Goal: Task Accomplishment & Management: Use online tool/utility

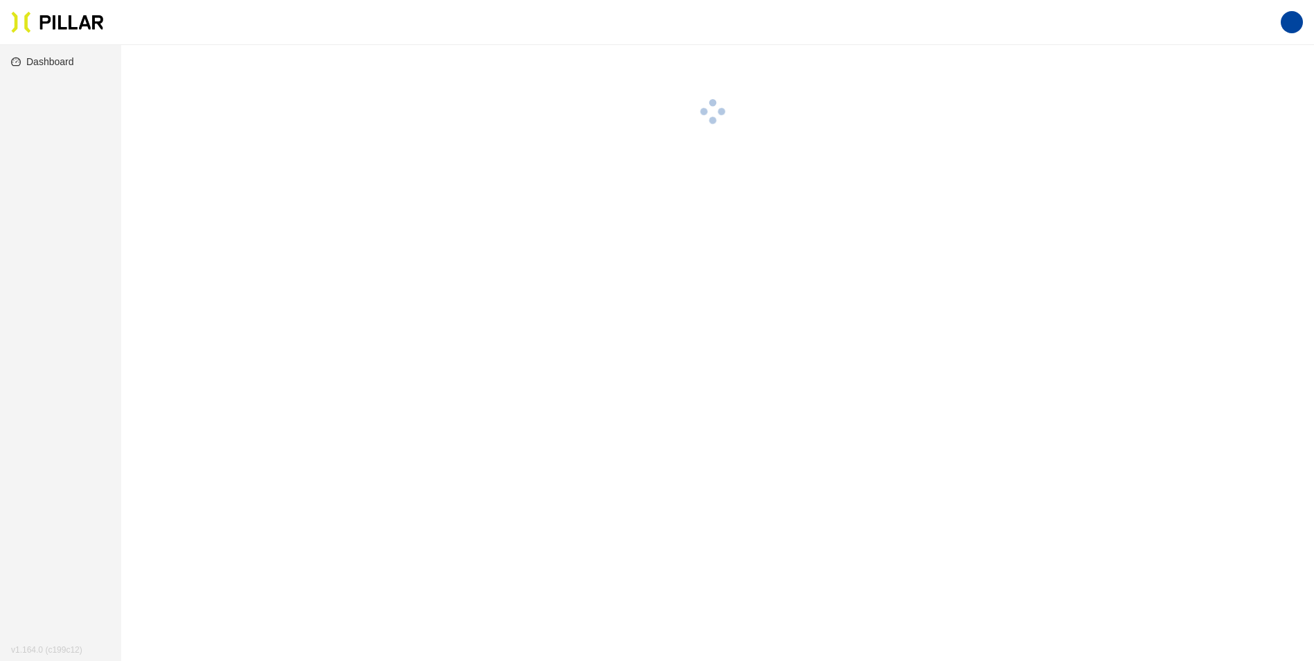
scroll to position [45, 0]
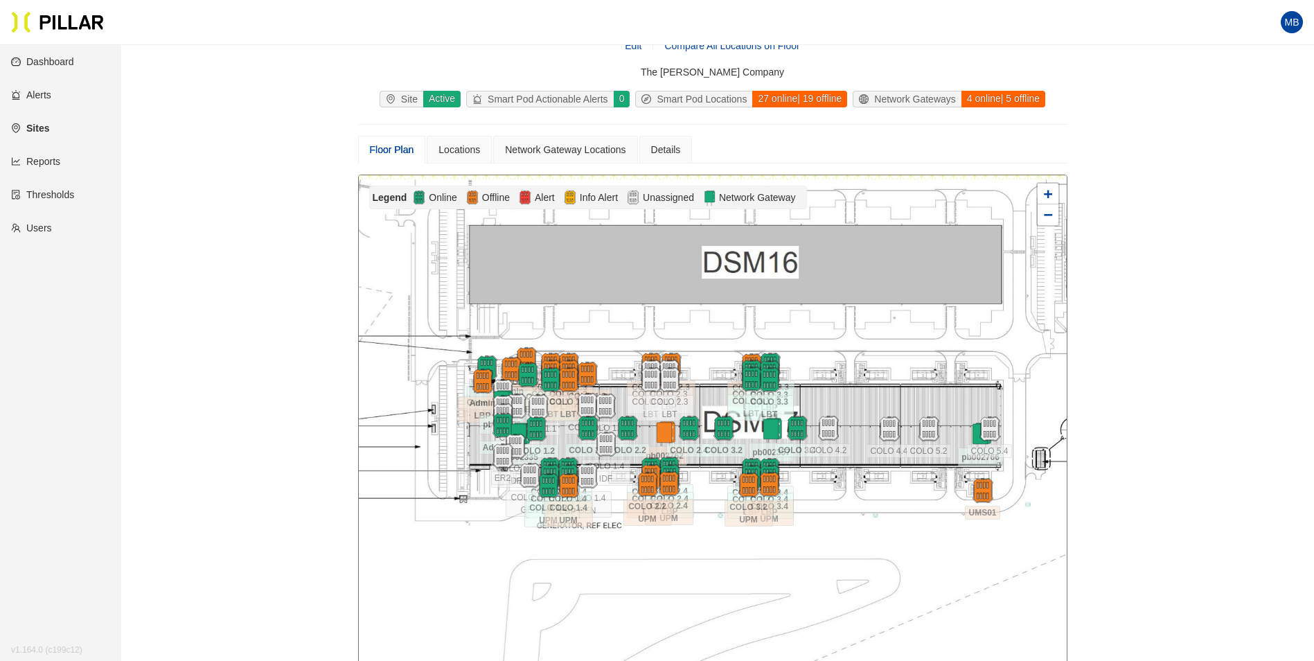
drag, startPoint x: 1001, startPoint y: 496, endPoint x: 821, endPoint y: 477, distance: 181.1
click at [821, 477] on div at bounding box center [713, 422] width 708 height 495
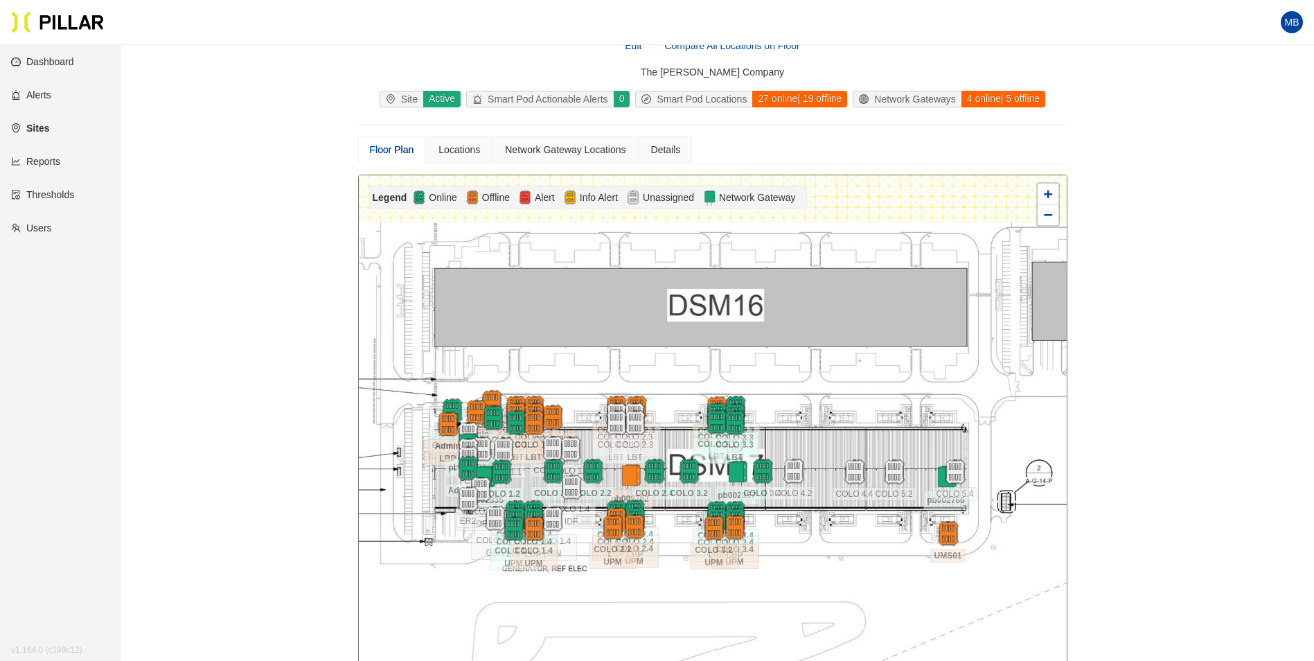
drag, startPoint x: 1040, startPoint y: 368, endPoint x: 761, endPoint y: 383, distance: 279.5
click at [761, 383] on div at bounding box center [713, 422] width 708 height 495
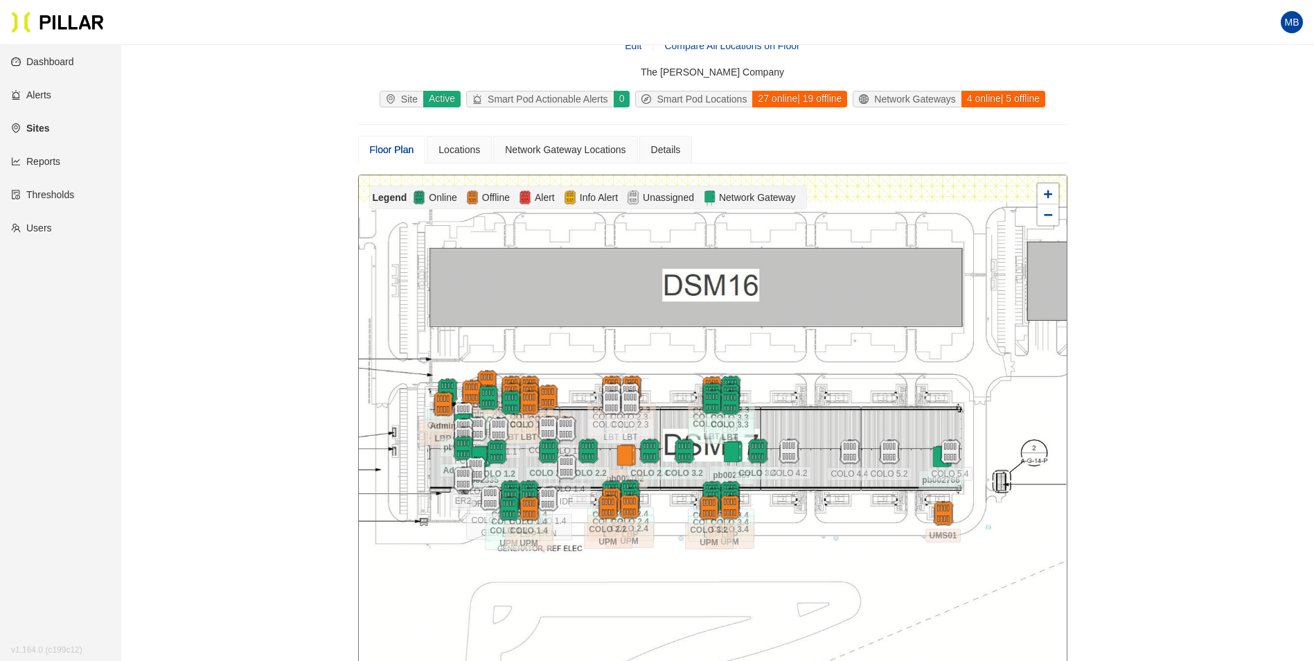
drag, startPoint x: 902, startPoint y: 497, endPoint x: 900, endPoint y: 486, distance: 11.3
click at [900, 486] on div at bounding box center [713, 422] width 708 height 495
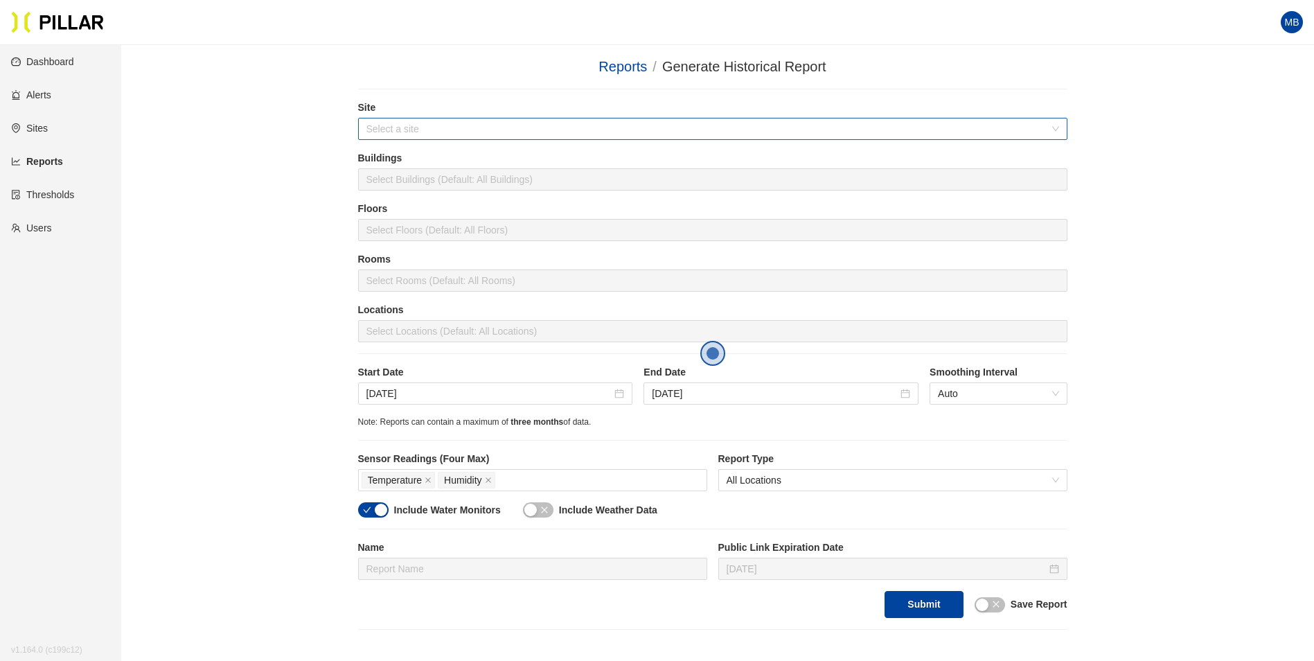
click at [414, 125] on input "search" at bounding box center [707, 128] width 683 height 21
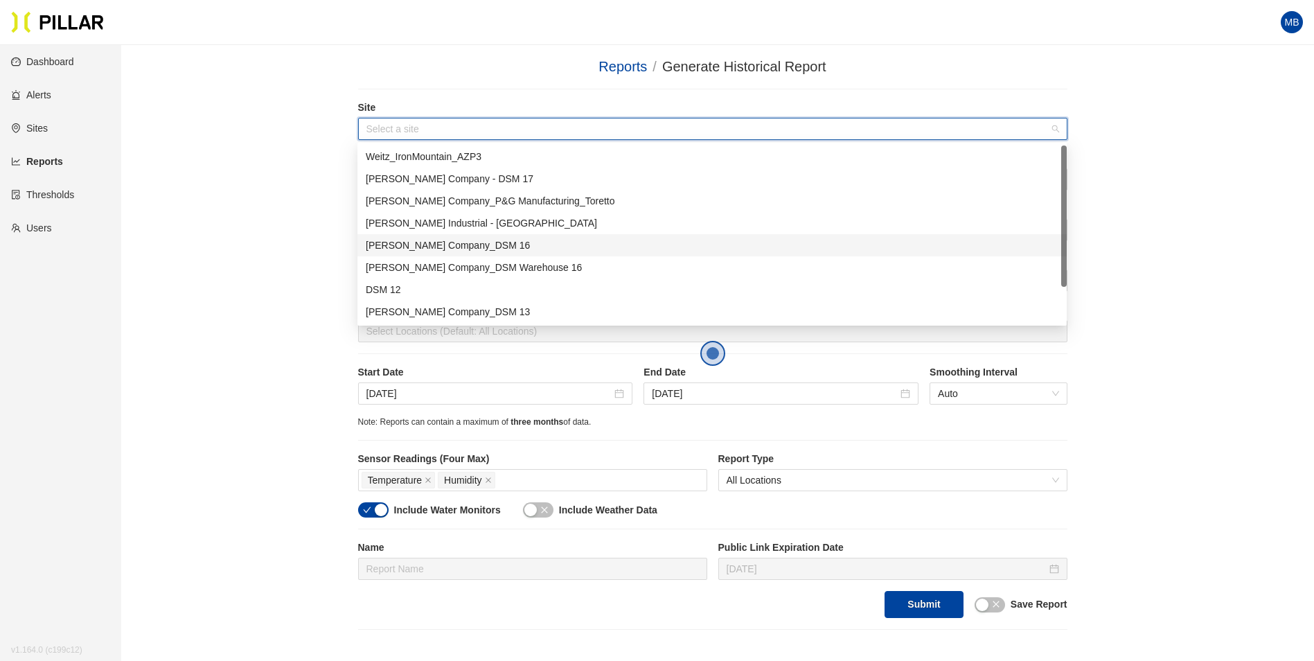
click at [448, 244] on div "[PERSON_NAME] Company_DSM 16" at bounding box center [712, 245] width 693 height 15
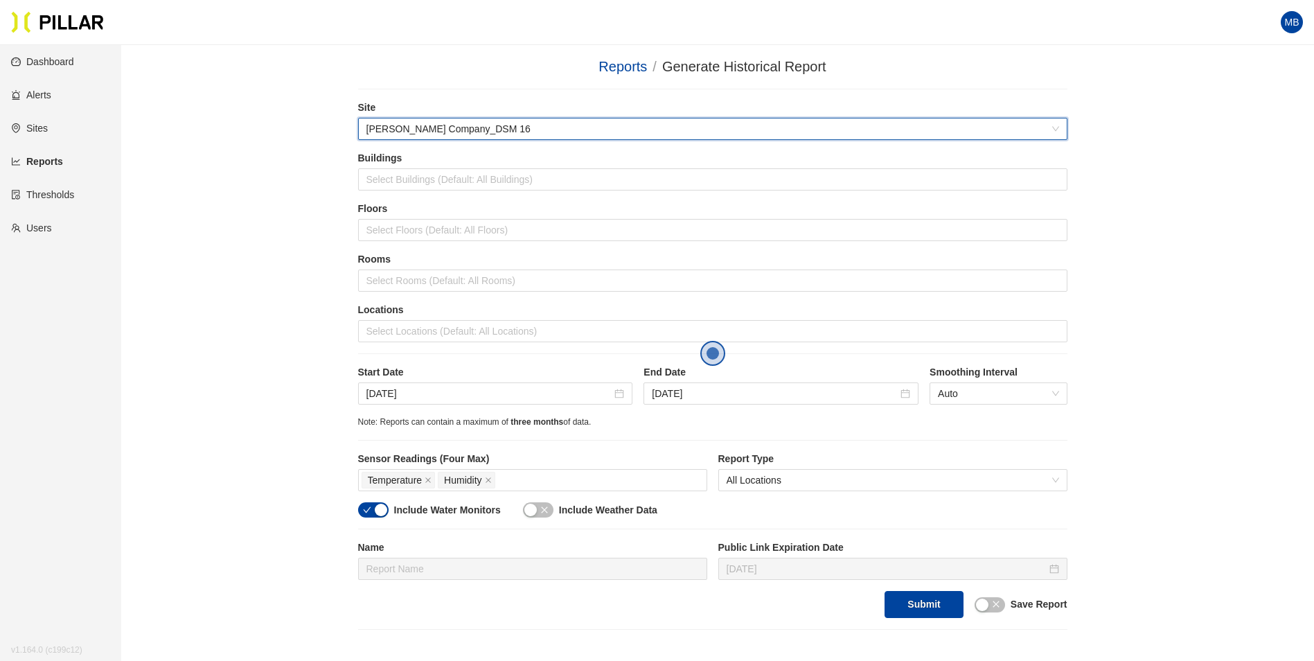
click at [234, 177] on div "Reports / Generate Historical Report / Site 546b1093 [PERSON_NAME] Company_DSM …" at bounding box center [712, 343] width 1114 height 574
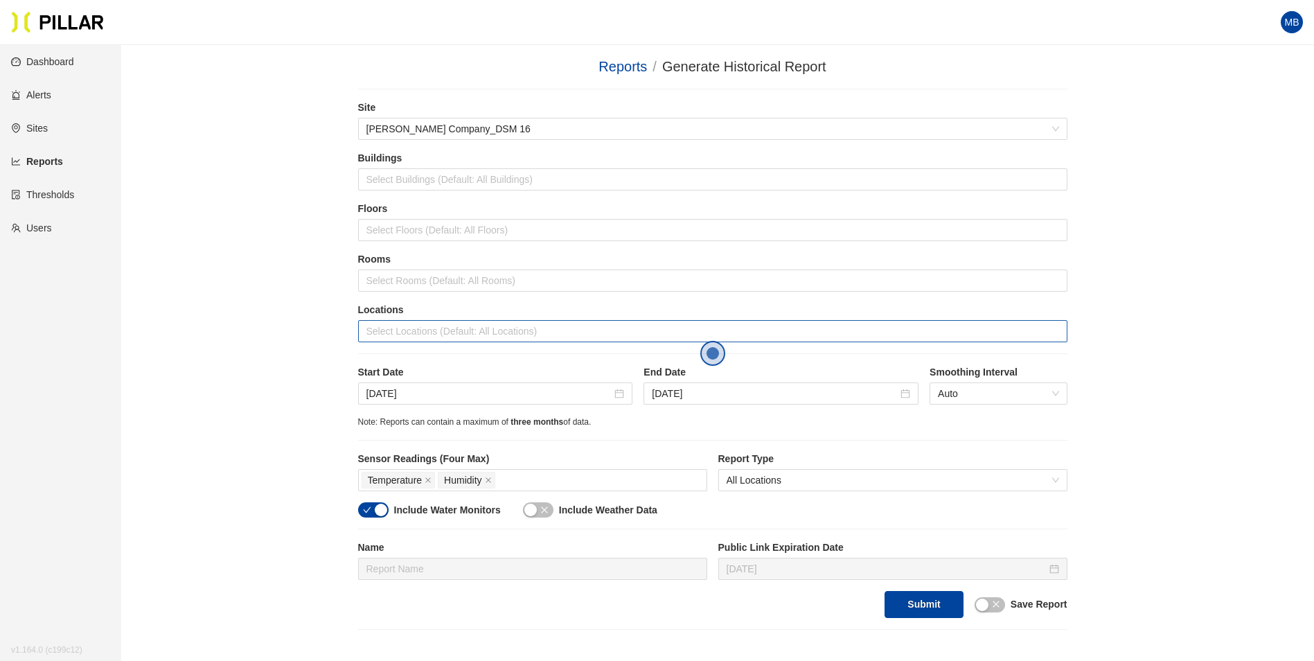
click at [421, 326] on div at bounding box center [713, 330] width 702 height 19
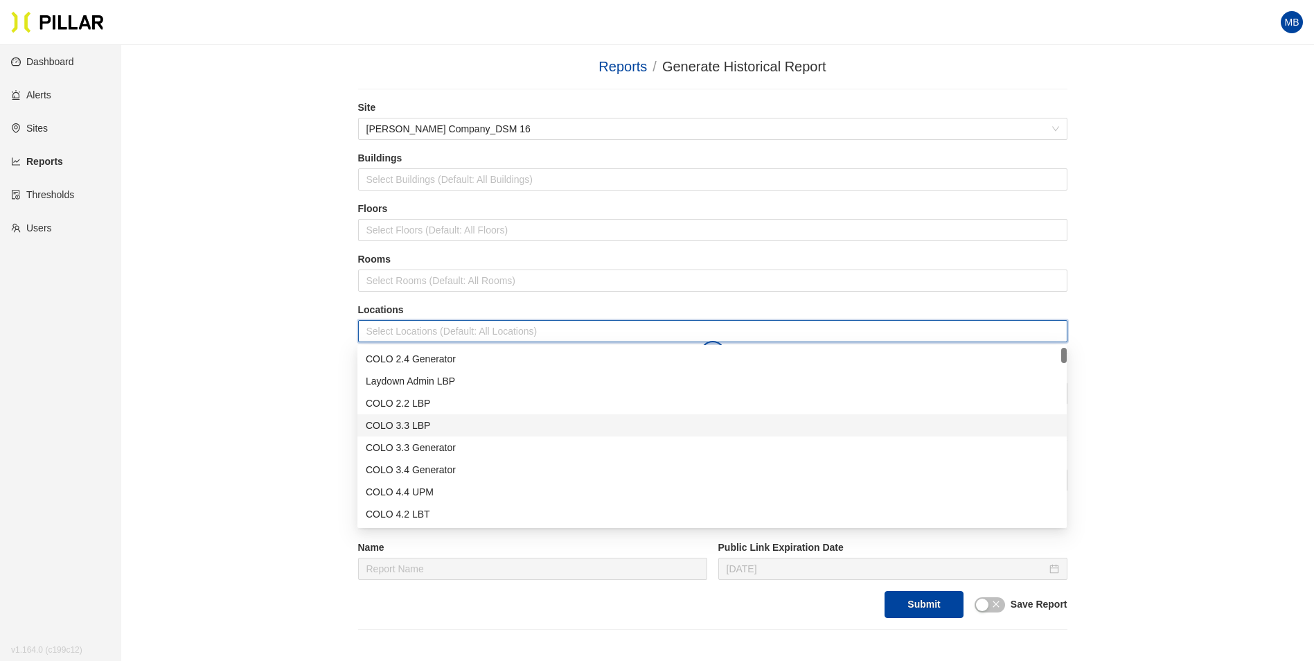
click at [432, 417] on div "COLO 3.3 LBP" at bounding box center [711, 425] width 709 height 22
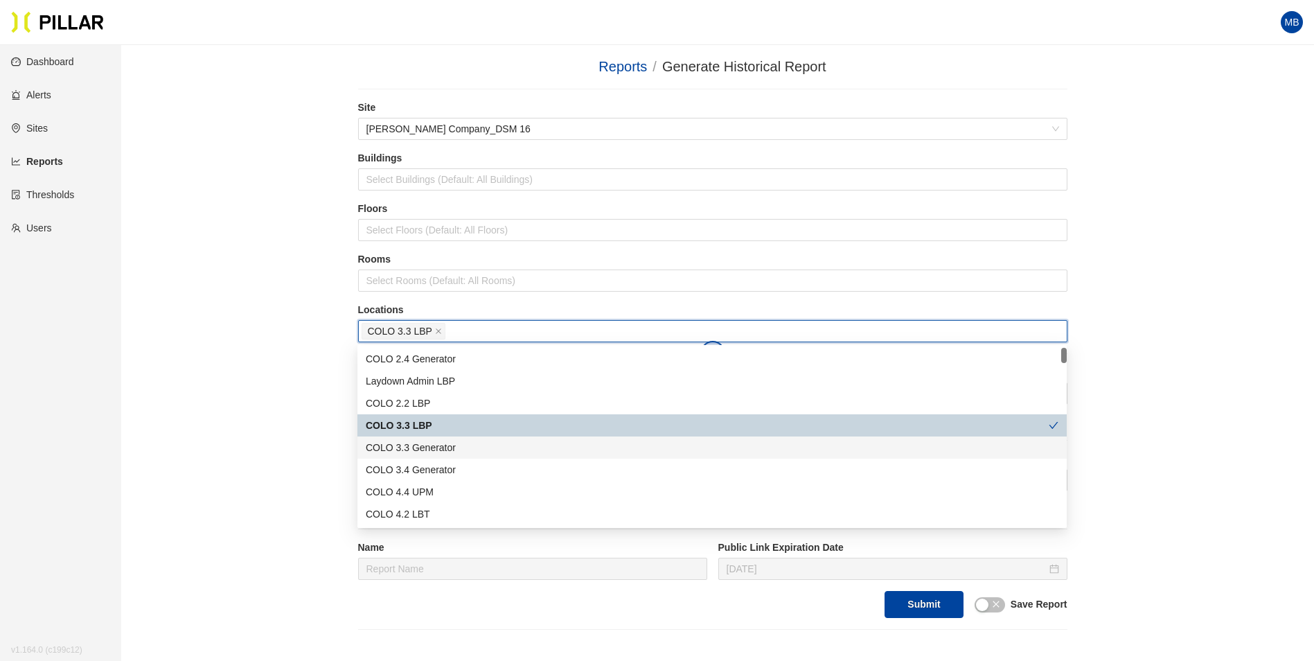
click at [435, 443] on div "COLO 3.3 Generator" at bounding box center [712, 447] width 693 height 15
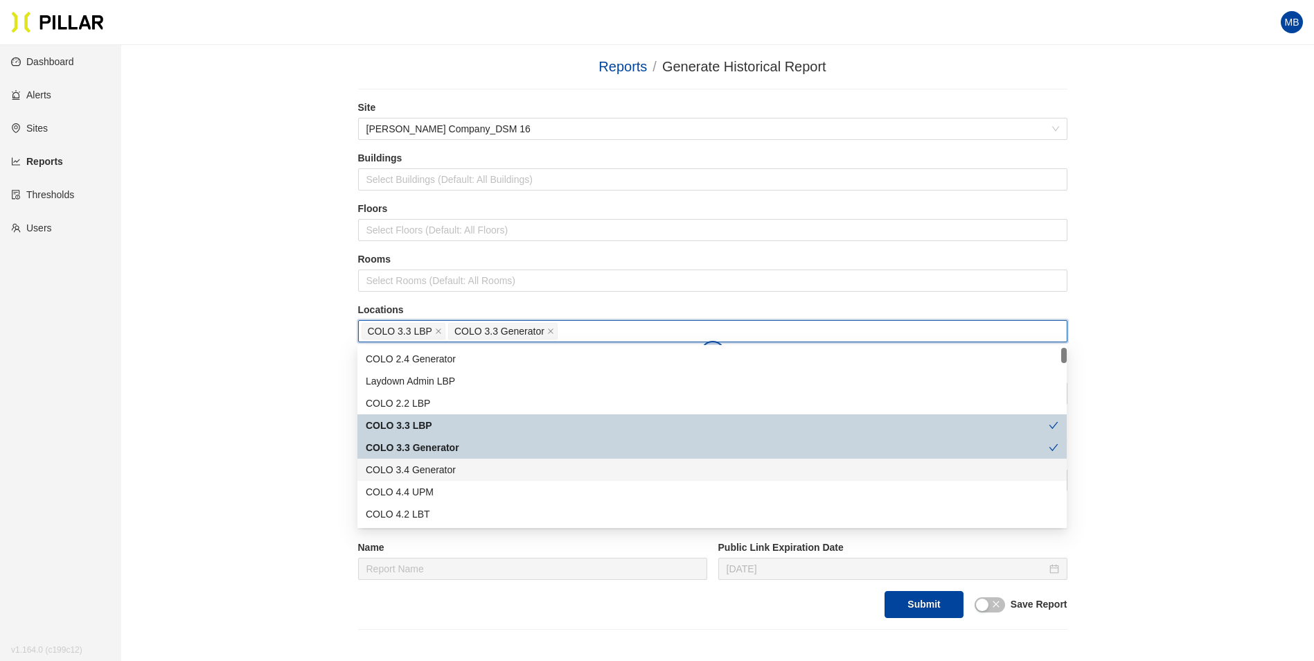
click at [438, 464] on div "COLO 3.4 Generator" at bounding box center [712, 469] width 693 height 15
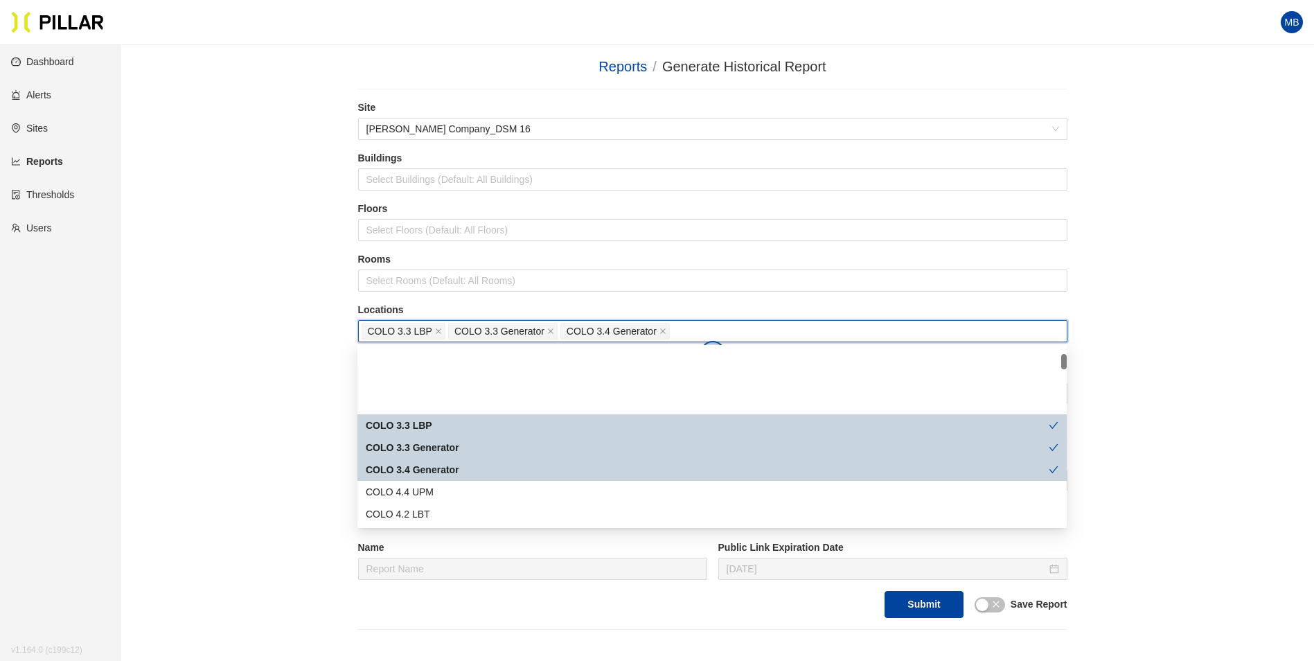
scroll to position [69, 0]
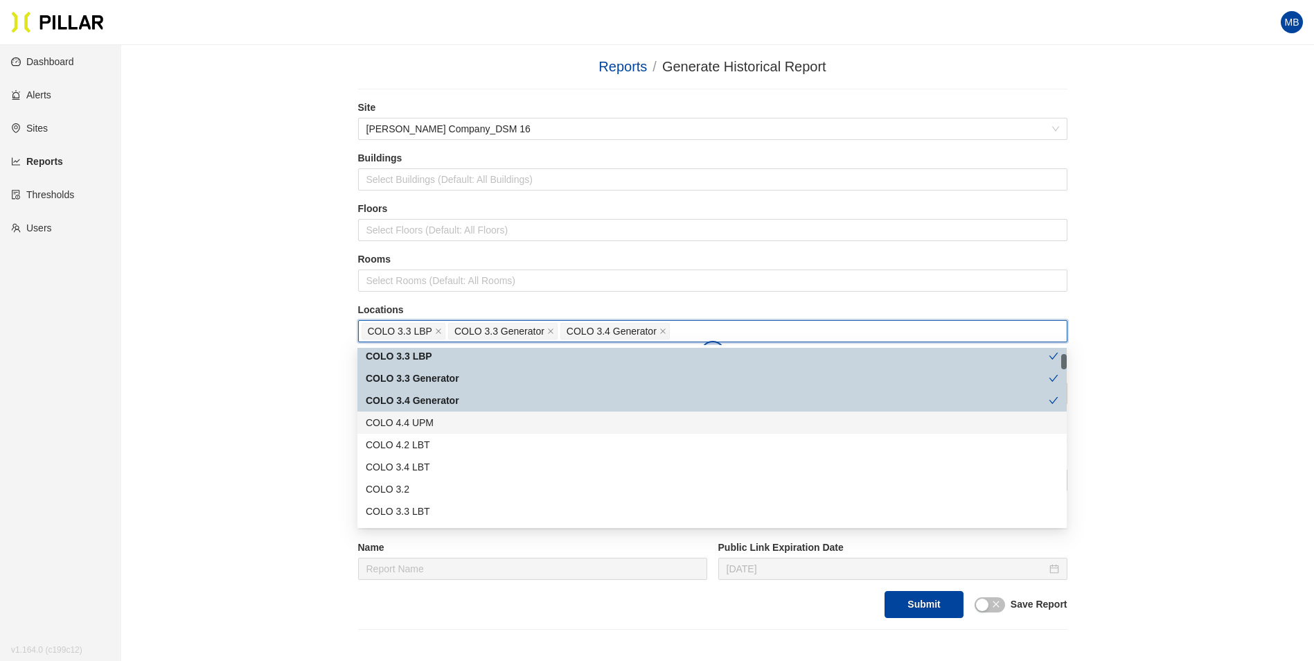
click at [445, 425] on div "COLO 4.4 UPM" at bounding box center [712, 422] width 693 height 15
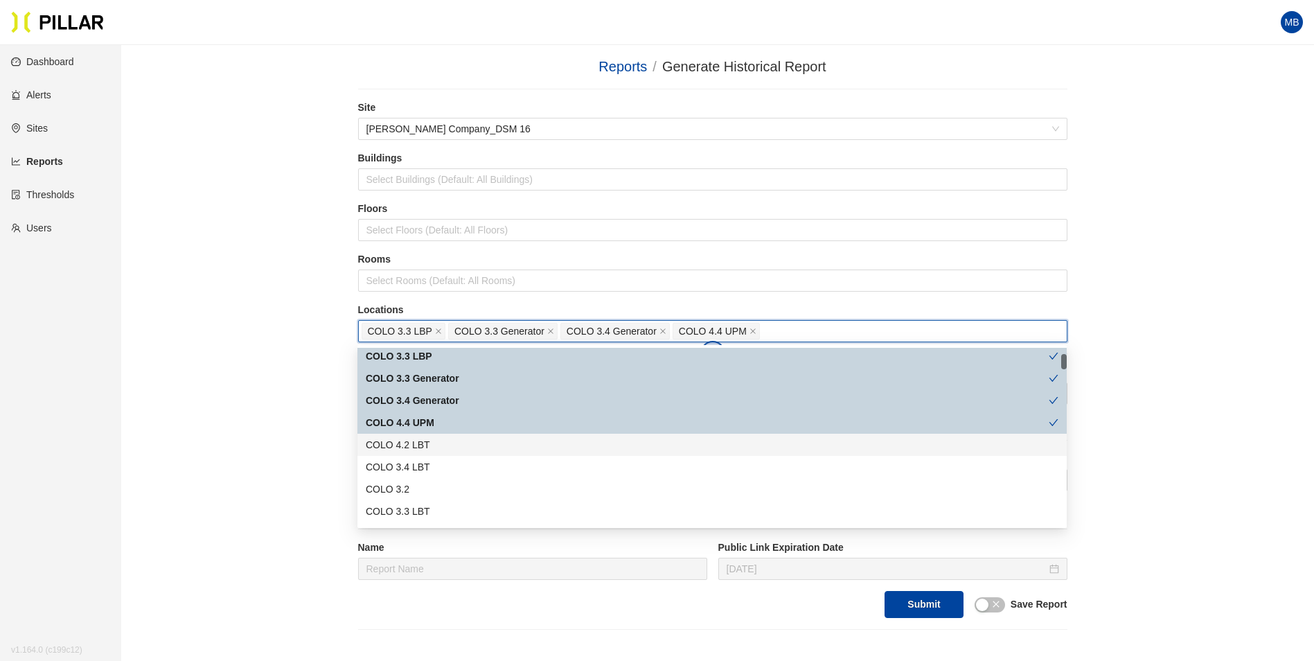
click at [436, 447] on div "COLO 4.2 LBT" at bounding box center [712, 444] width 693 height 15
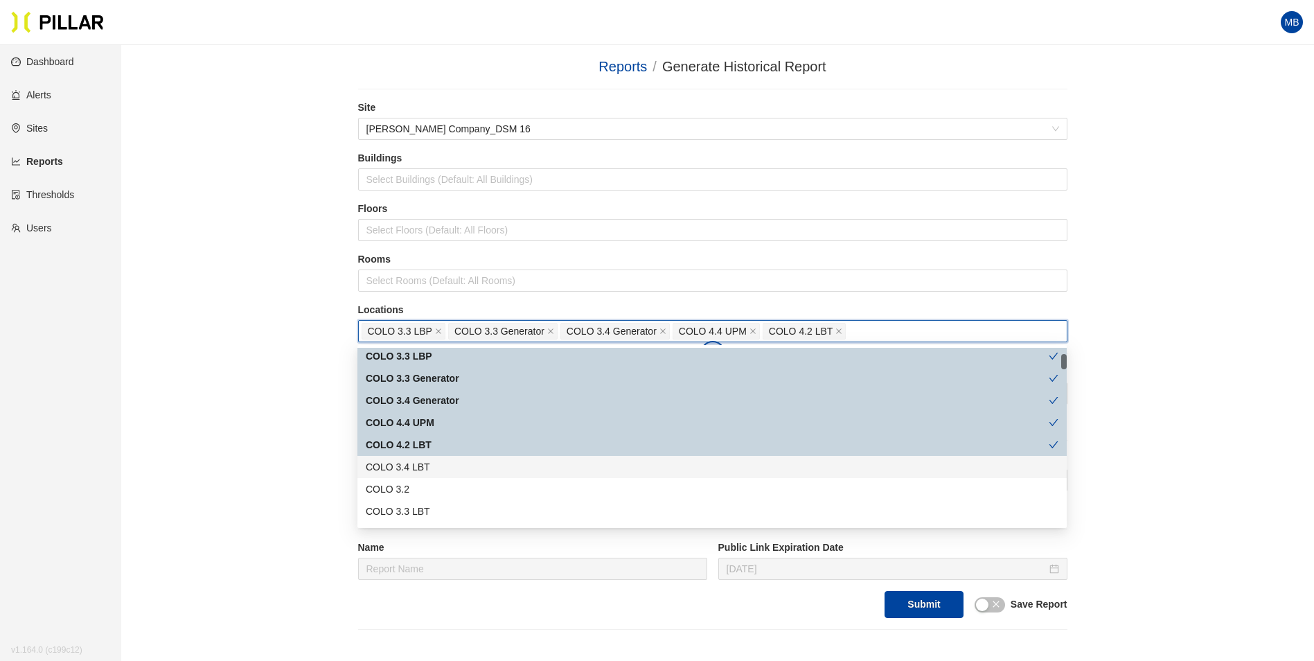
click at [432, 469] on div "COLO 3.4 LBT" at bounding box center [712, 466] width 693 height 15
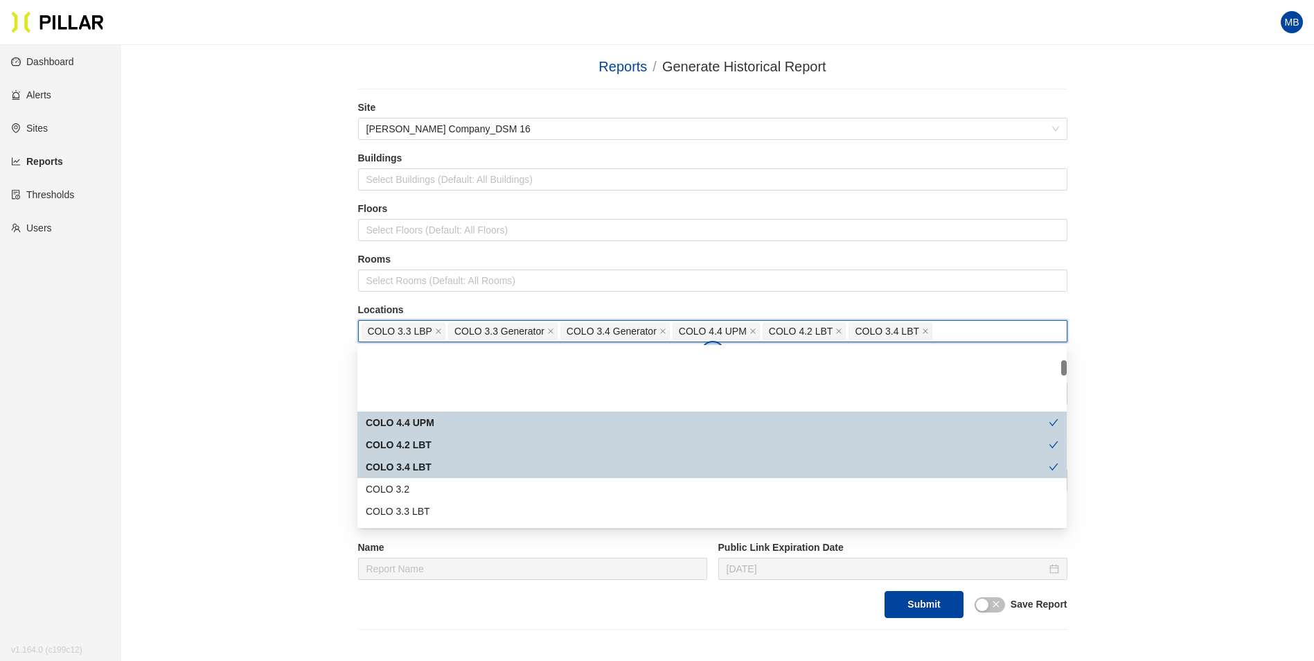
scroll to position [139, 0]
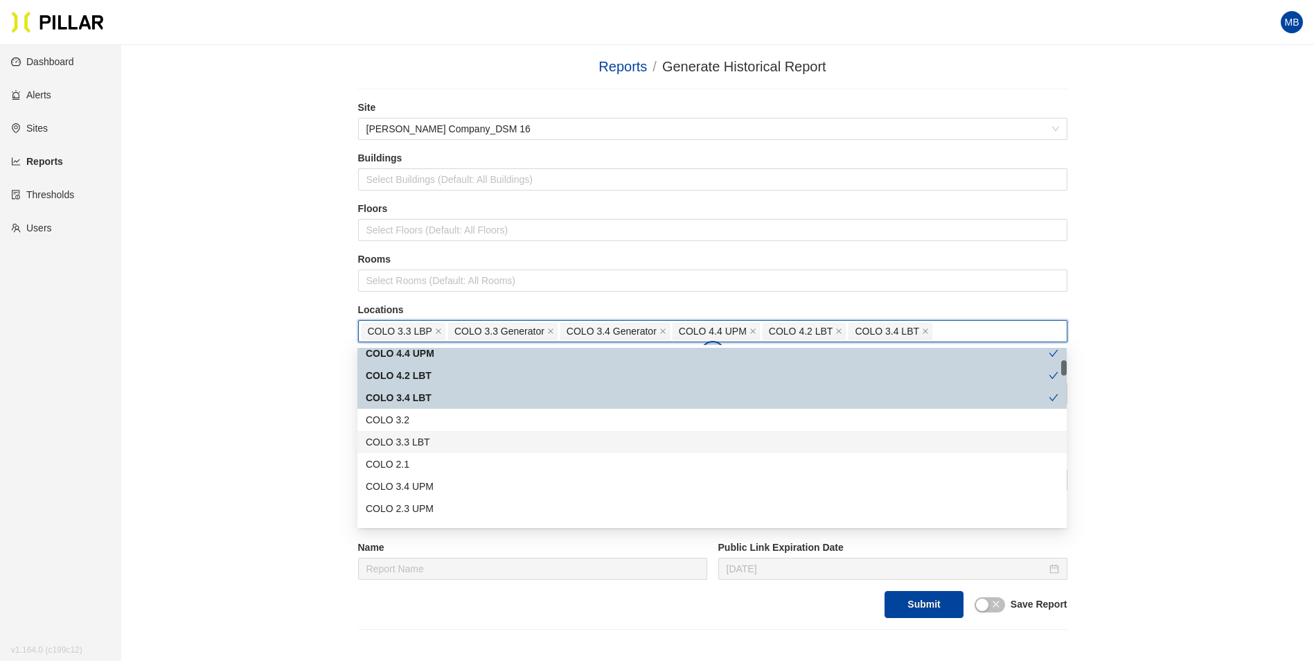
click at [431, 440] on div "COLO 3.3 LBT" at bounding box center [712, 441] width 693 height 15
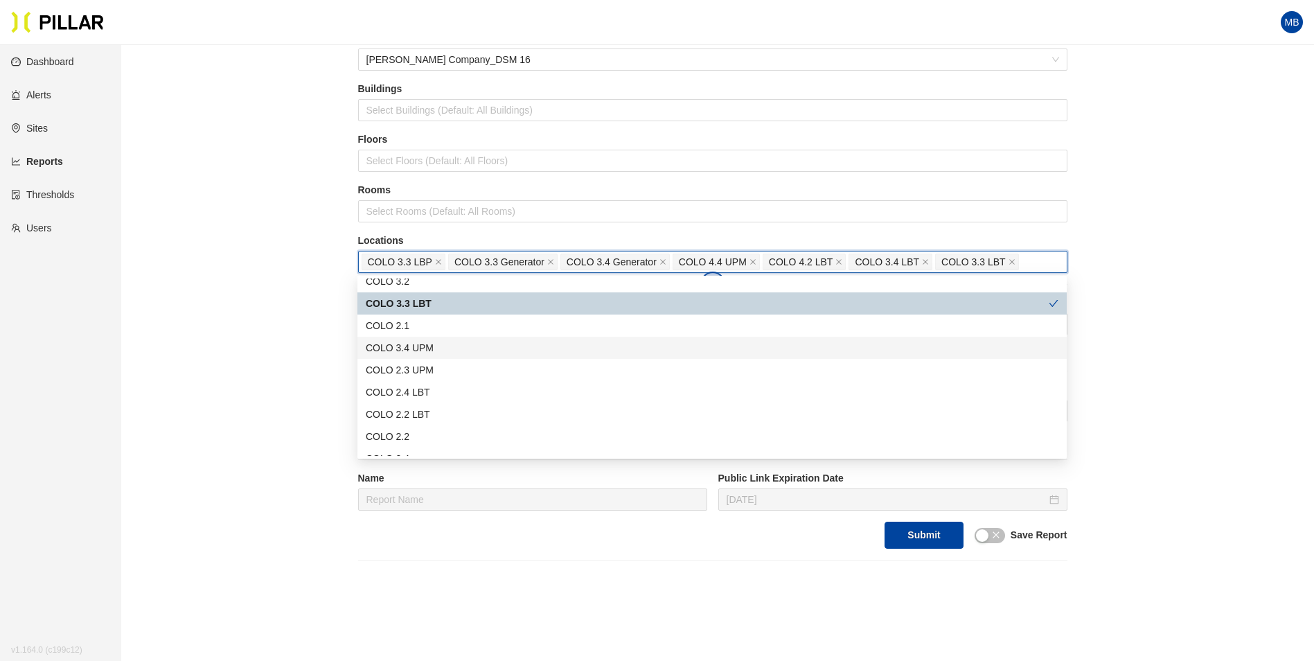
scroll to position [0, 0]
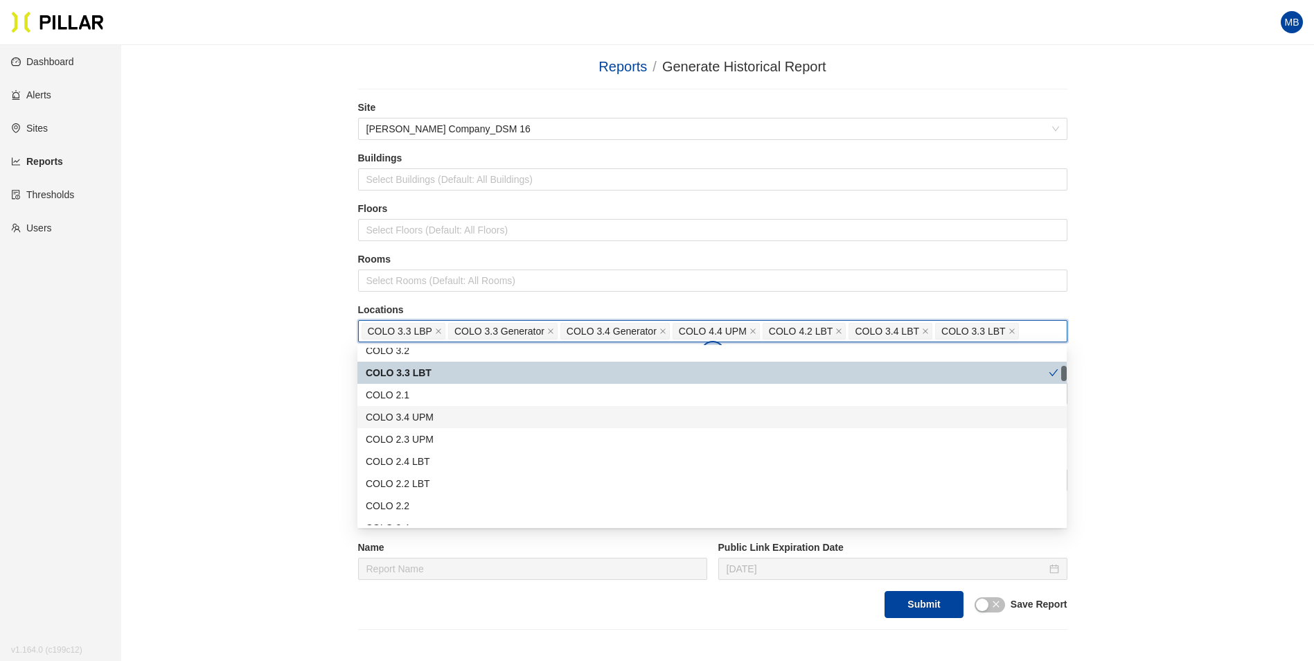
click at [405, 425] on div "COLO 3.4 UPM" at bounding box center [711, 417] width 709 height 22
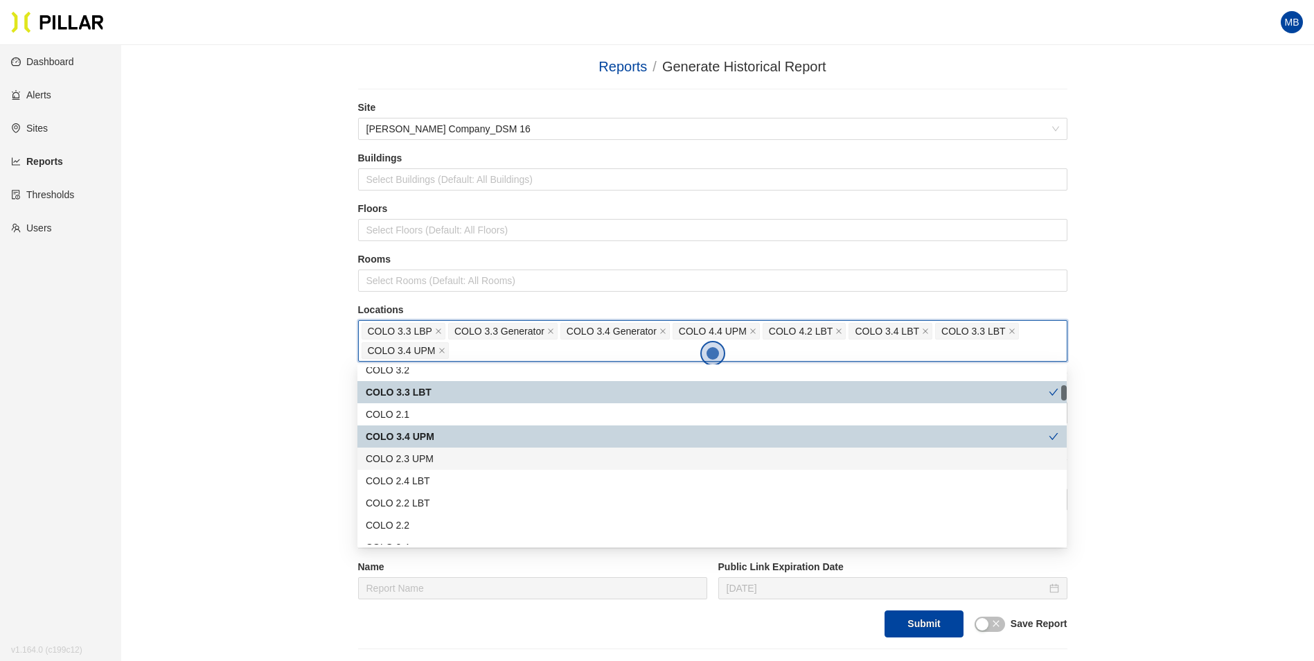
click at [436, 462] on div "COLO 2.3 UPM" at bounding box center [712, 458] width 693 height 15
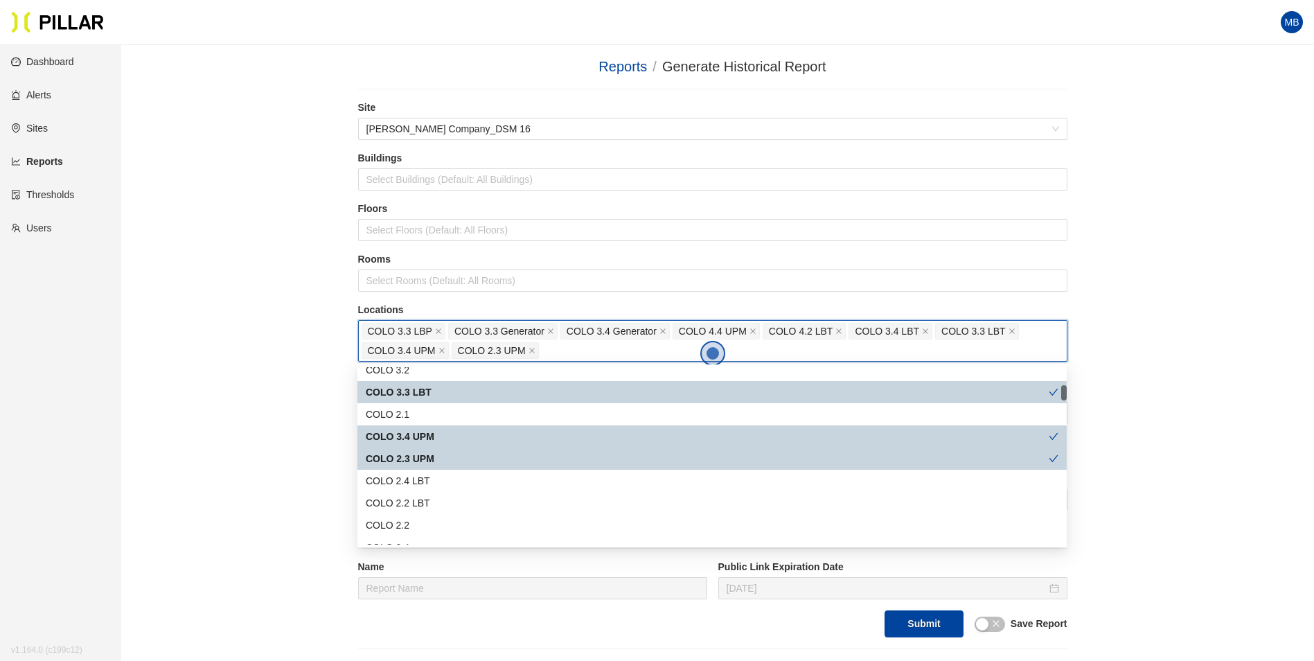
click at [432, 462] on div "COLO 2.3 UPM" at bounding box center [707, 458] width 683 height 15
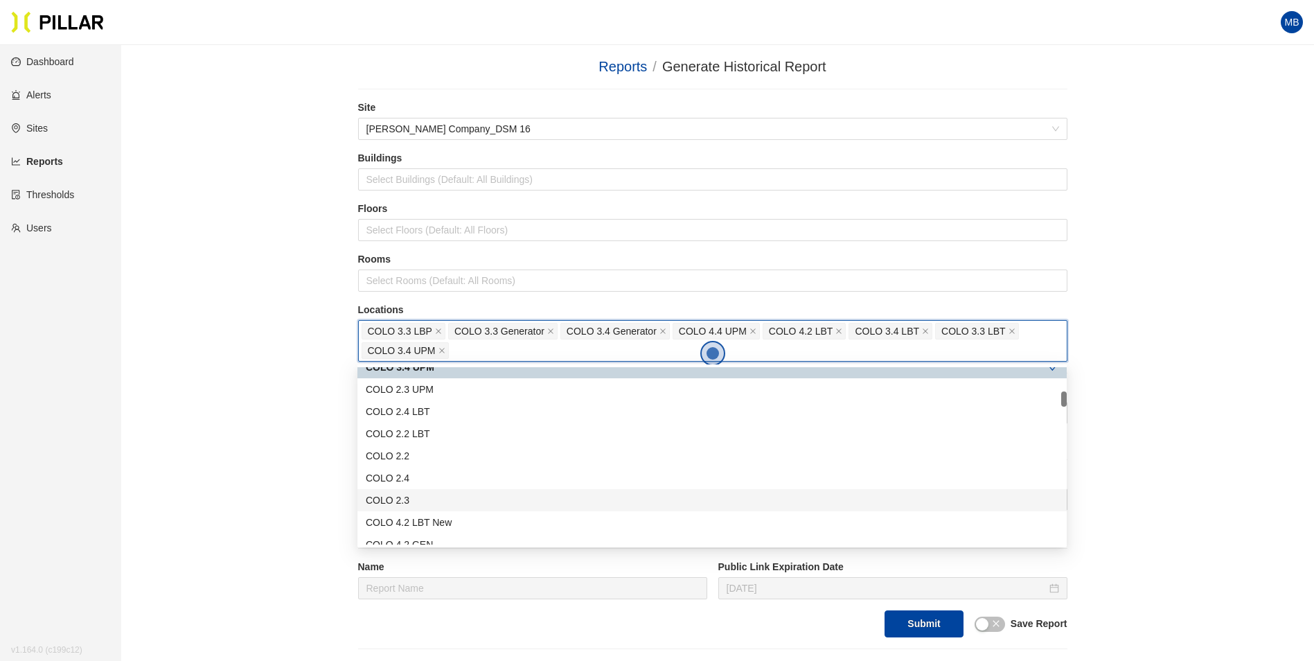
scroll to position [346, 0]
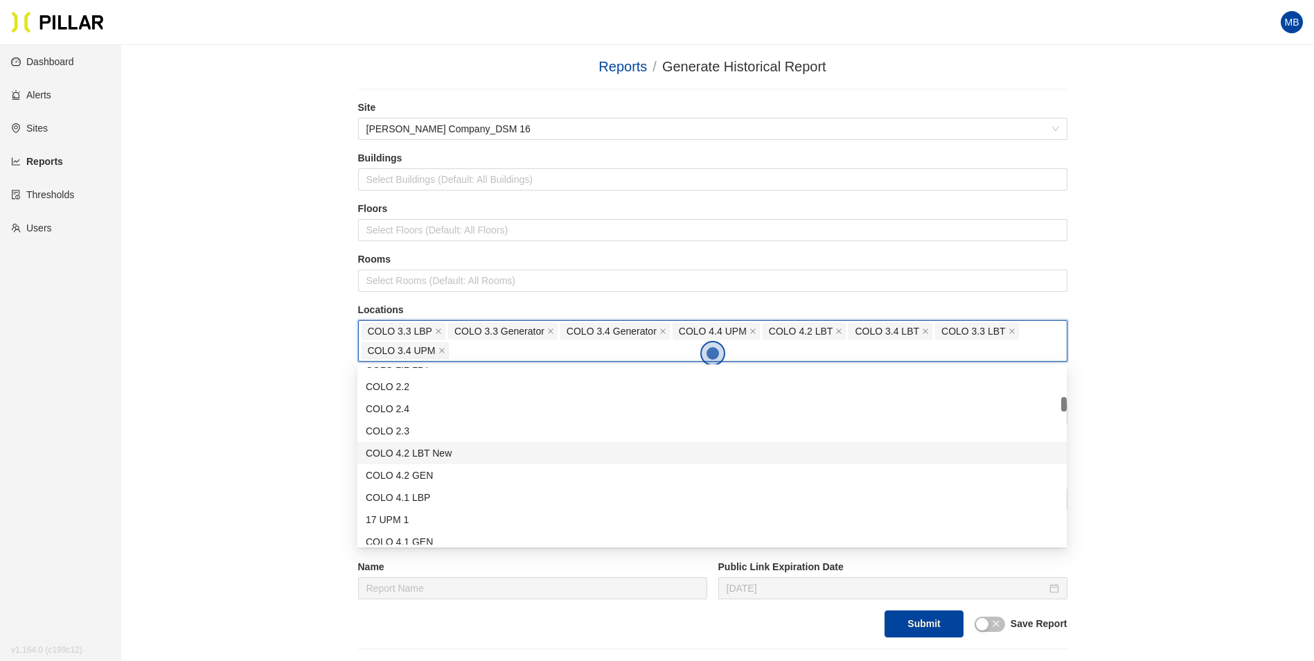
click at [440, 455] on div "COLO 4.2 LBT New" at bounding box center [712, 452] width 693 height 15
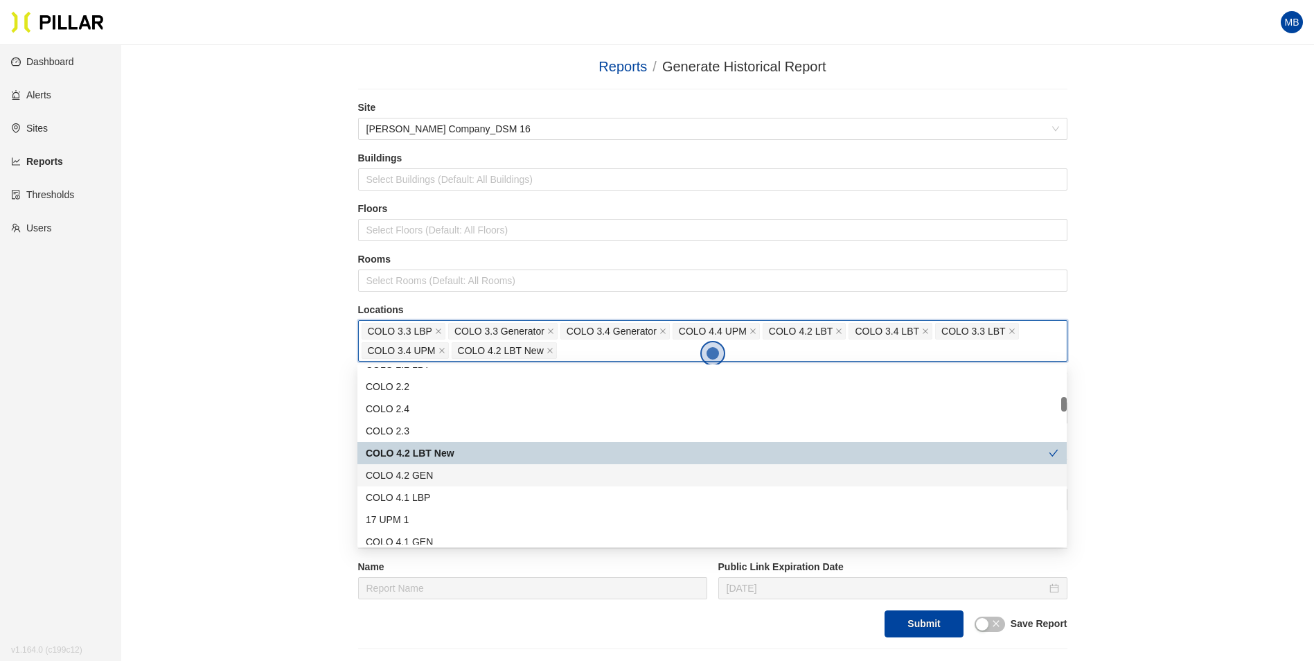
click at [437, 471] on div "COLO 4.2 GEN" at bounding box center [712, 475] width 693 height 15
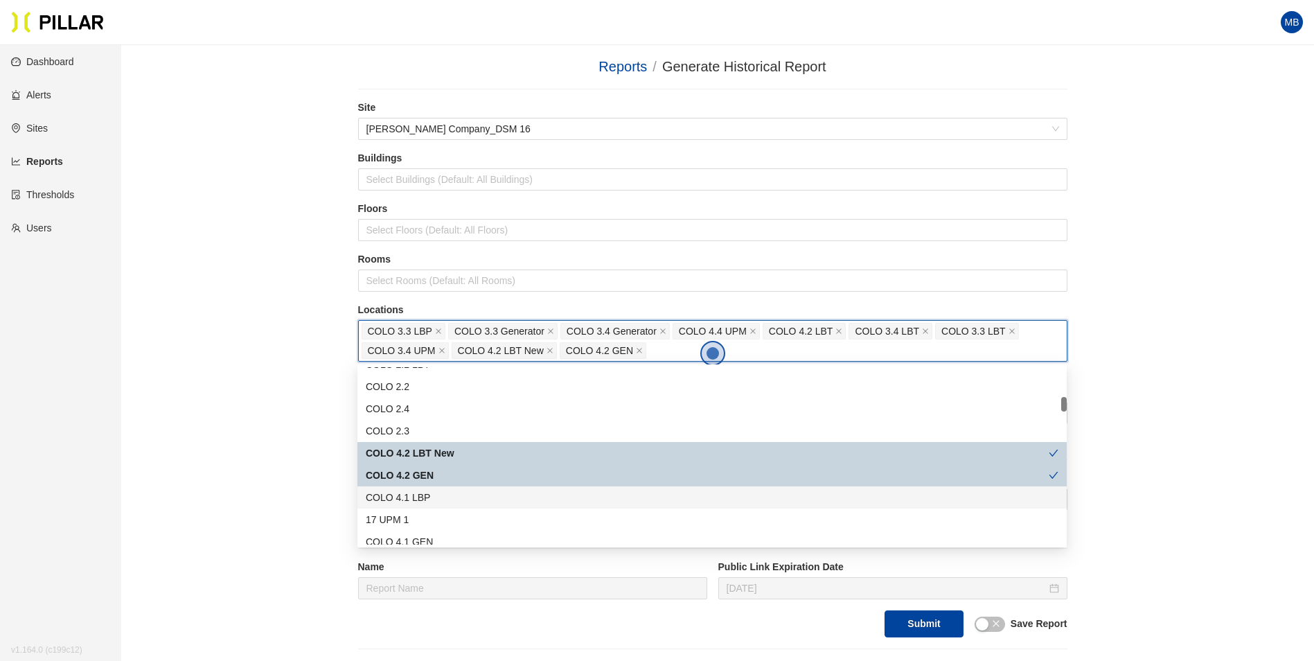
click at [438, 495] on div "COLO 4.1 LBP" at bounding box center [712, 497] width 693 height 15
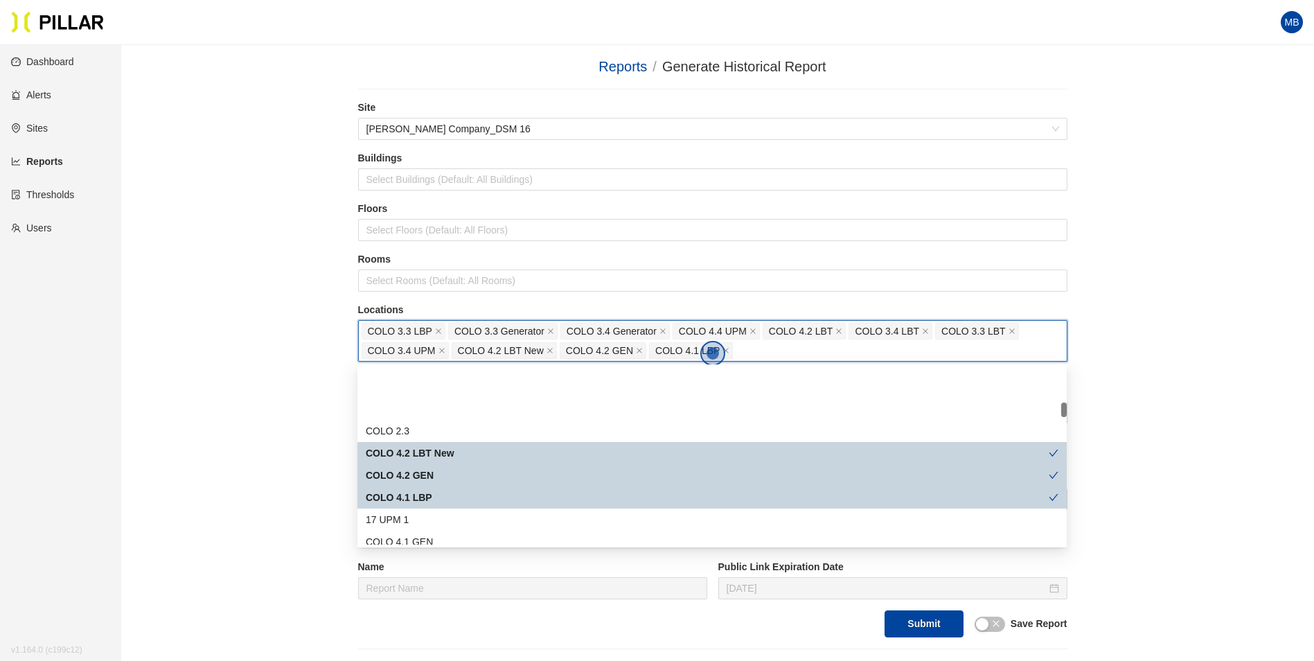
scroll to position [416, 0]
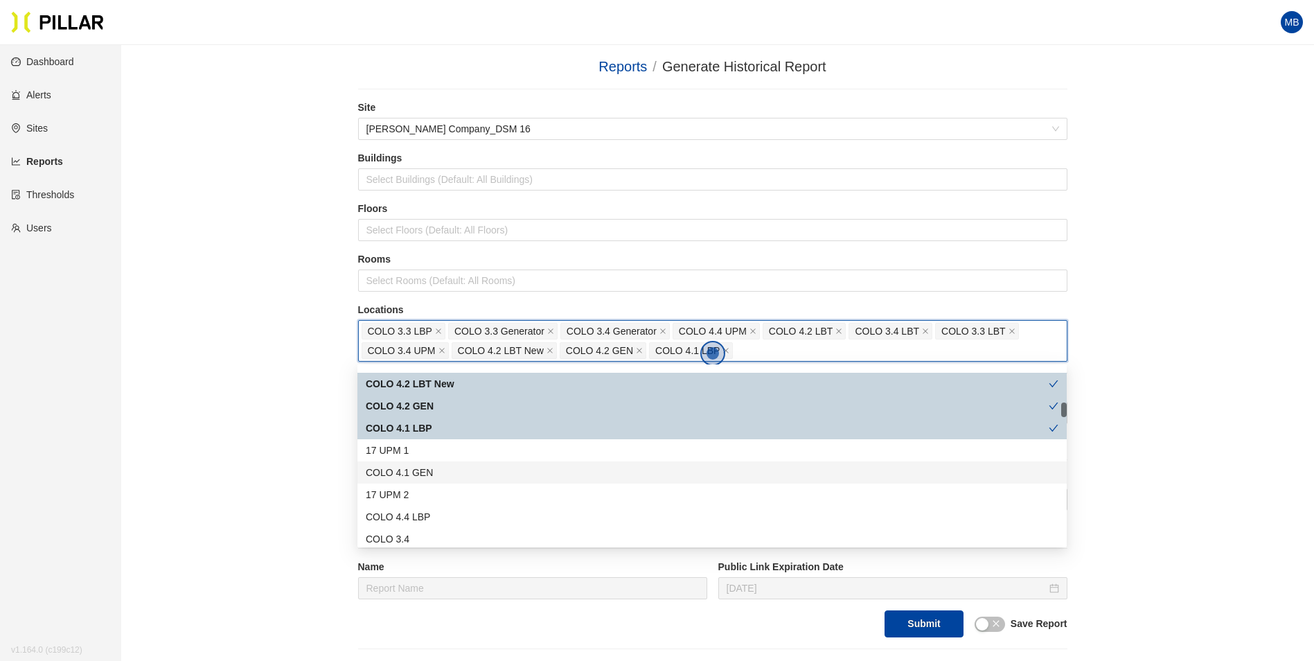
click at [433, 474] on div "COLO 4.1 GEN" at bounding box center [712, 472] width 693 height 15
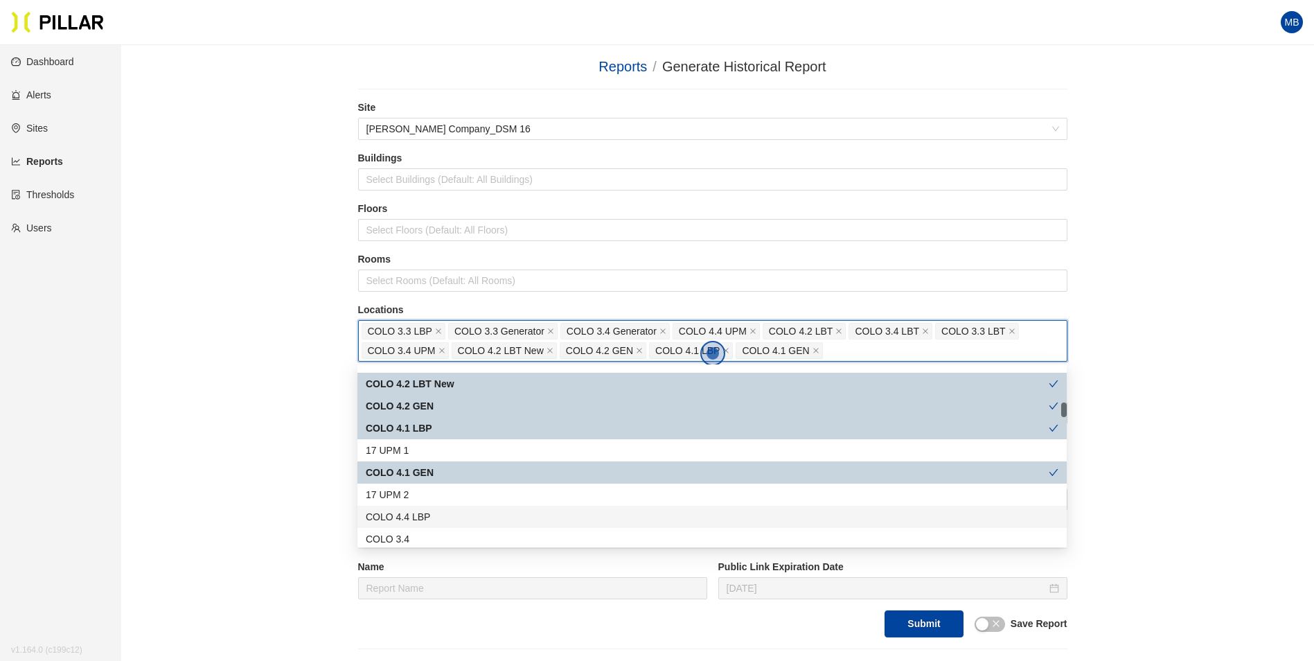
click at [432, 514] on div "COLO 4.4 LBP" at bounding box center [712, 516] width 693 height 15
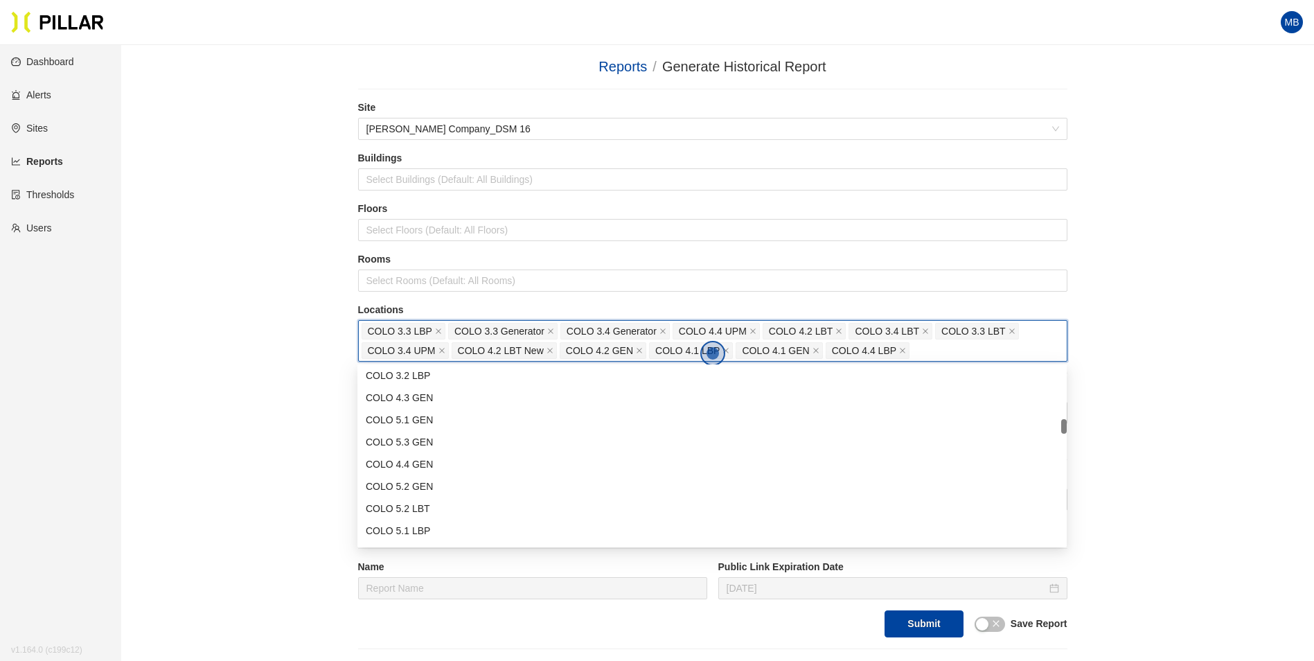
scroll to position [554, 0]
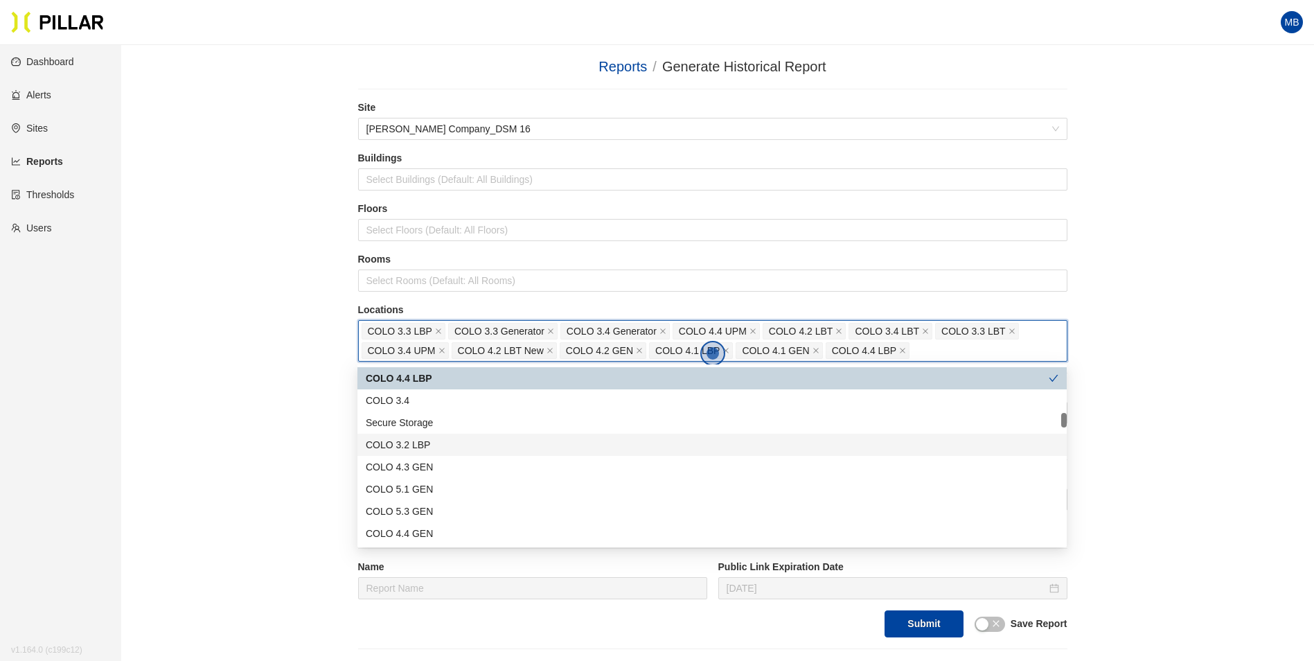
click at [432, 443] on div "COLO 3.2 LBP" at bounding box center [712, 444] width 693 height 15
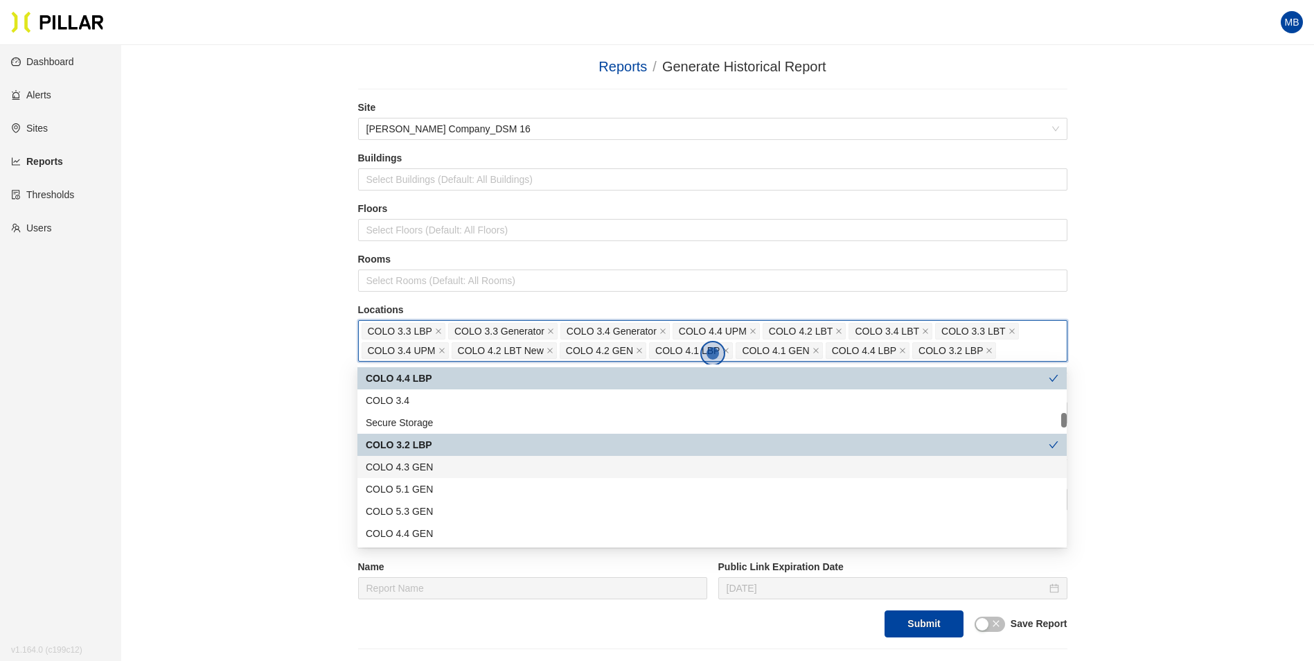
click at [426, 464] on div "COLO 4.3 GEN" at bounding box center [712, 466] width 693 height 15
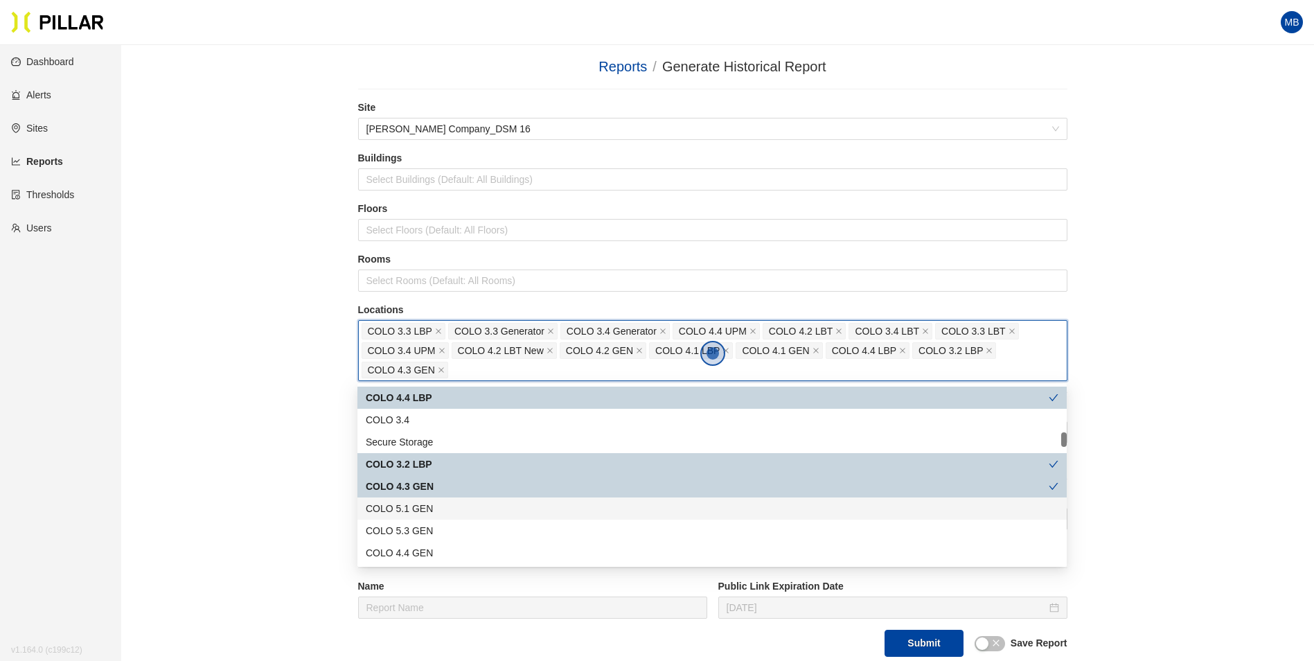
click at [418, 498] on div "COLO 5.1 GEN" at bounding box center [711, 508] width 709 height 22
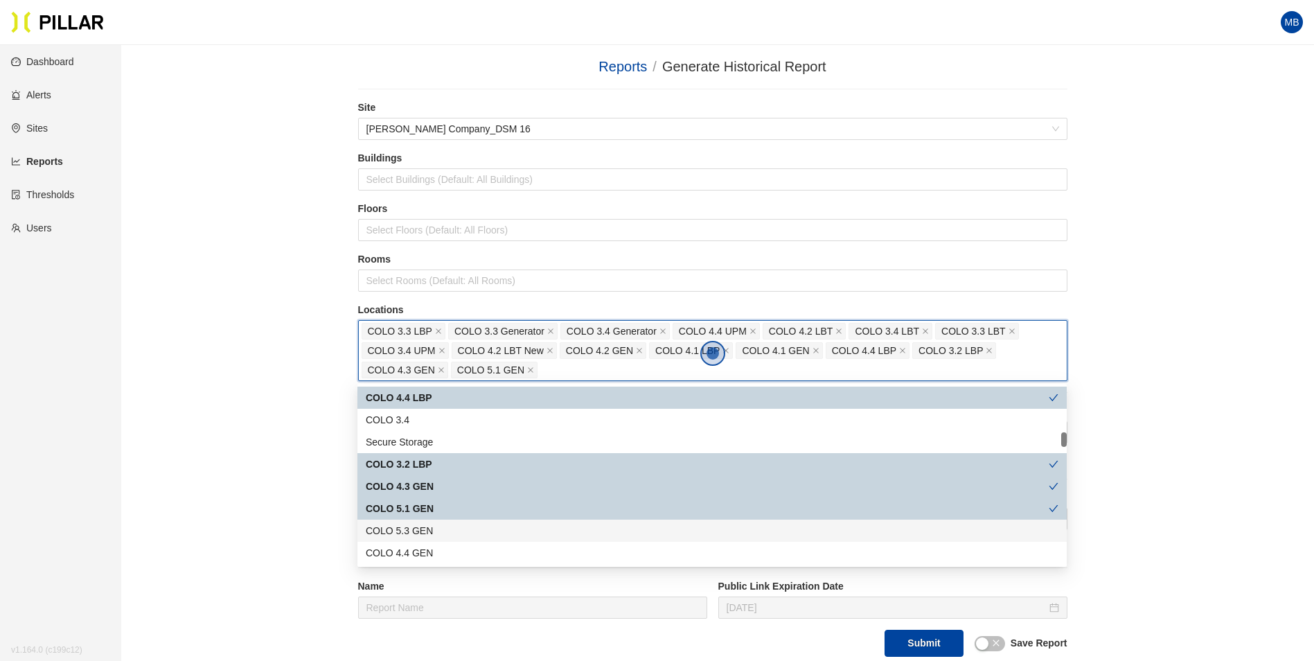
click at [428, 526] on div "COLO 5.3 GEN" at bounding box center [712, 530] width 693 height 15
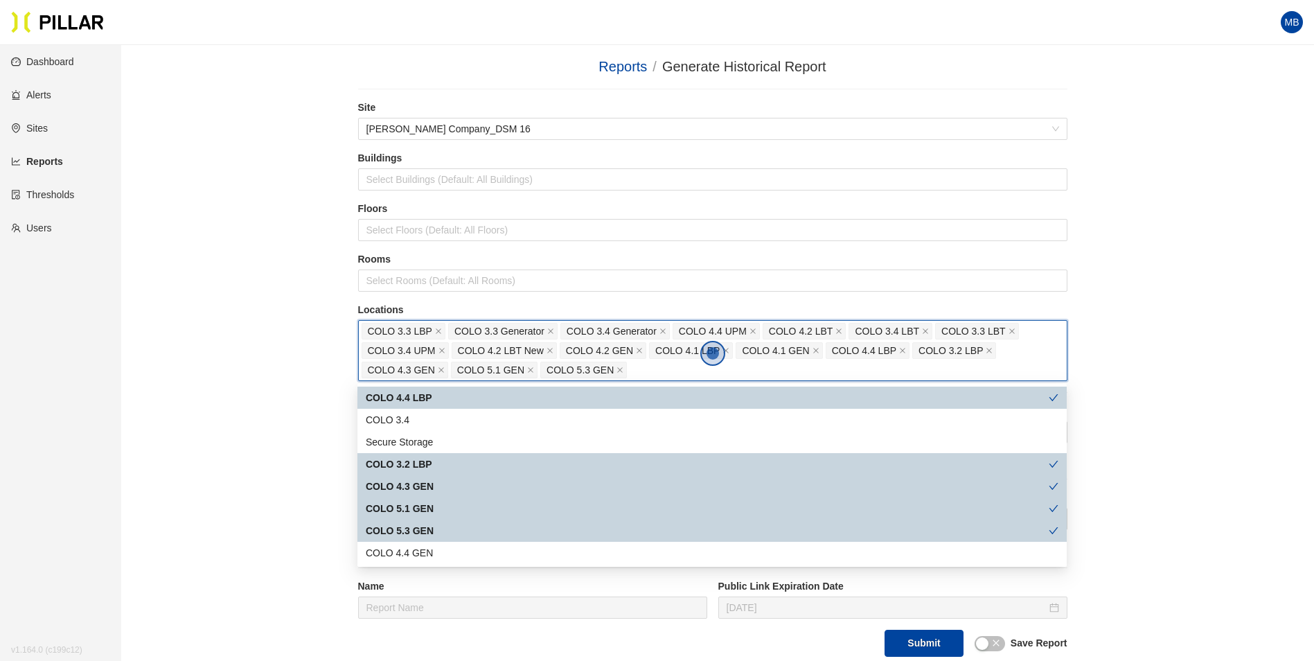
click at [430, 541] on div "COLO 5.3 GEN" at bounding box center [711, 530] width 709 height 22
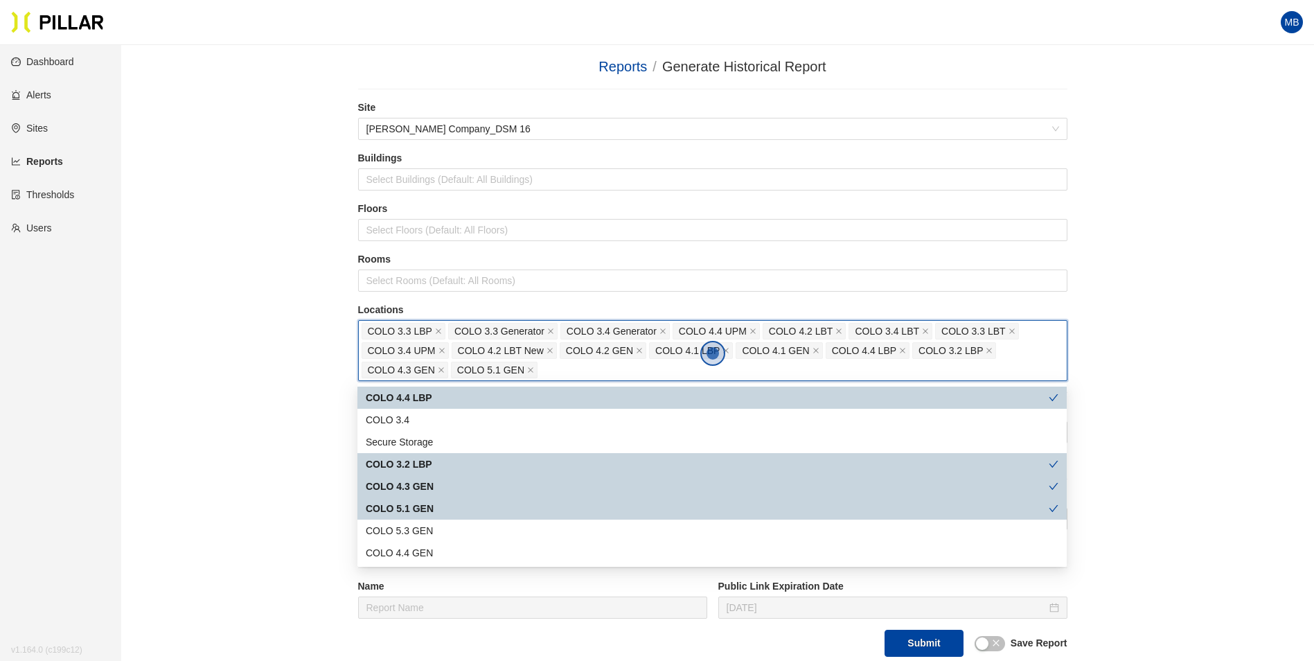
scroll to position [623, 0]
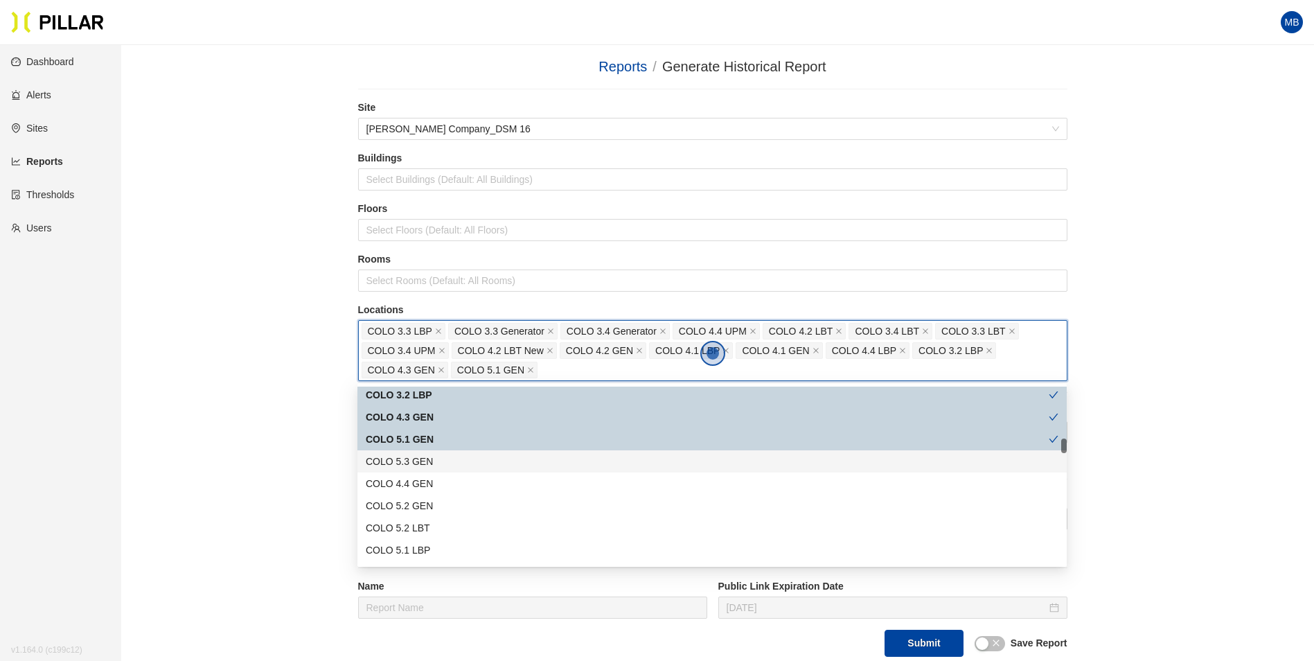
click at [446, 465] on div "COLO 5.3 GEN" at bounding box center [712, 461] width 693 height 15
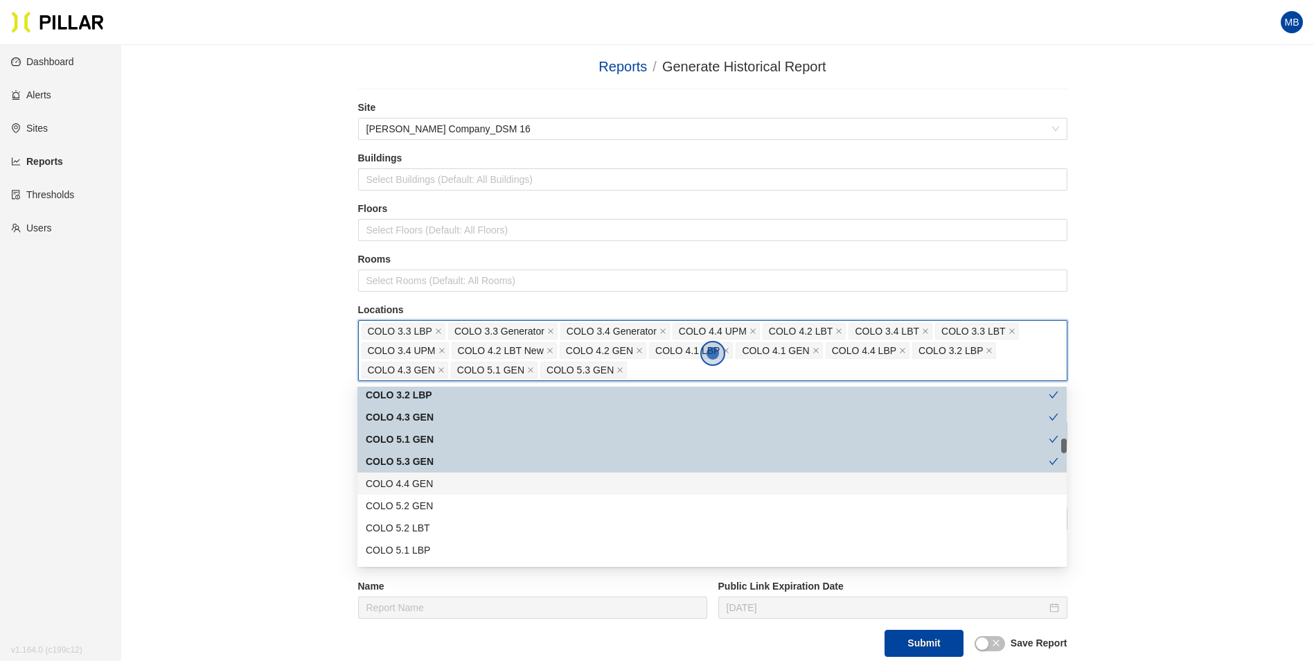
click at [438, 482] on div "COLO 4.4 GEN" at bounding box center [712, 483] width 693 height 15
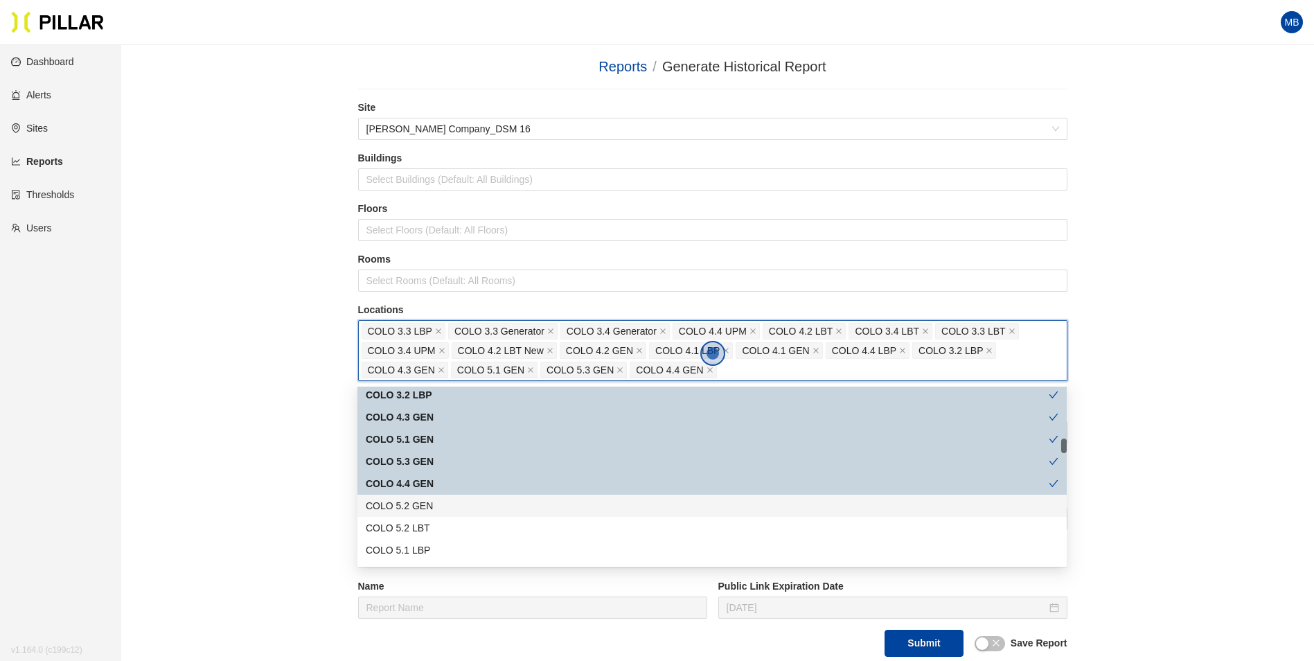
click at [438, 498] on div "COLO 5.2 GEN" at bounding box center [712, 505] width 693 height 15
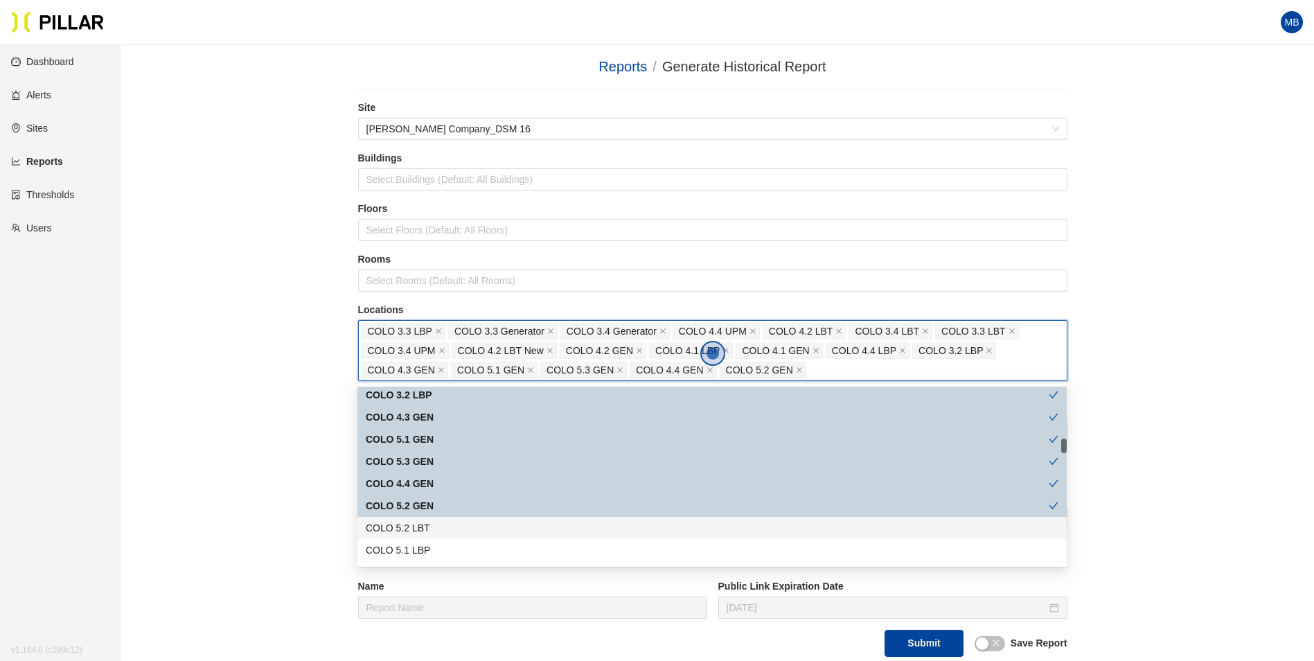
click at [436, 519] on div "COLO 5.2 LBT" at bounding box center [711, 528] width 709 height 22
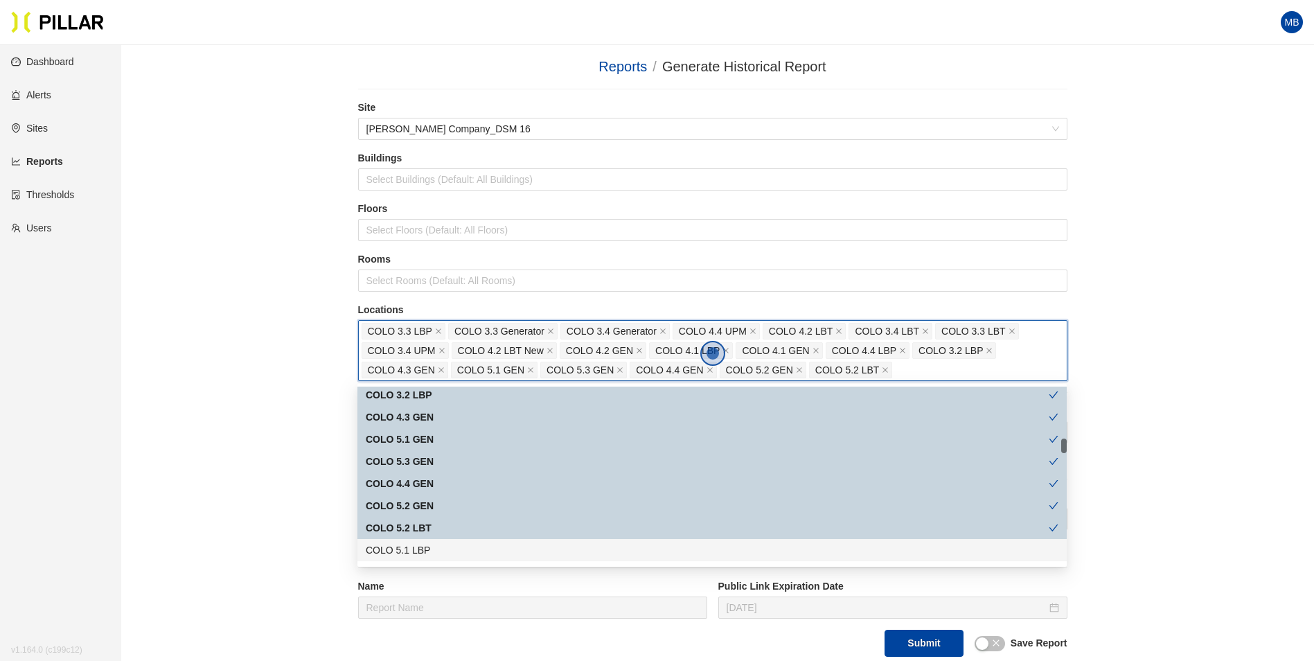
click at [434, 558] on div "COLO 5.1 LBP" at bounding box center [711, 550] width 709 height 22
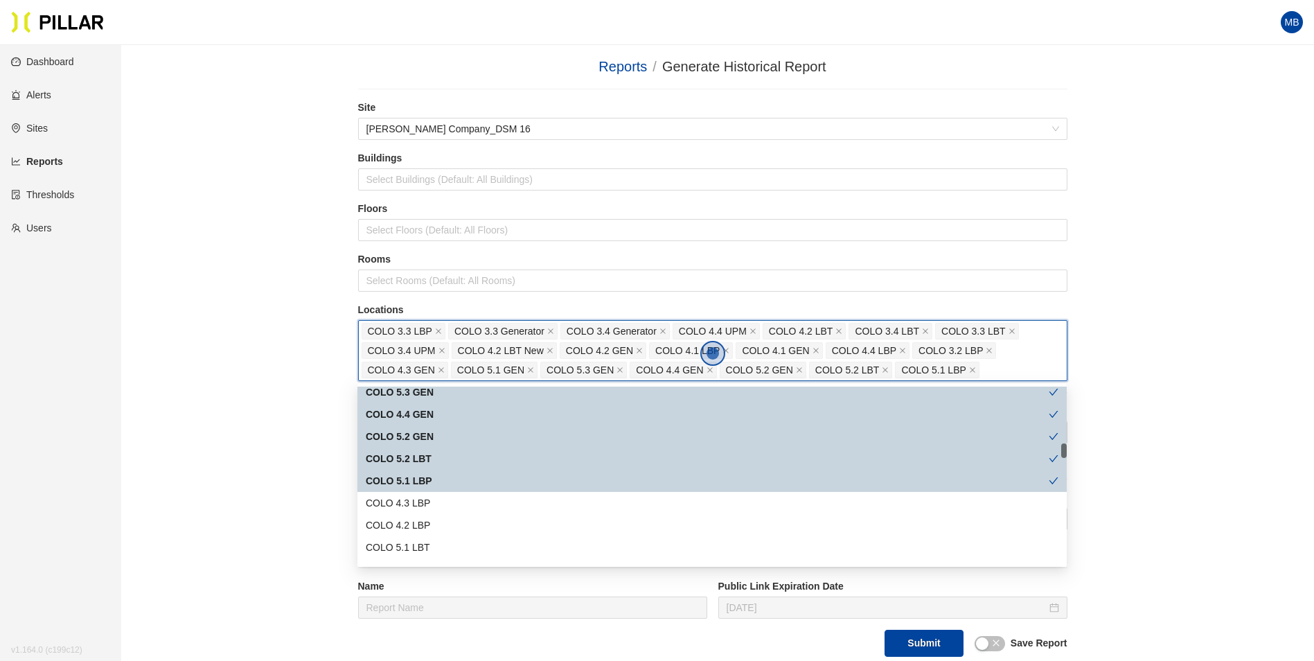
scroll to position [762, 0]
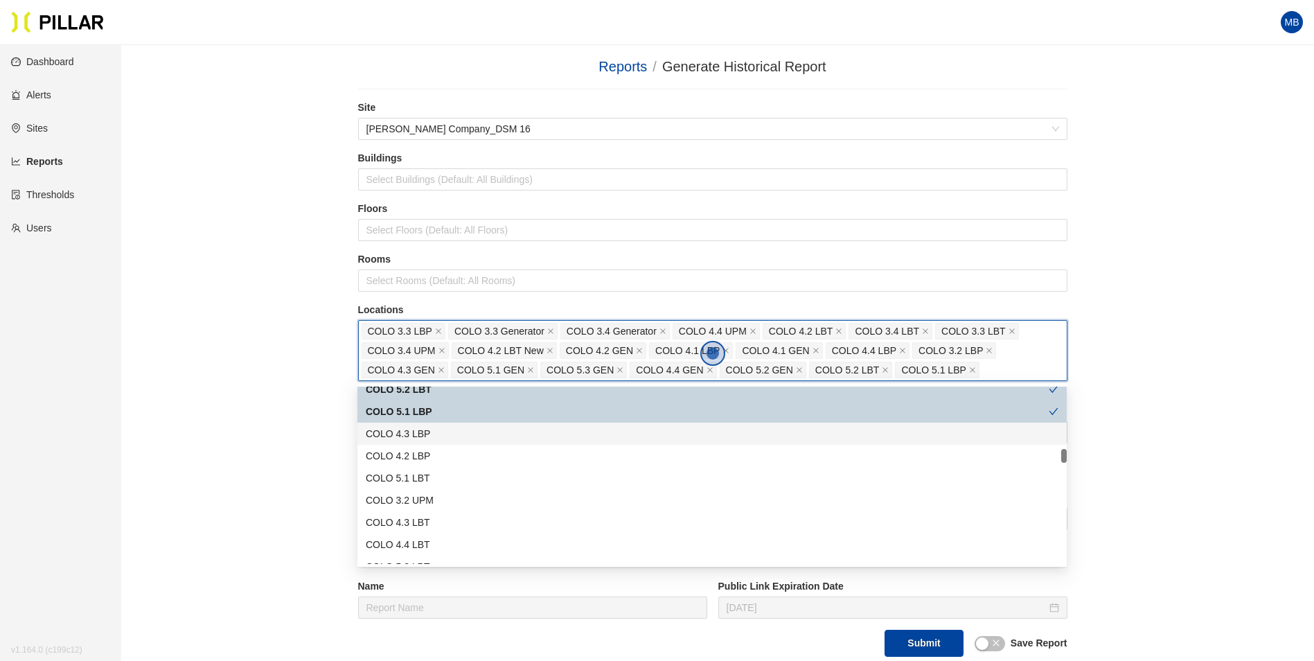
click at [449, 435] on div "COLO 4.3 LBP" at bounding box center [712, 433] width 693 height 15
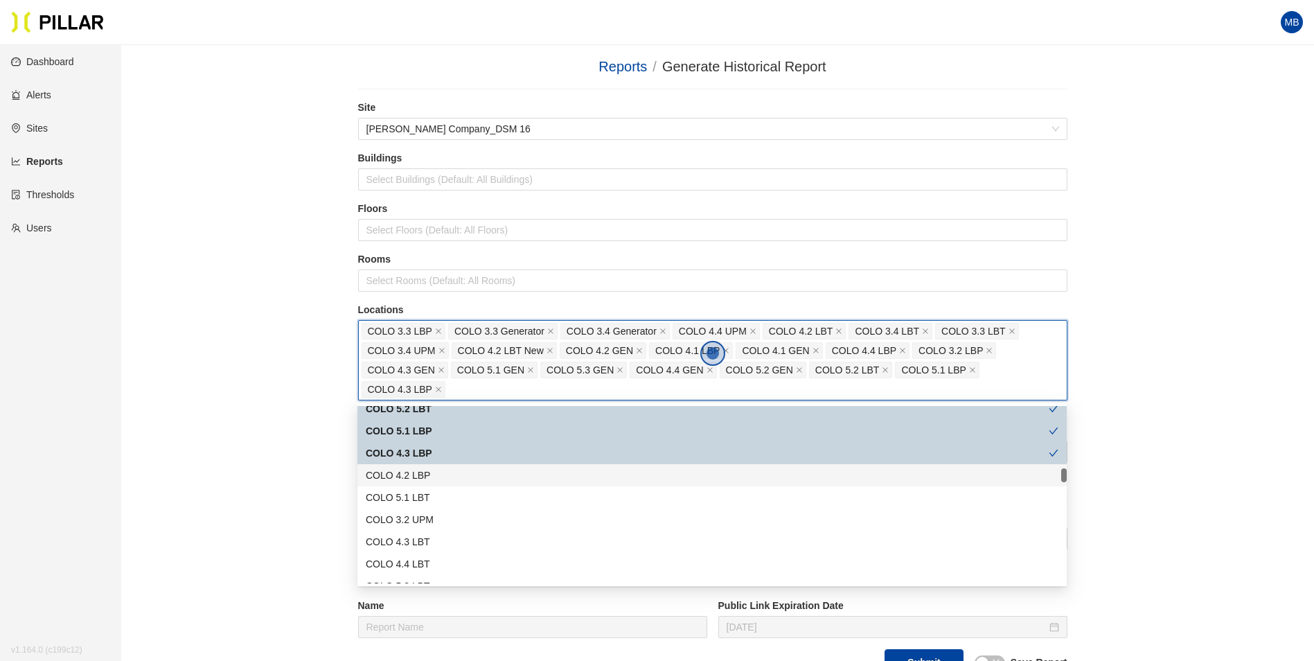
click at [441, 481] on div "COLO 4.2 LBP" at bounding box center [712, 475] width 693 height 15
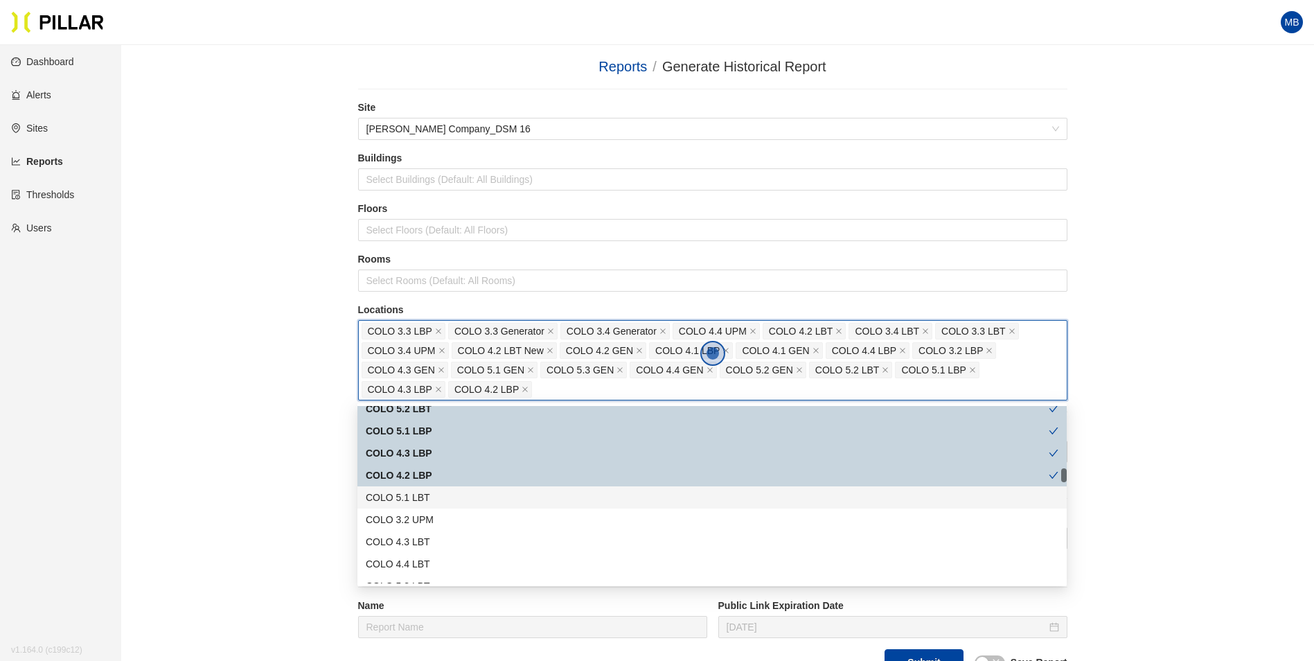
click at [439, 499] on div "COLO 5.1 LBT" at bounding box center [712, 497] width 693 height 15
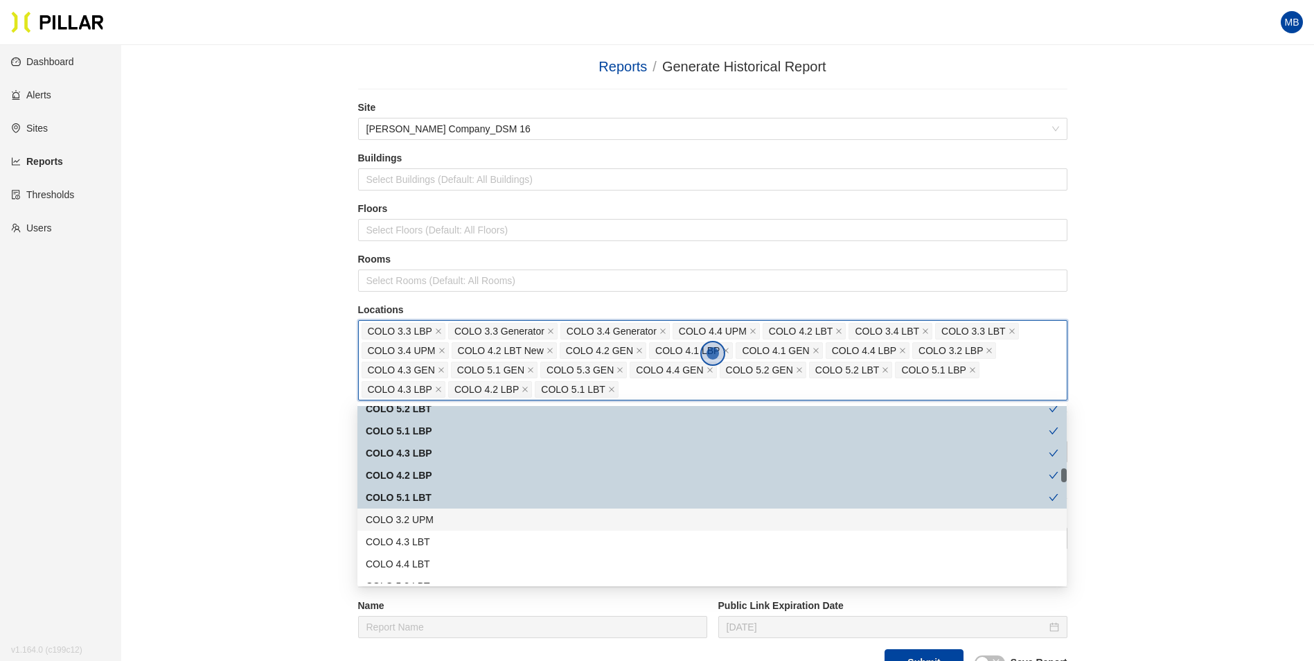
click at [449, 521] on div "COLO 3.2 UPM" at bounding box center [712, 519] width 693 height 15
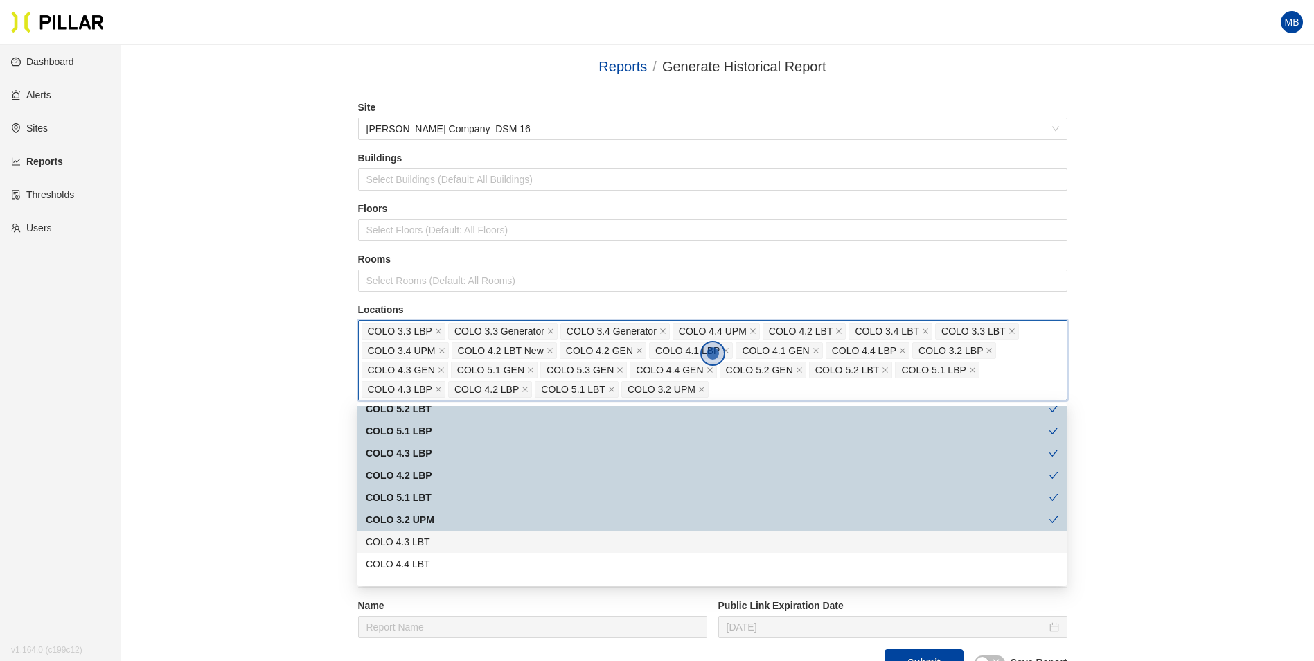
click at [453, 541] on div "COLO 4.3 LBT" at bounding box center [712, 541] width 693 height 15
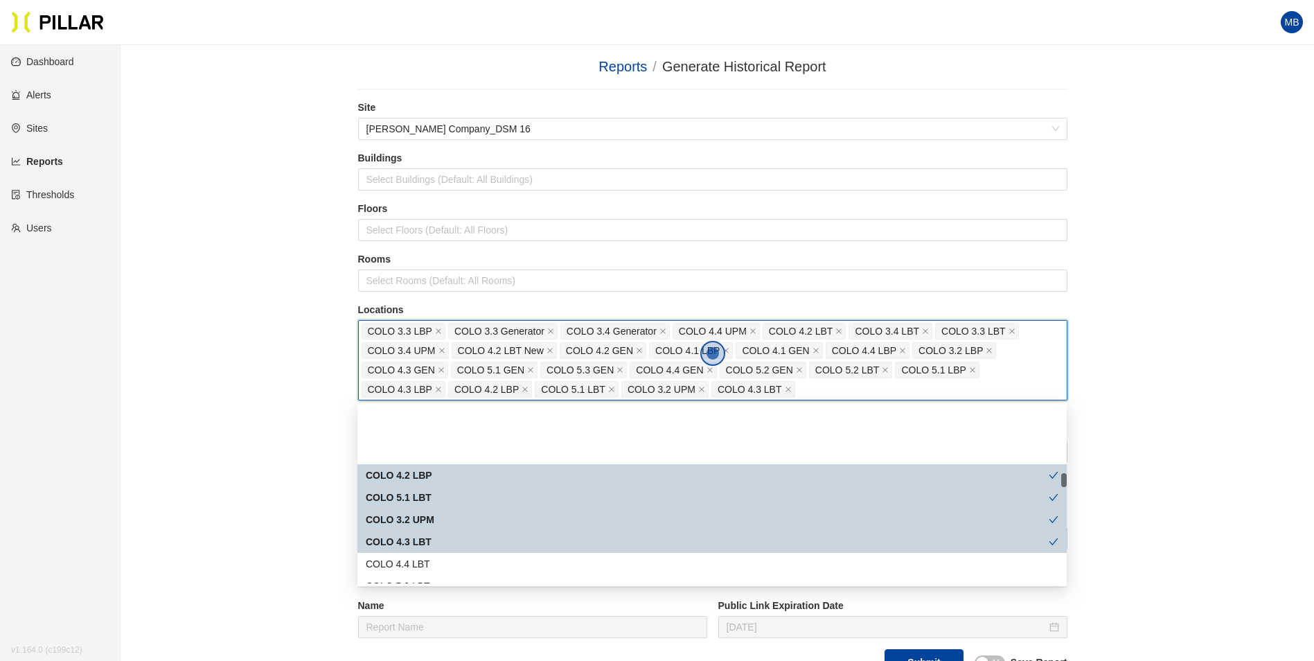
scroll to position [831, 0]
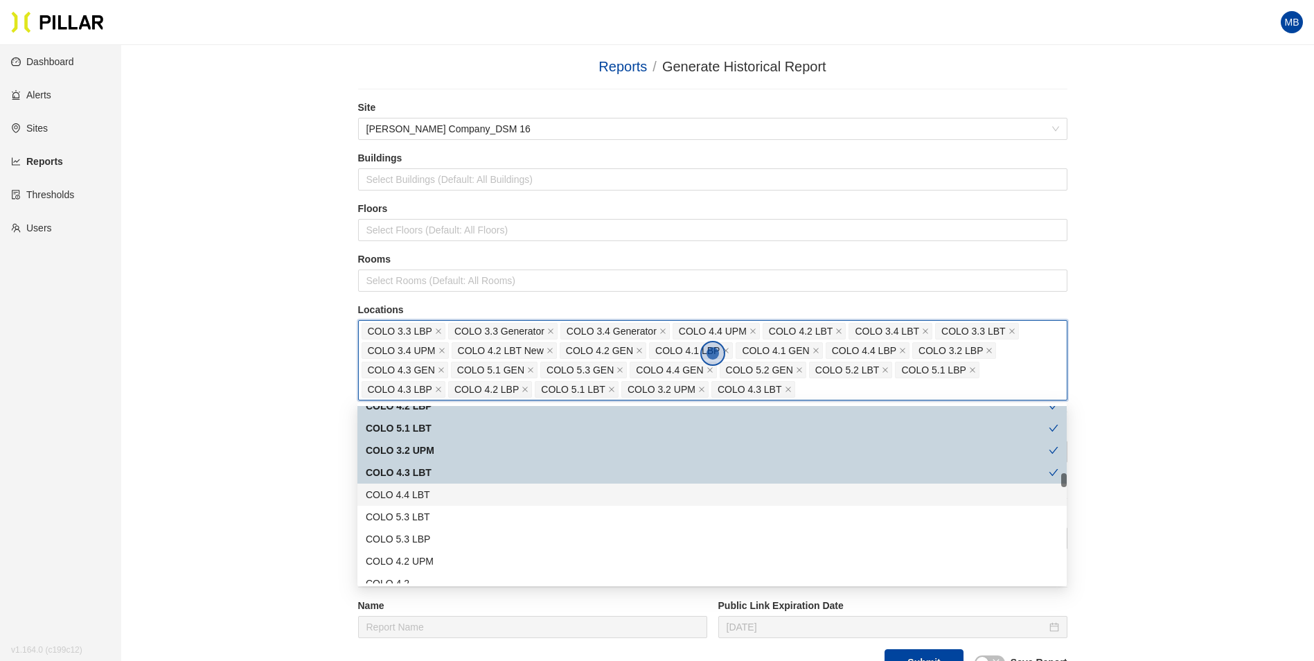
click at [420, 489] on div "COLO 4.4 LBT" at bounding box center [712, 494] width 693 height 15
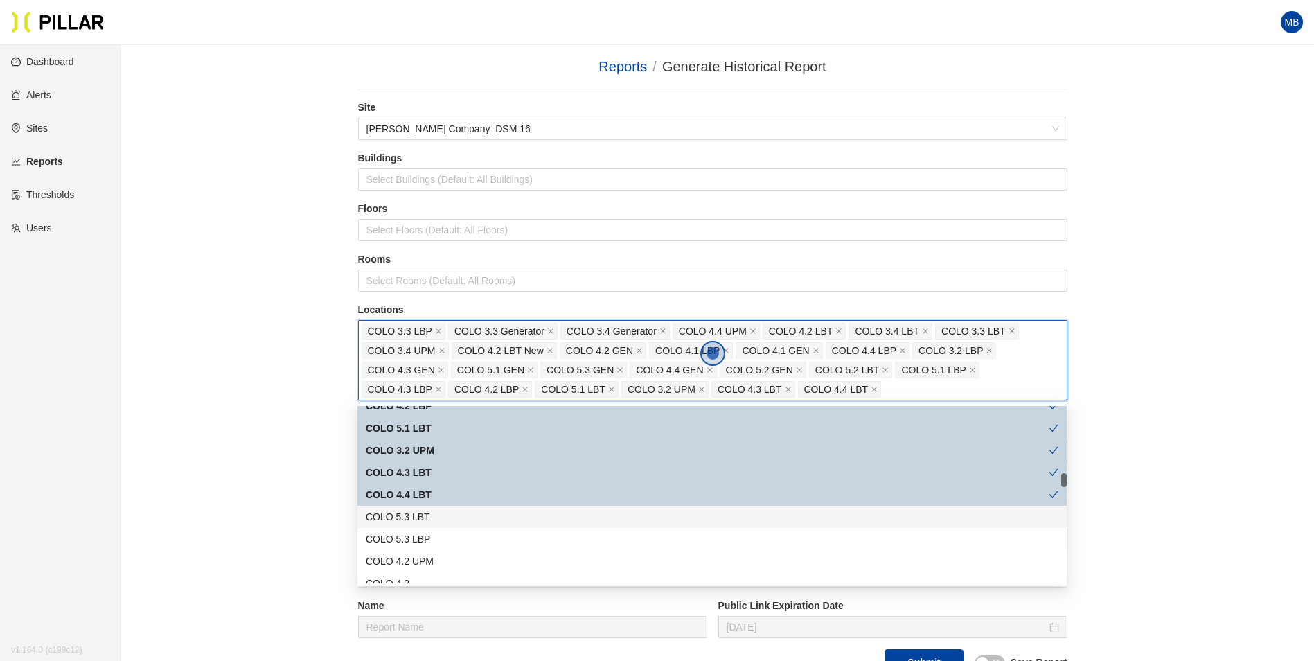
click at [430, 519] on div "COLO 5.3 LBT" at bounding box center [712, 516] width 693 height 15
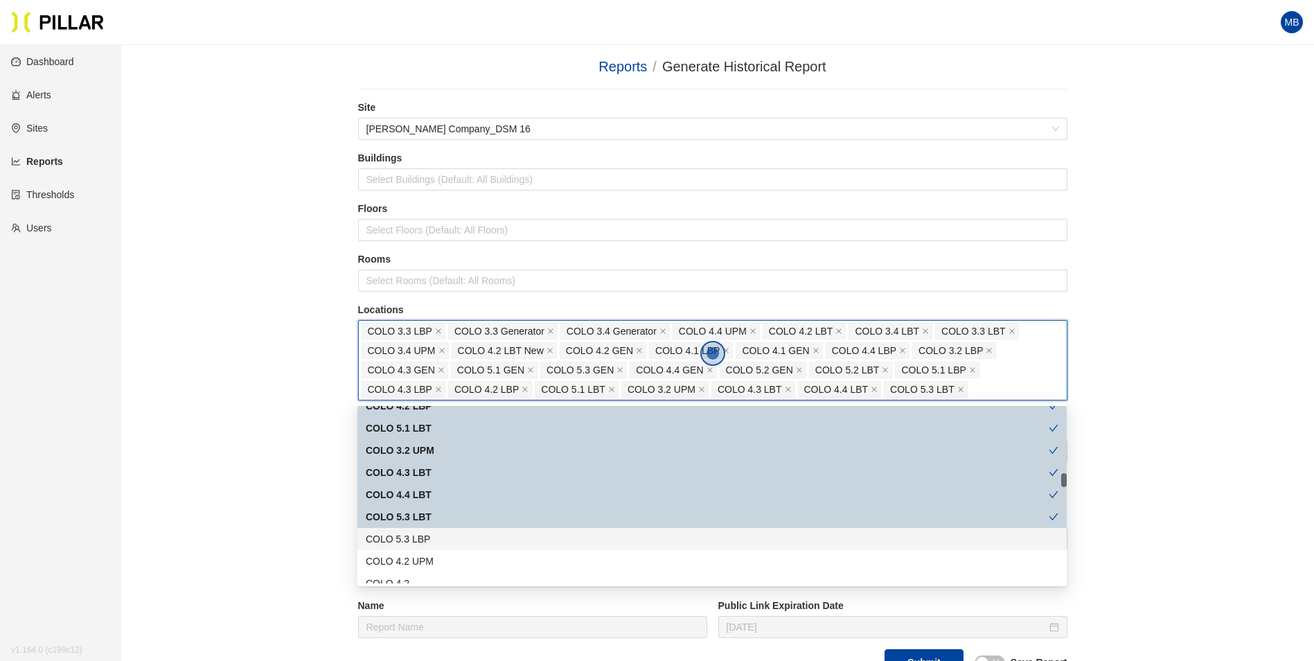
click at [451, 532] on div "COLO 5.3 LBP" at bounding box center [712, 538] width 693 height 15
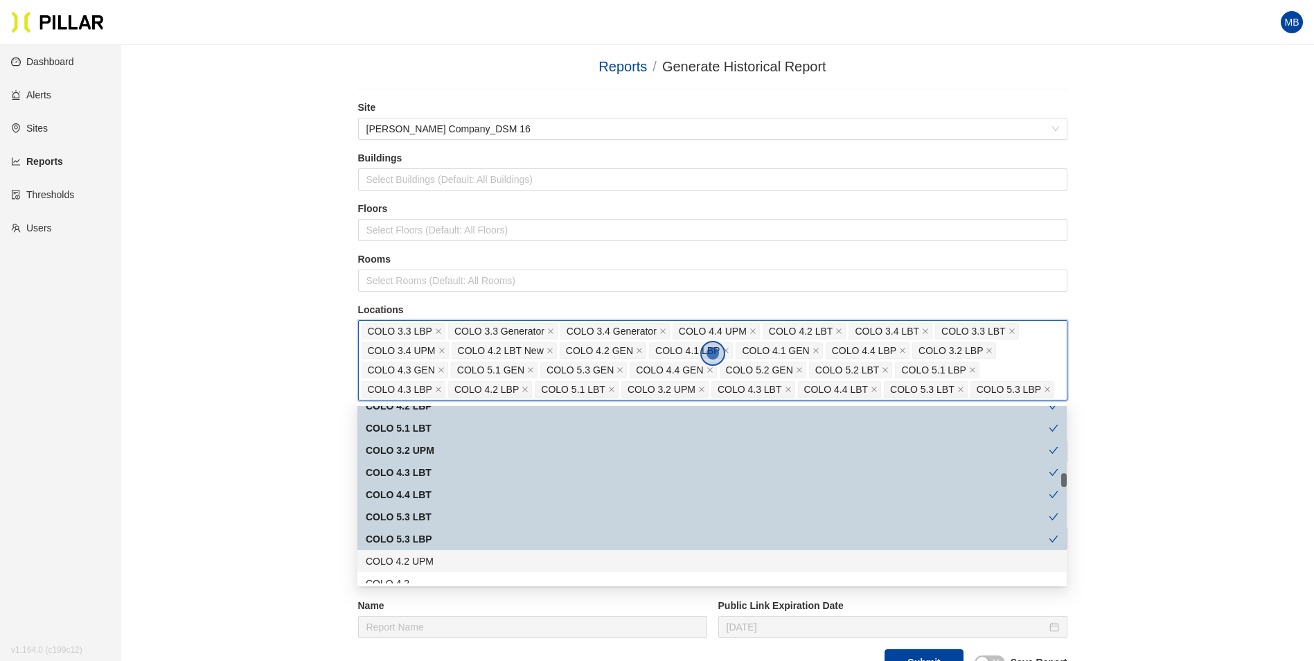
click at [450, 555] on div "COLO 4.2 UPM" at bounding box center [712, 560] width 693 height 15
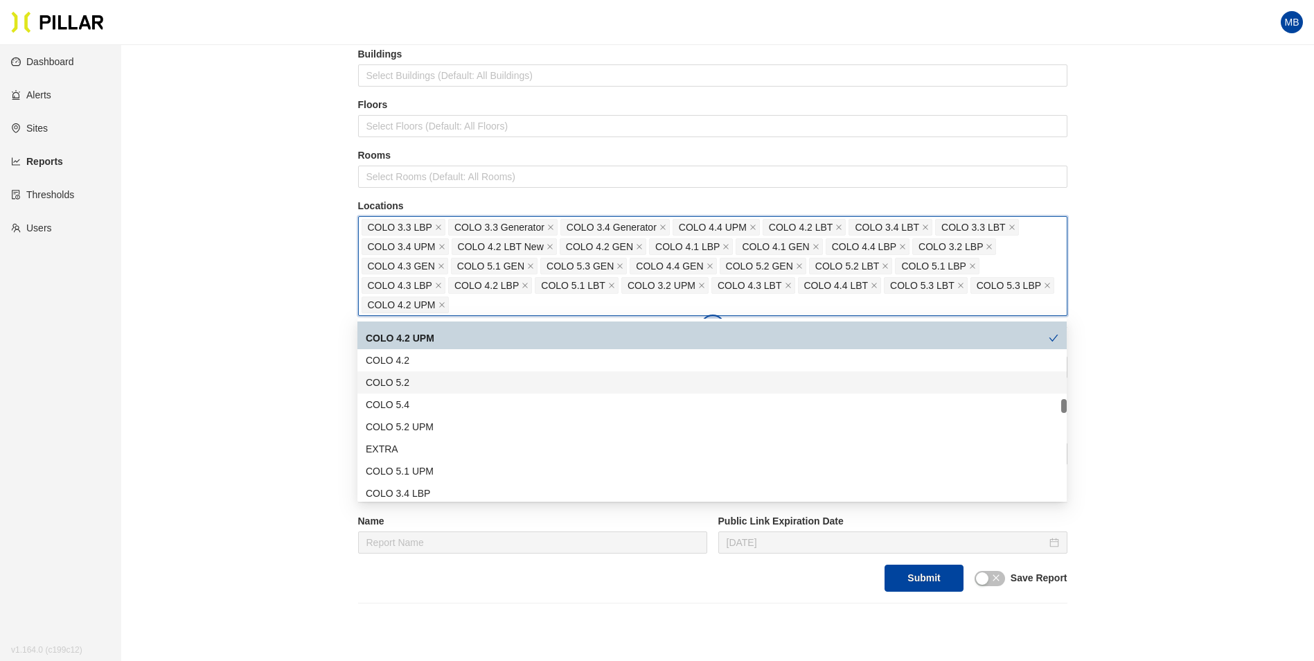
scroll to position [139, 0]
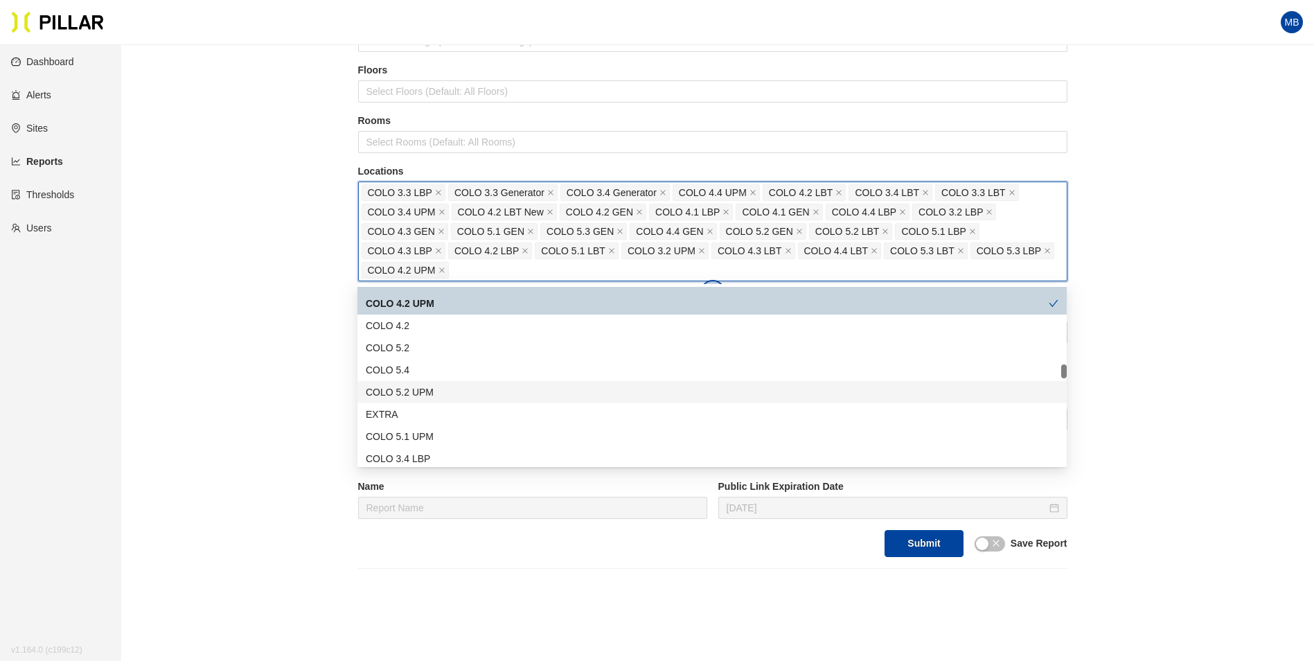
click at [438, 398] on div "COLO 5.2 UPM" at bounding box center [712, 391] width 693 height 15
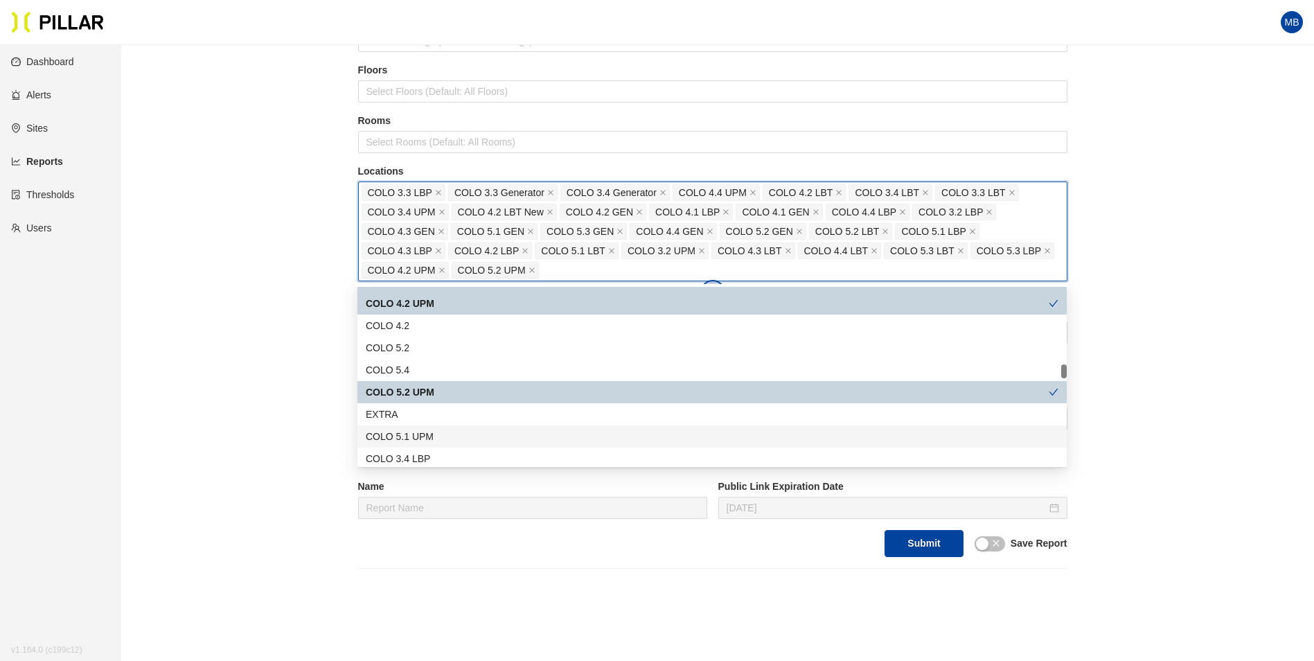
click at [429, 438] on div "COLO 5.1 UPM" at bounding box center [712, 436] width 693 height 15
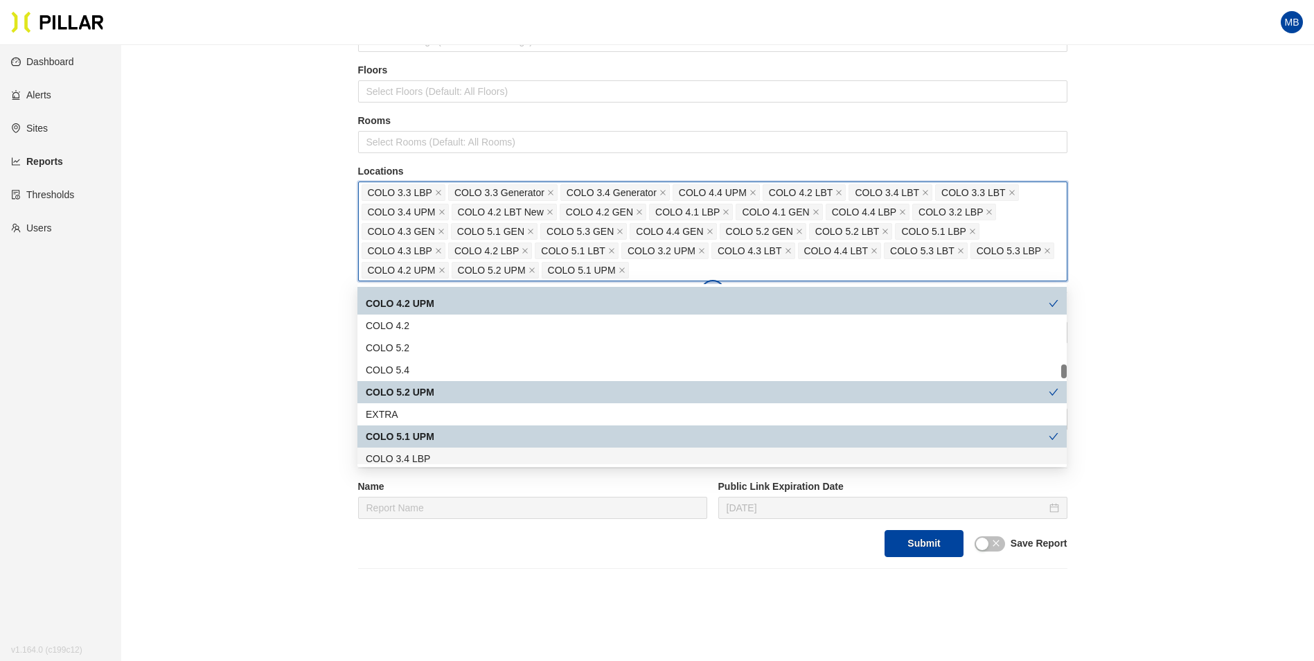
click at [425, 463] on div "COLO 3.4 LBP" at bounding box center [712, 458] width 693 height 15
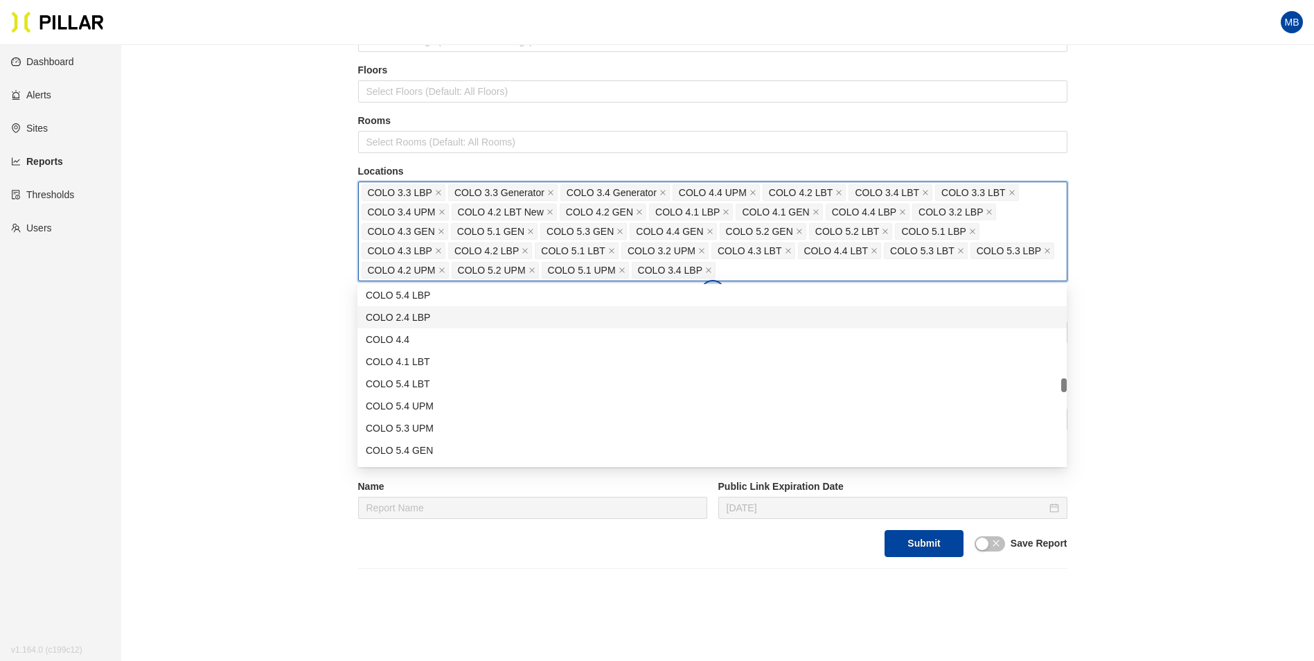
scroll to position [1108, 0]
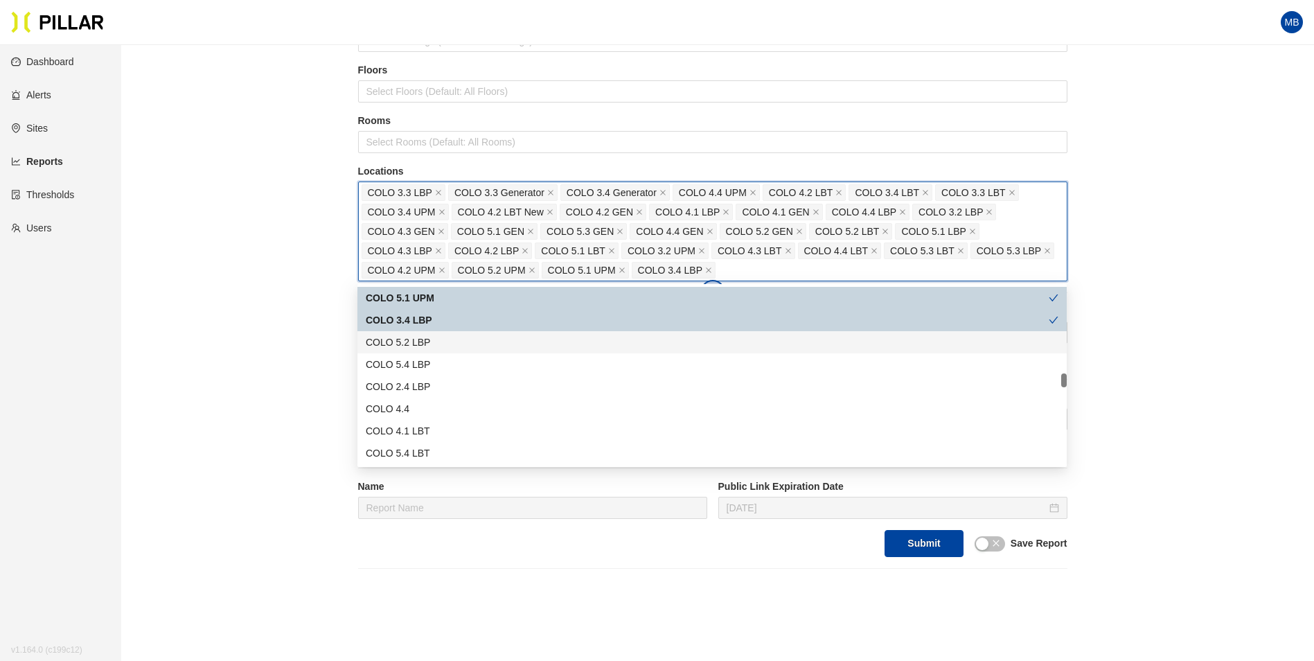
click at [447, 347] on div "COLO 5.2 LBP" at bounding box center [712, 342] width 693 height 15
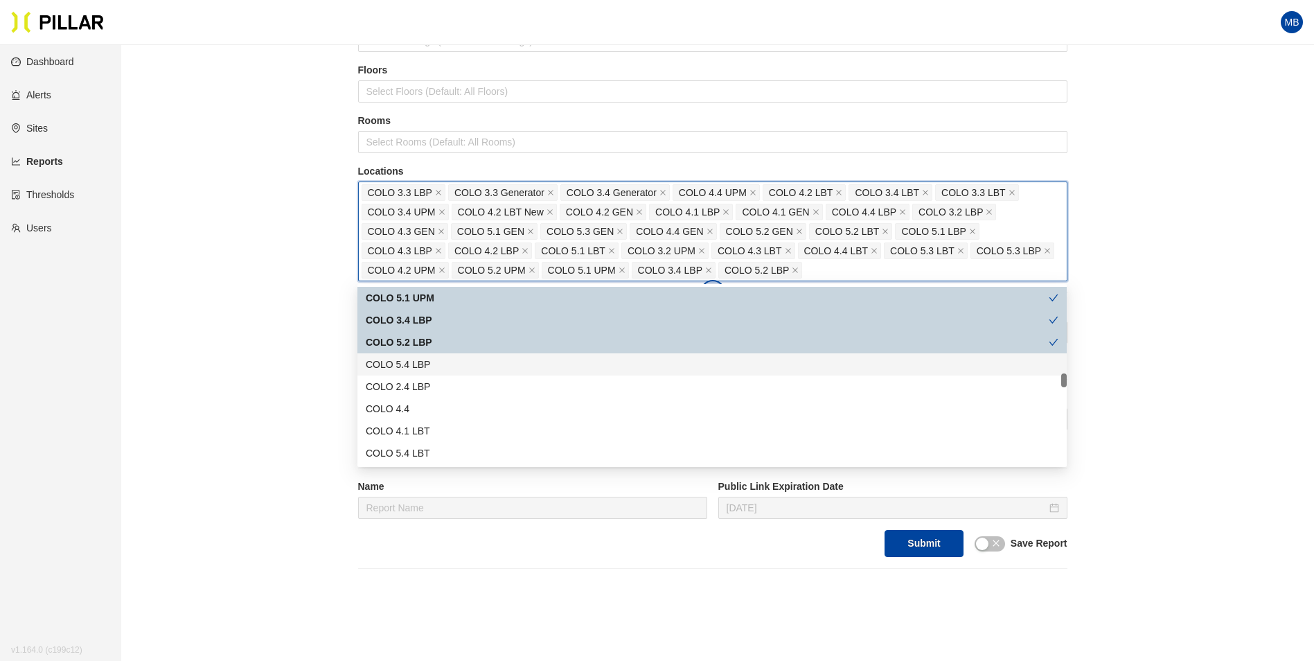
click at [441, 372] on div "COLO 5.4 LBP" at bounding box center [711, 364] width 709 height 22
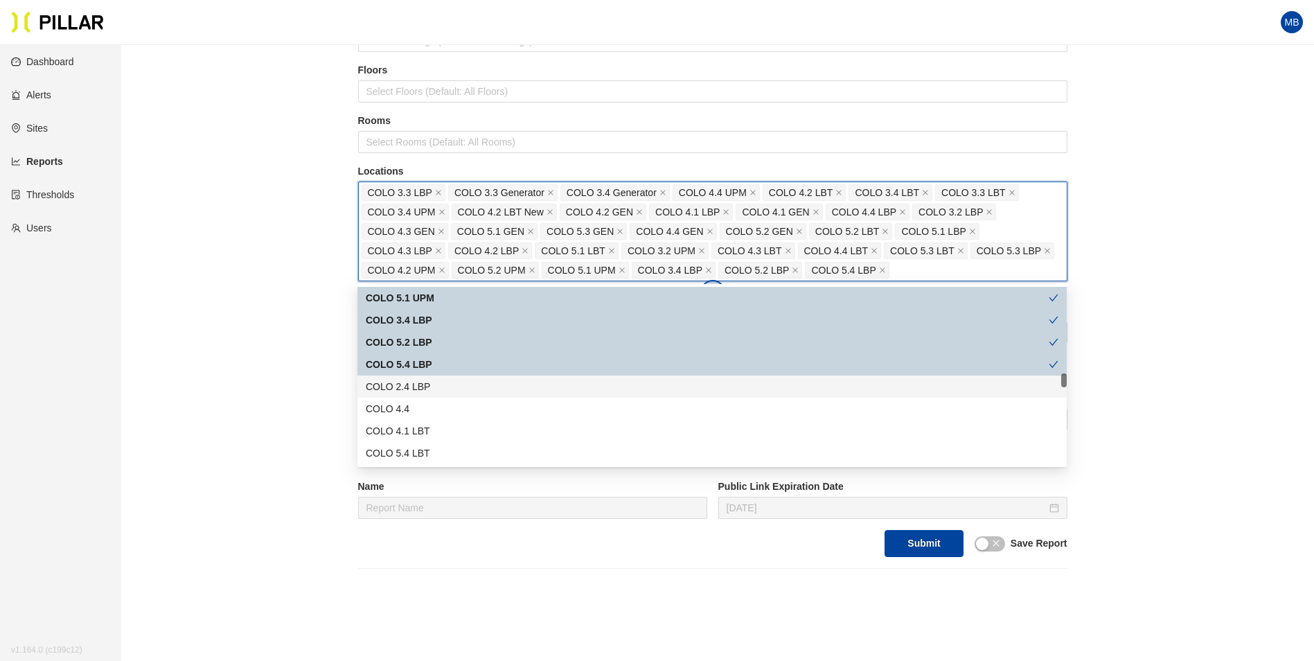
click at [441, 383] on div "COLO 2.4 LBP" at bounding box center [712, 386] width 693 height 15
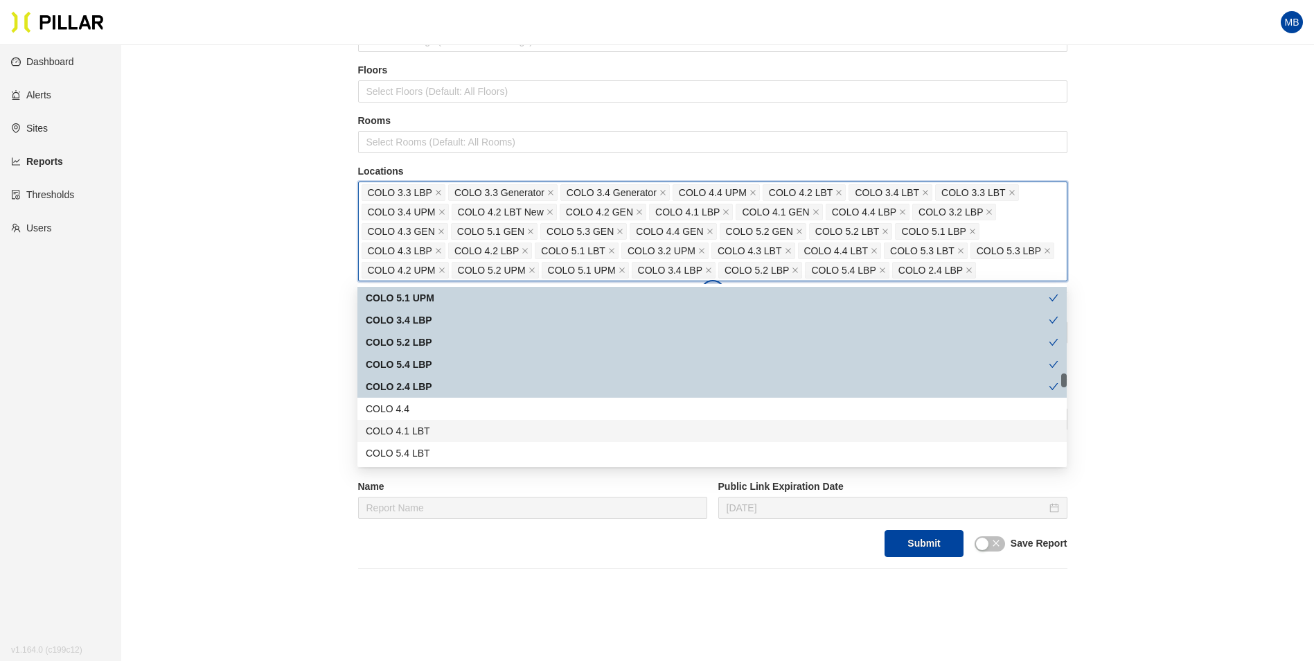
click at [430, 427] on div "COLO 4.1 LBT" at bounding box center [712, 430] width 693 height 15
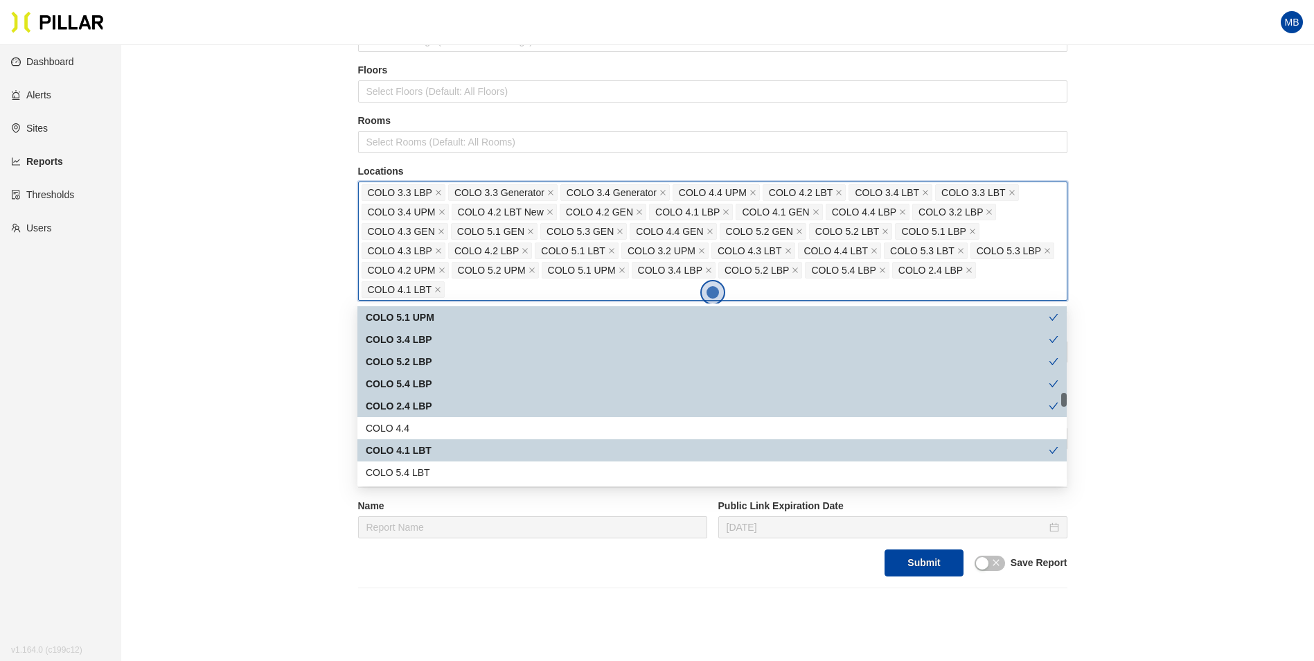
click at [429, 468] on div "COLO 5.4 LBT" at bounding box center [712, 472] width 693 height 15
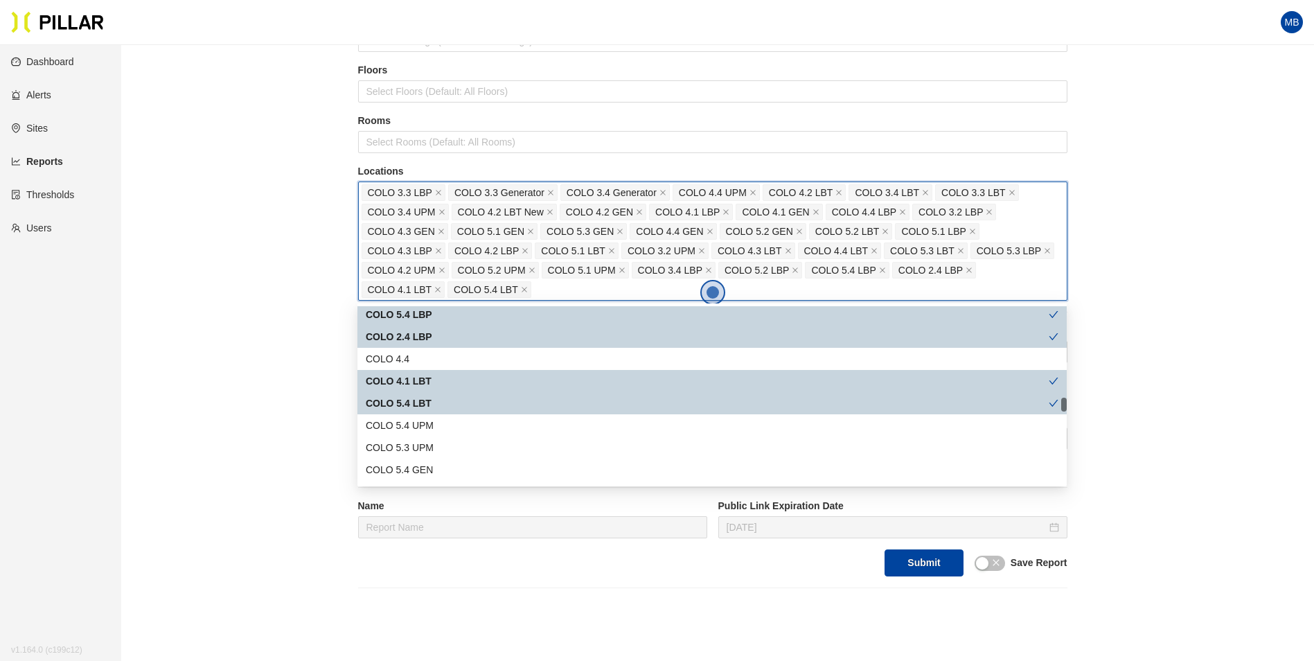
scroll to position [1247, 0]
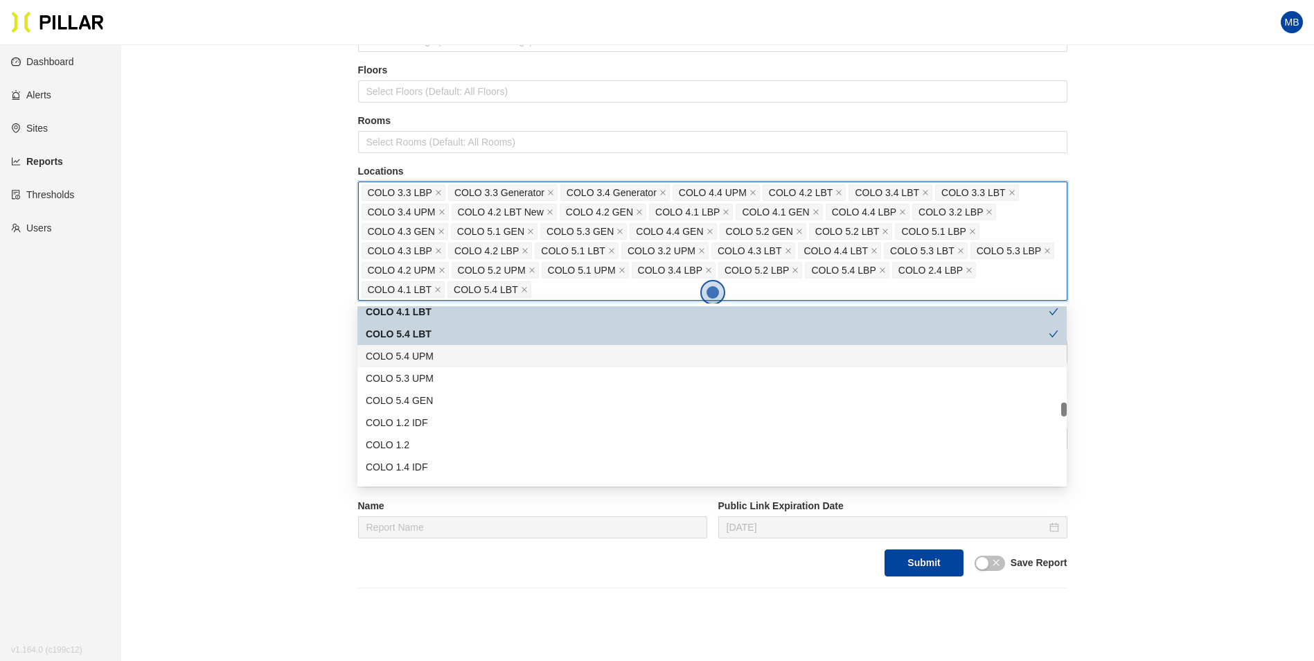
click at [447, 365] on div "COLO 5.4 UPM" at bounding box center [711, 356] width 709 height 22
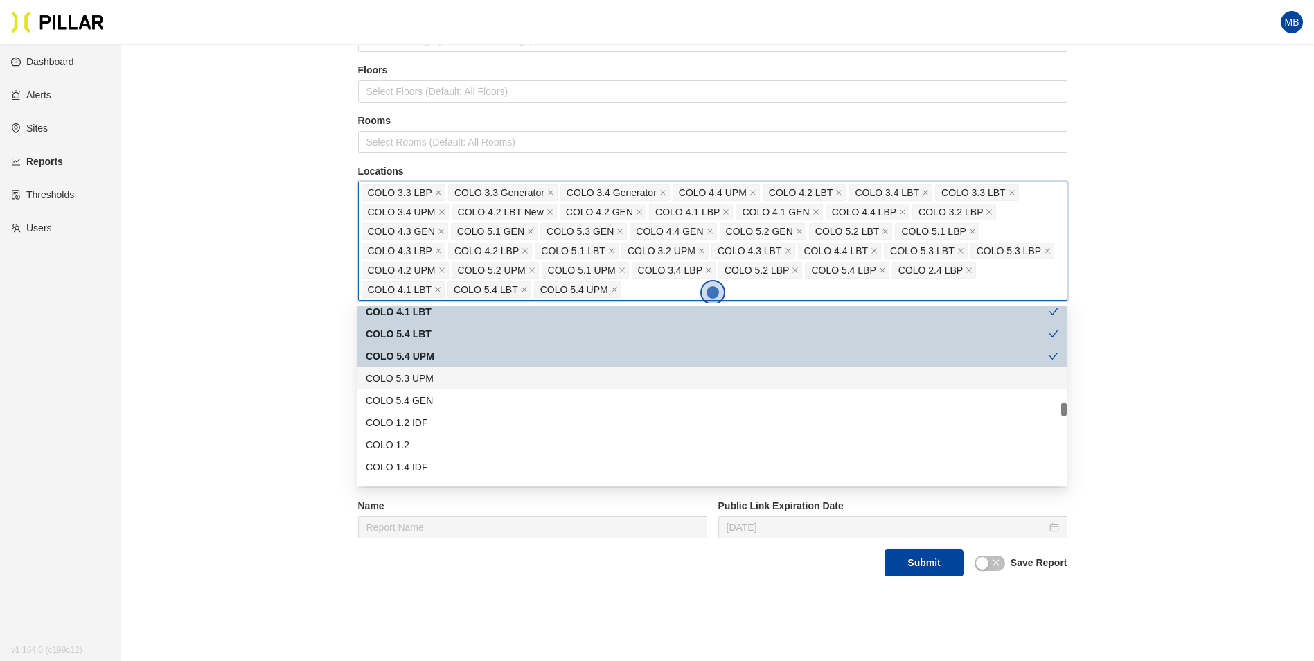
click at [443, 381] on div "COLO 5.3 UPM" at bounding box center [712, 378] width 693 height 15
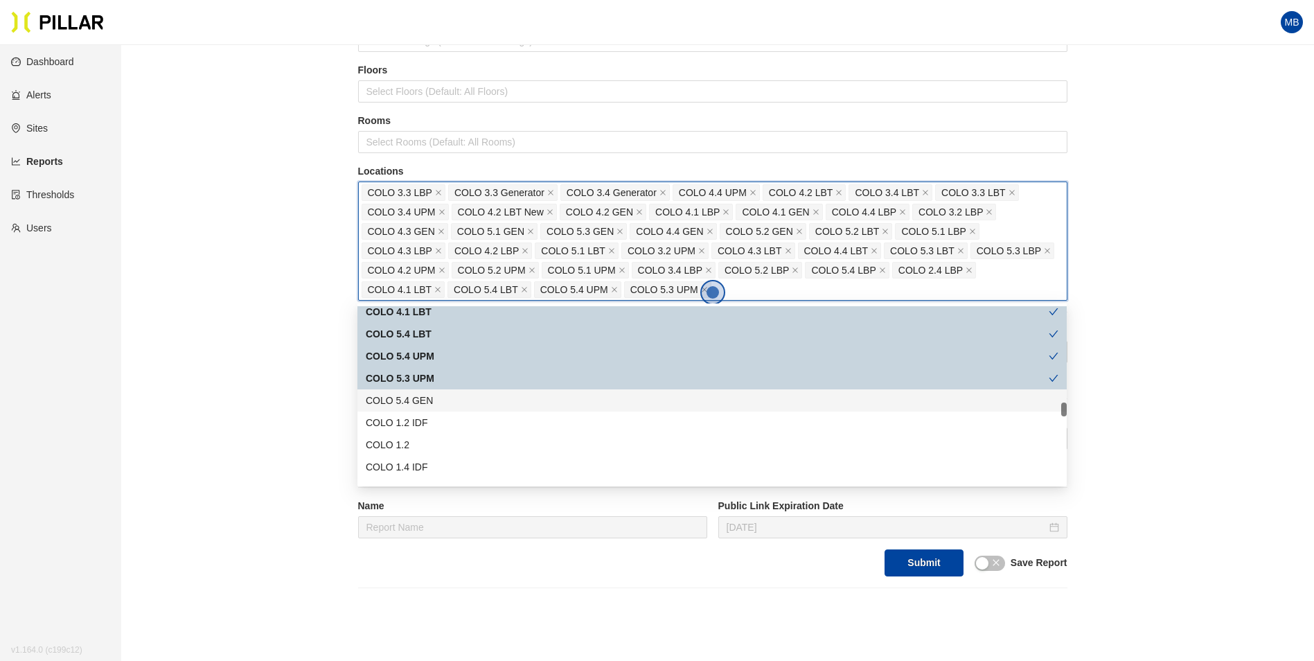
click at [441, 395] on div "COLO 5.4 GEN" at bounding box center [712, 400] width 693 height 15
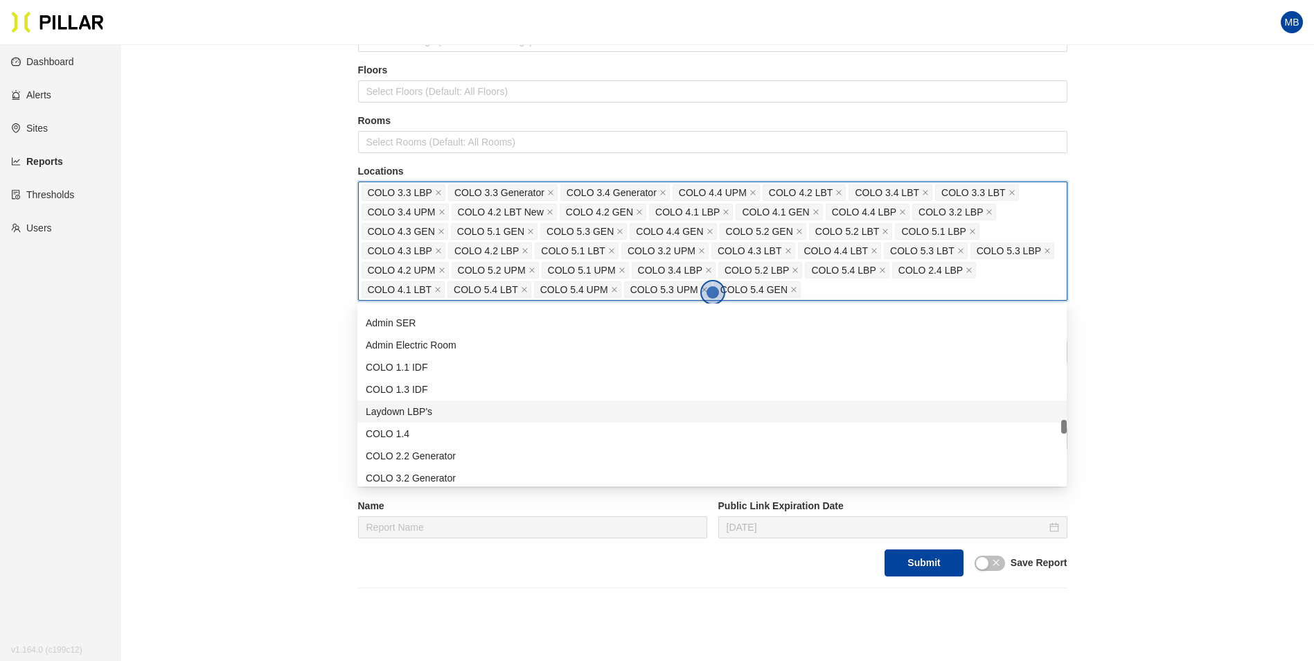
scroll to position [1593, 0]
click at [471, 408] on div "COLO 3.2 Generator" at bounding box center [712, 408] width 693 height 15
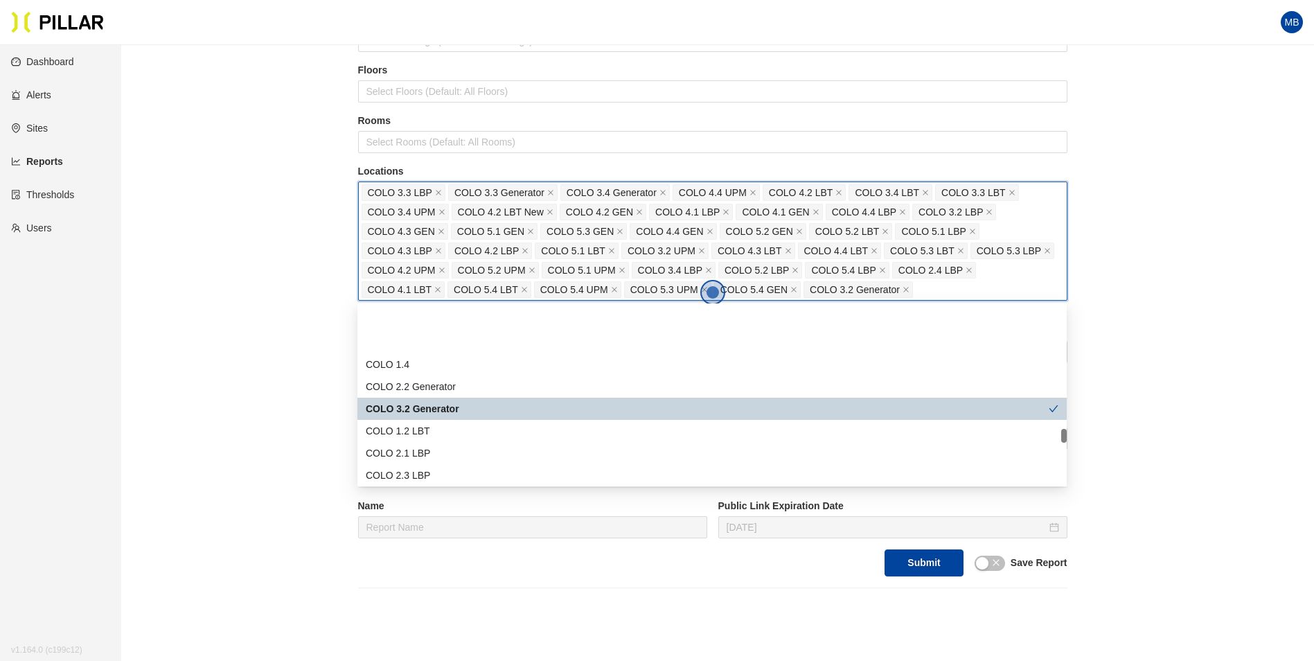
scroll to position [1662, 0]
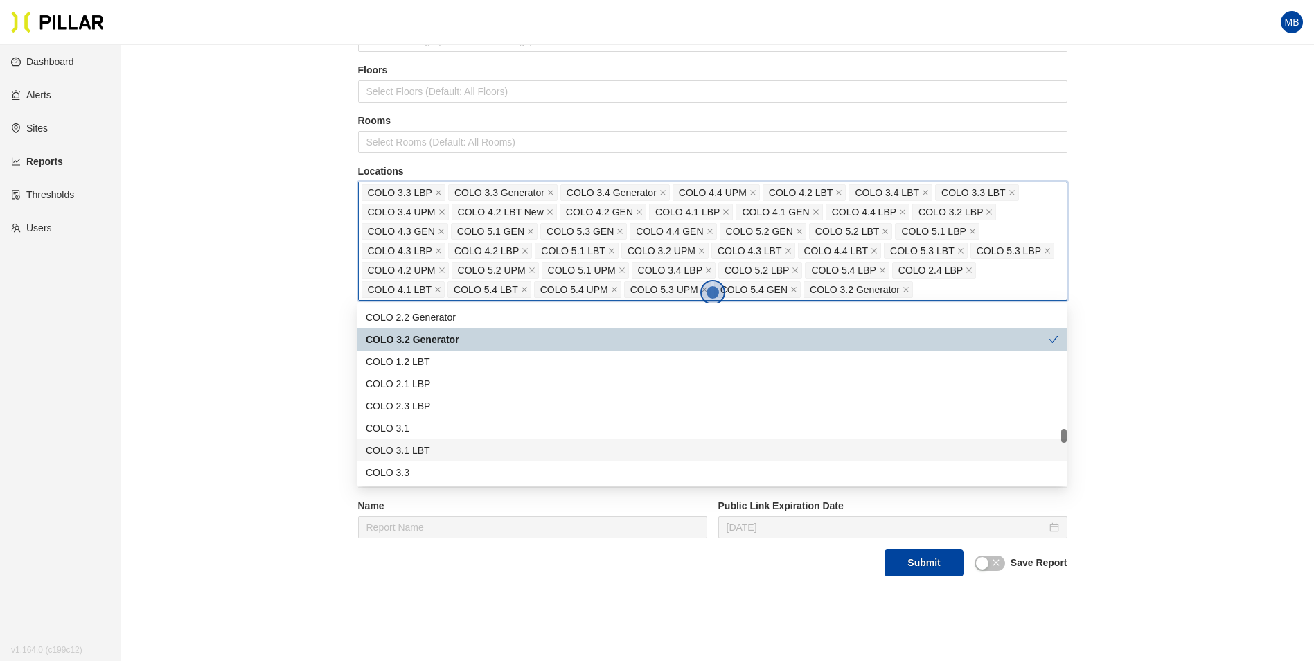
click at [460, 448] on div "COLO 3.1 LBT" at bounding box center [712, 450] width 693 height 15
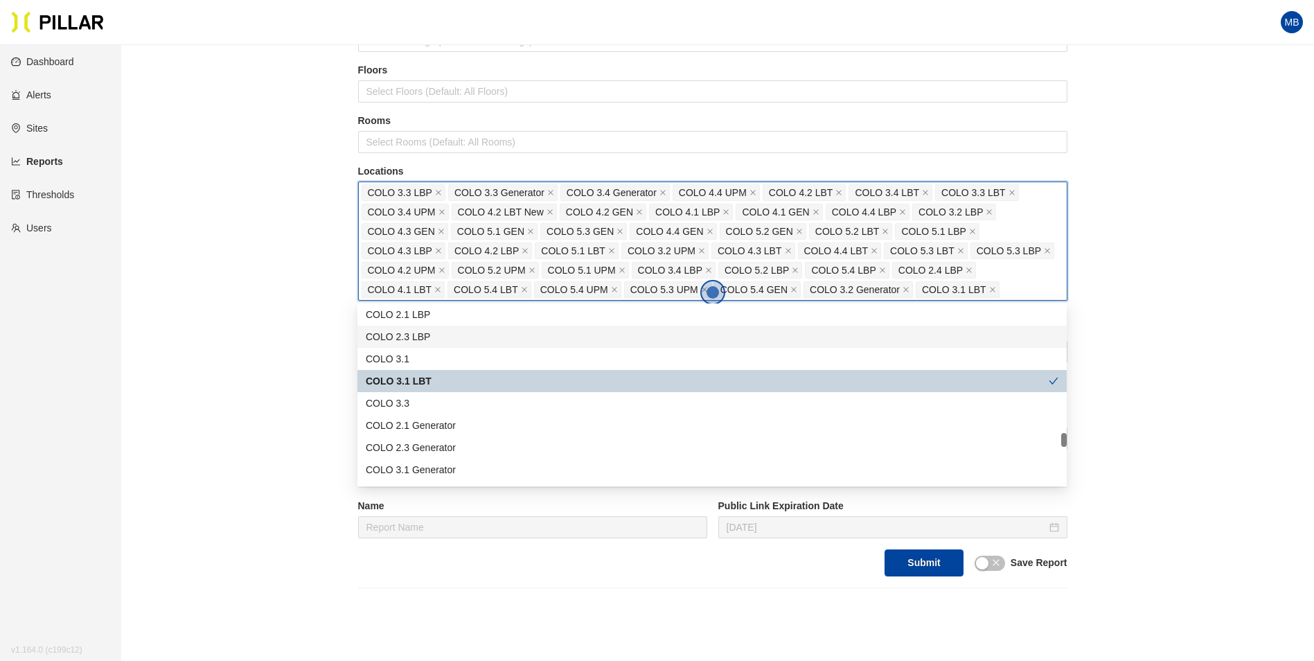
scroll to position [1801, 0]
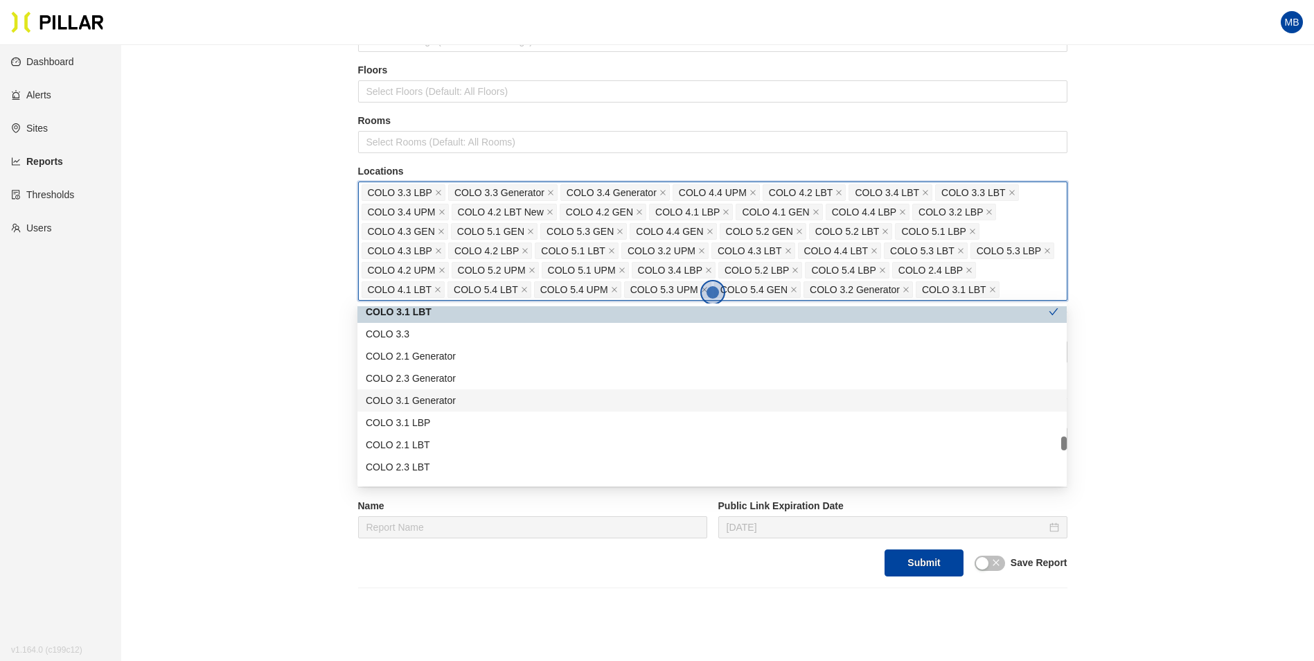
click at [479, 400] on div "COLO 3.1 Generator" at bounding box center [712, 400] width 693 height 15
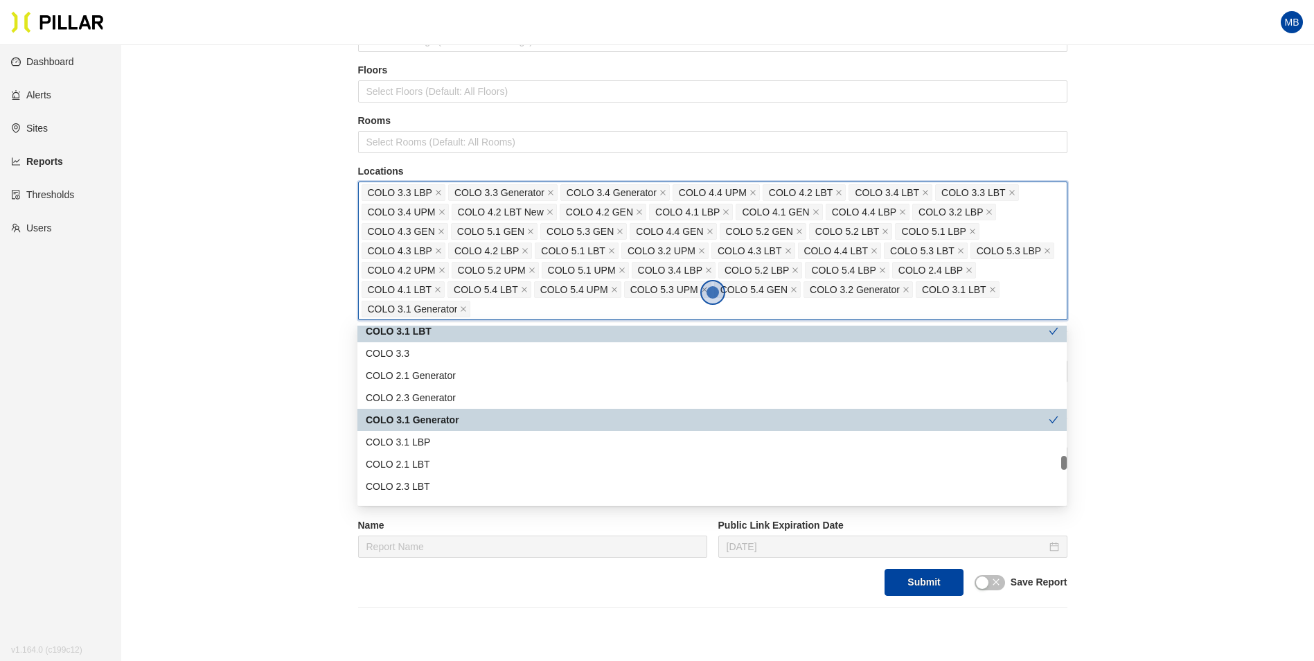
click at [473, 430] on div "COLO 3.1 Generator" at bounding box center [711, 420] width 709 height 22
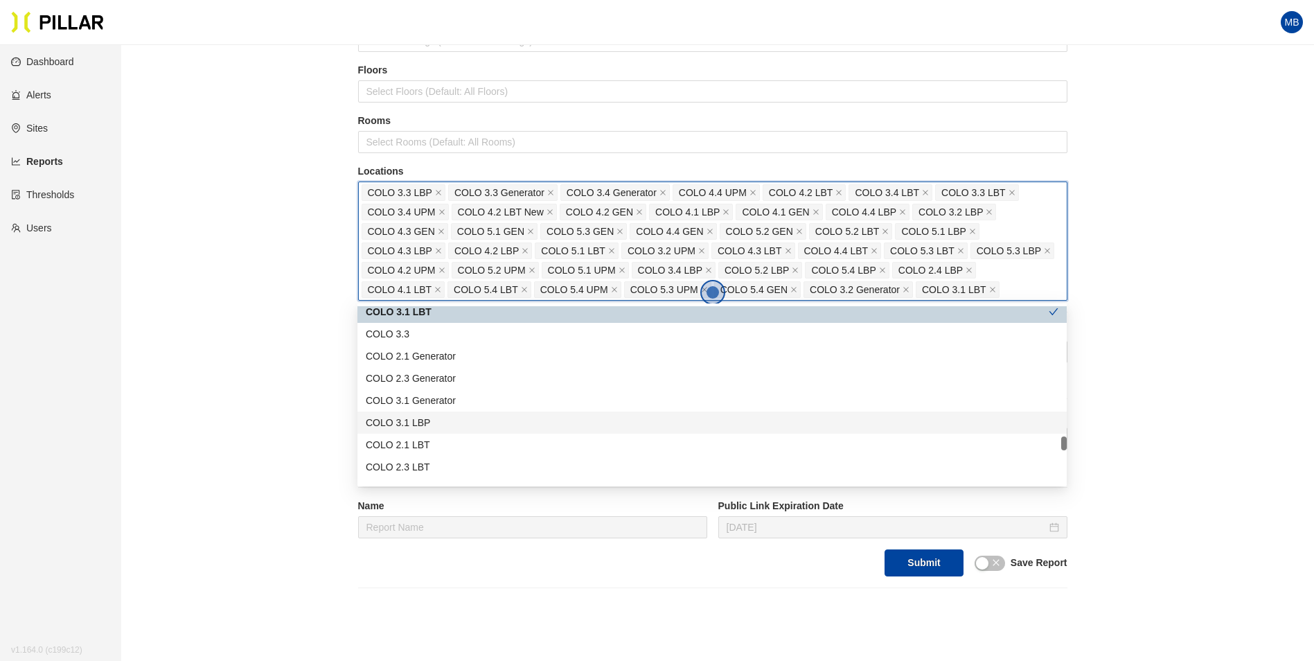
click at [473, 420] on div "COLO 3.1 LBP" at bounding box center [712, 422] width 693 height 15
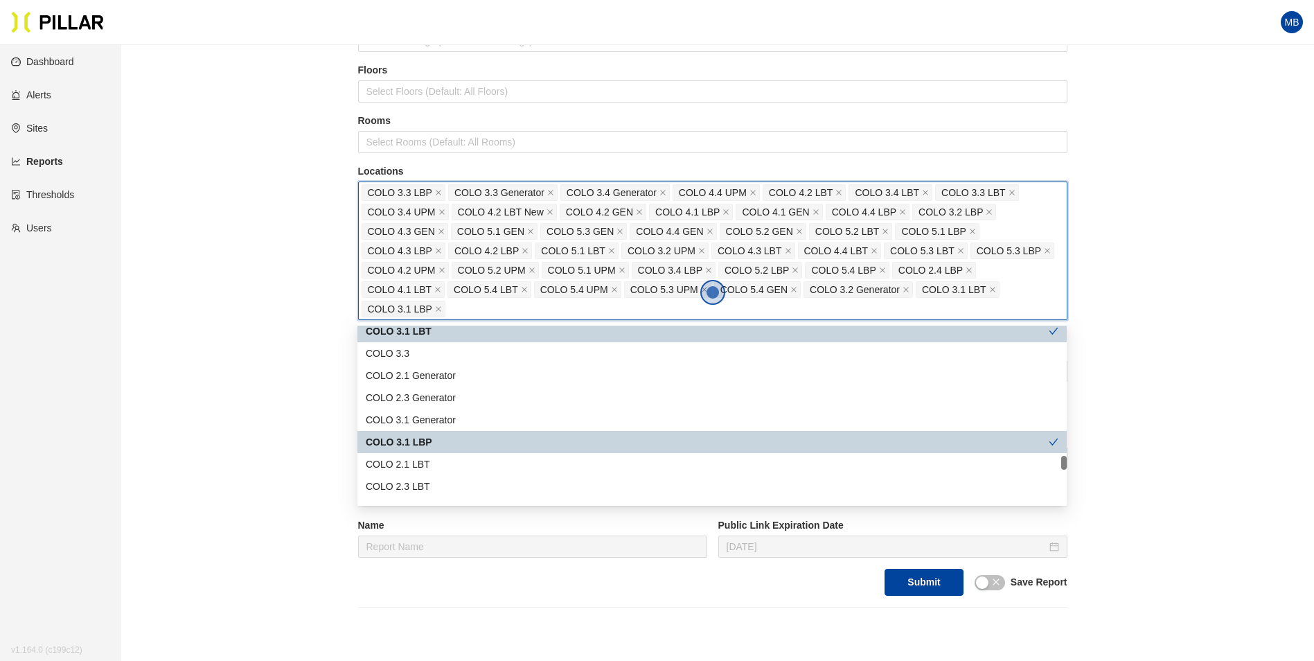
click at [473, 420] on div "COLO 3.1 Generator" at bounding box center [712, 419] width 693 height 15
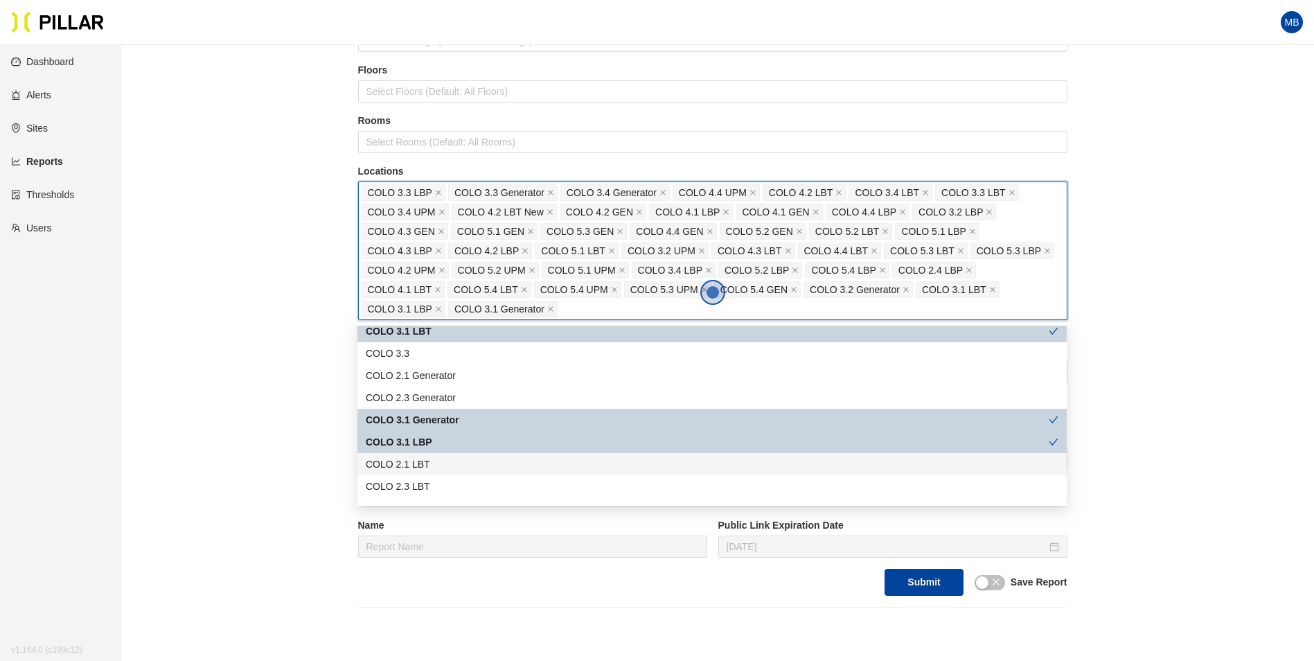
scroll to position [1870, 0]
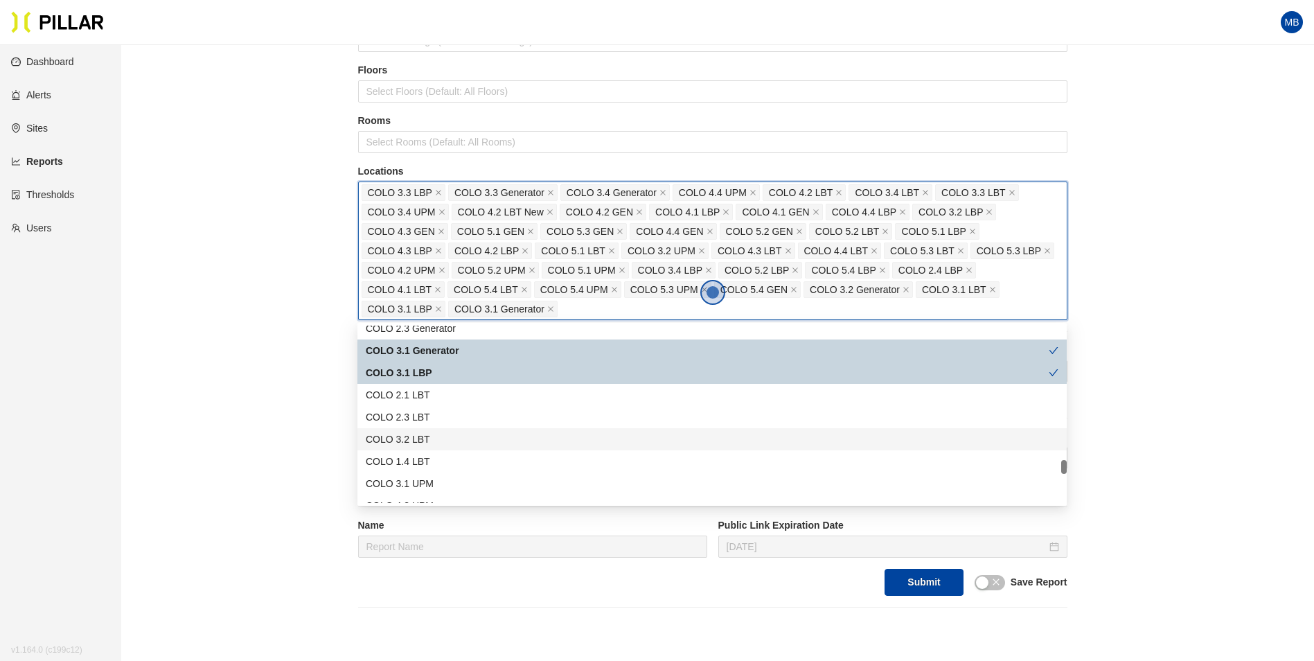
click at [459, 430] on div "COLO 3.2 LBT" at bounding box center [711, 439] width 709 height 22
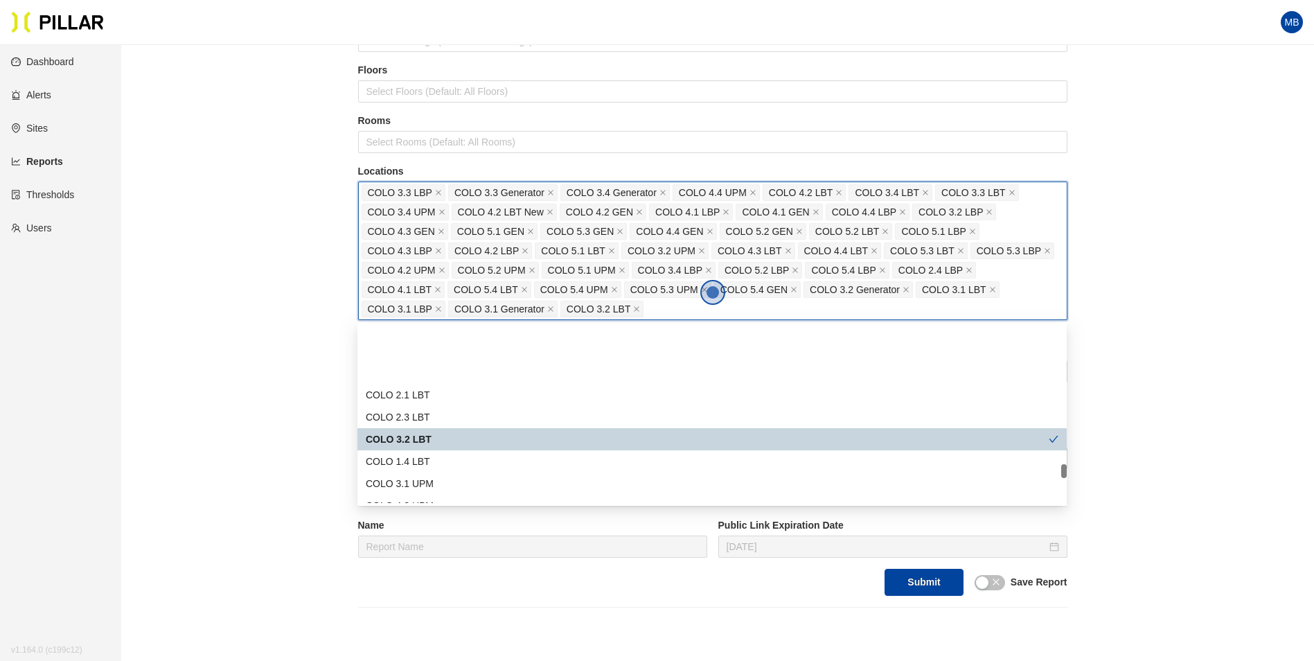
scroll to position [1939, 0]
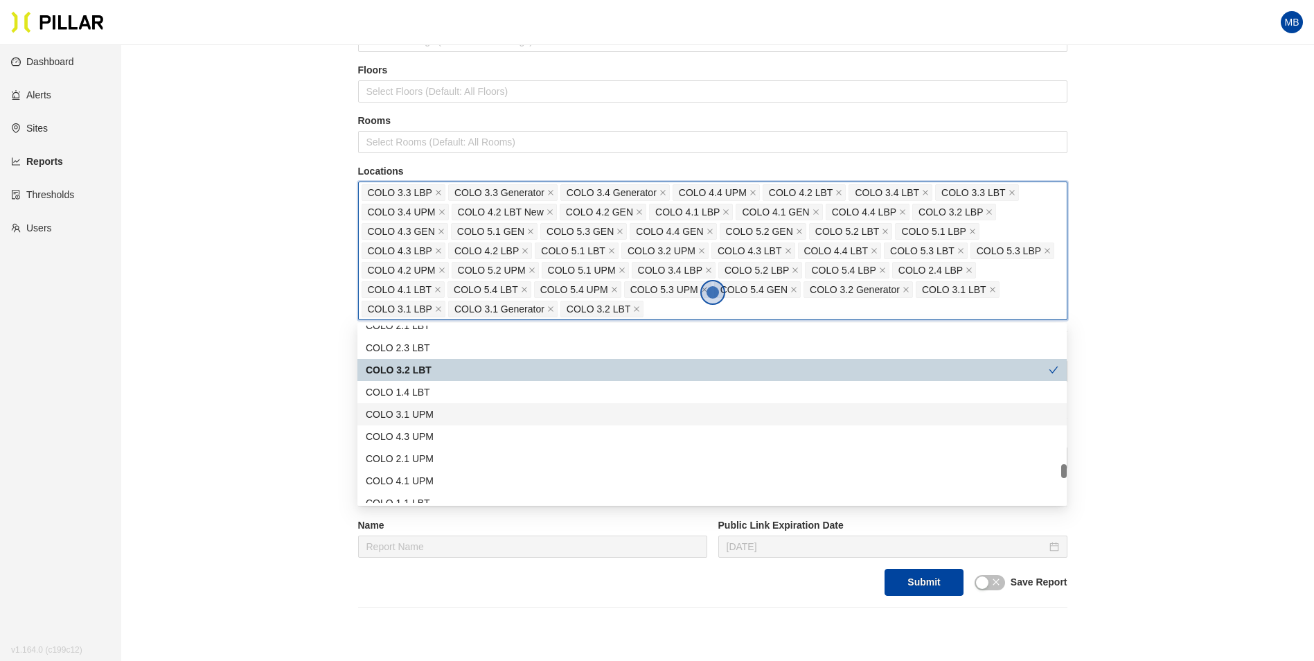
click at [456, 418] on div "COLO 3.1 UPM" at bounding box center [712, 414] width 693 height 15
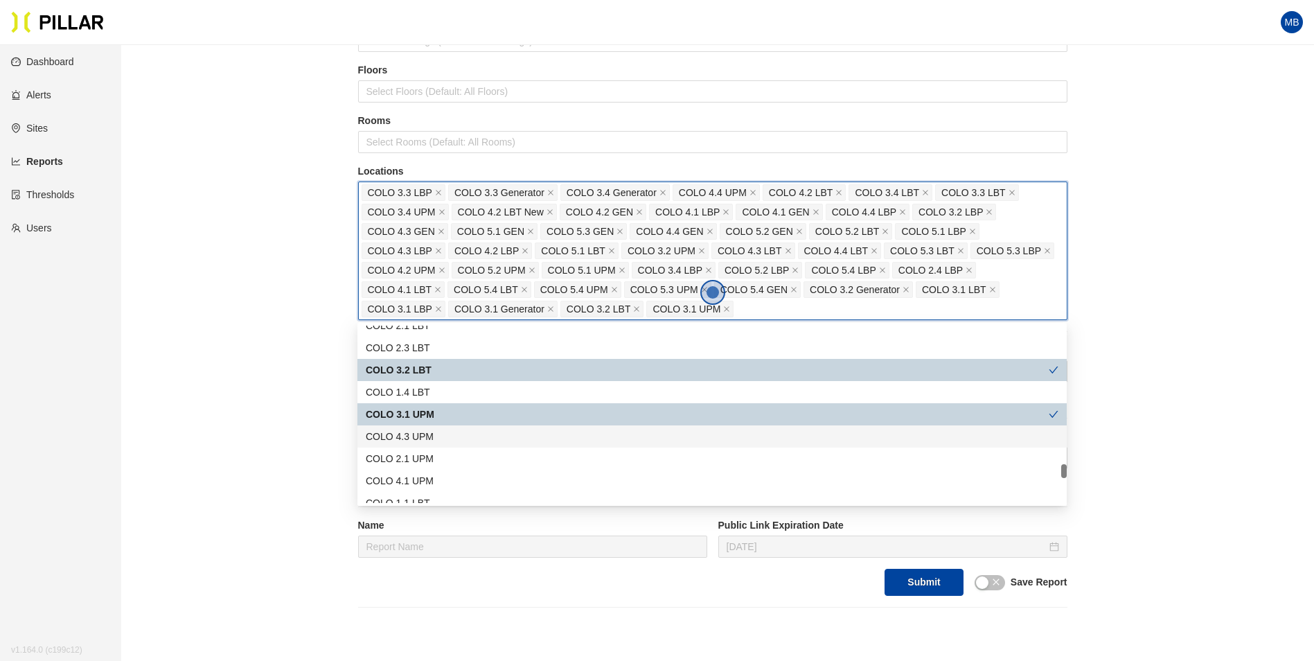
click at [452, 438] on div "COLO 4.3 UPM" at bounding box center [712, 436] width 693 height 15
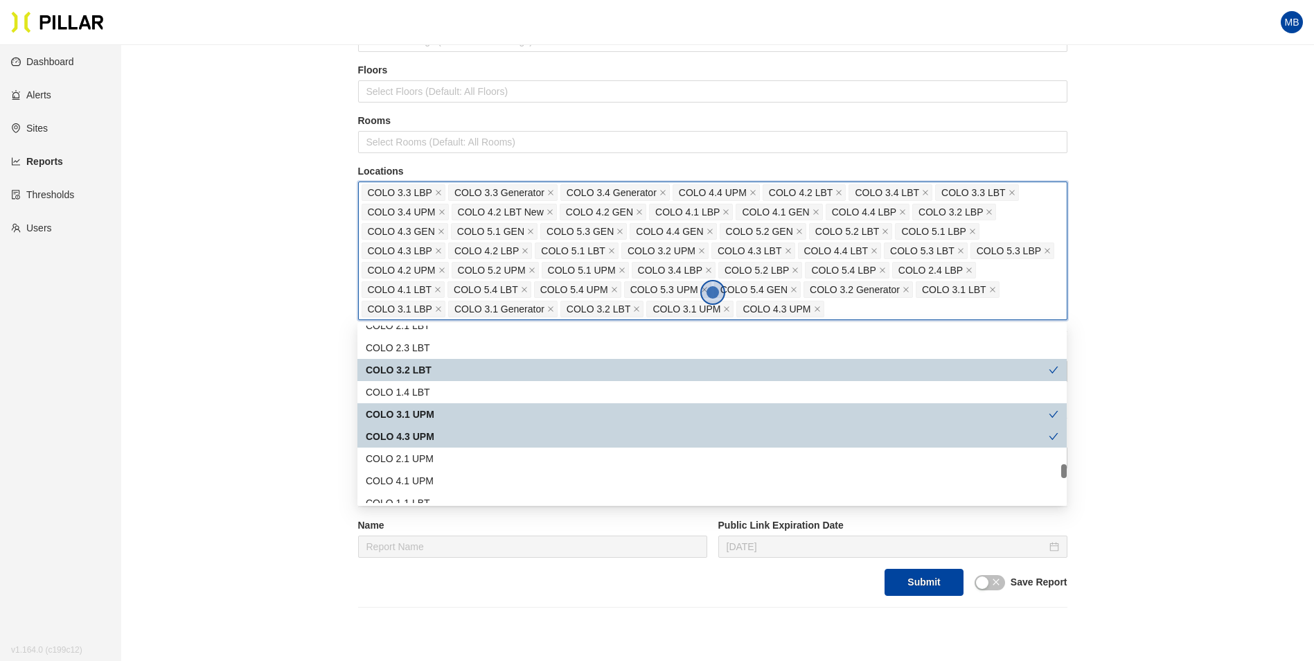
scroll to position [2009, 0]
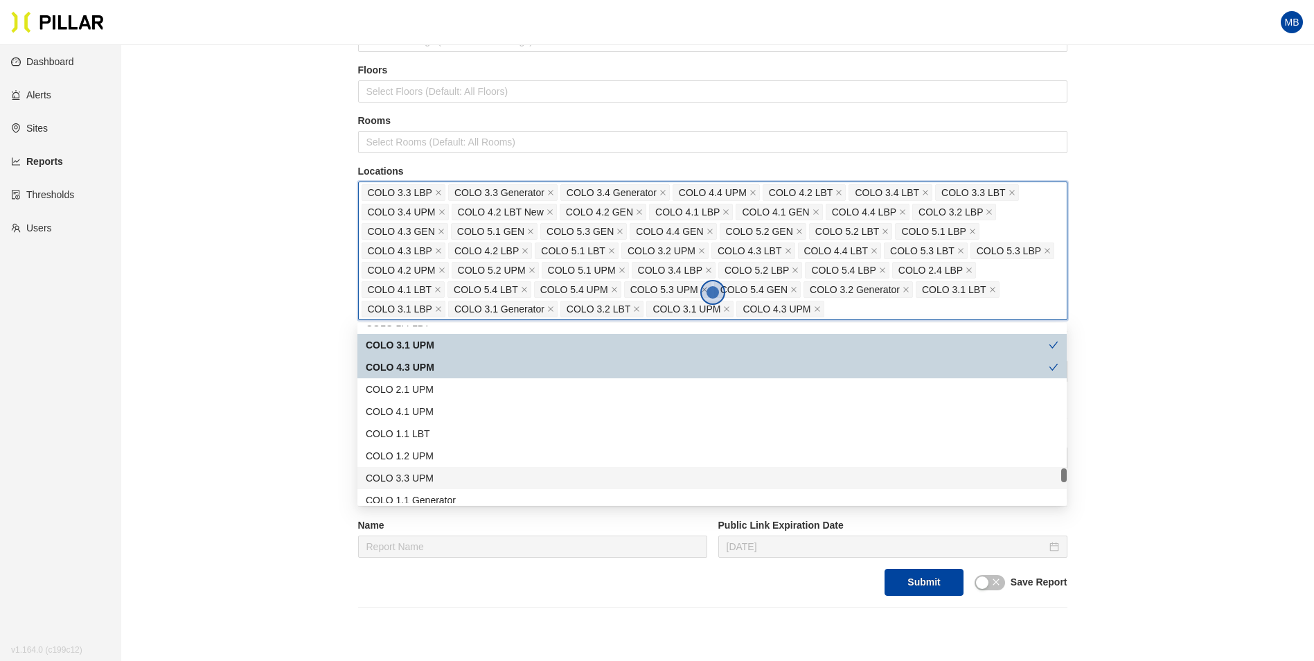
click at [459, 470] on div "COLO 3.3 UPM" at bounding box center [712, 477] width 693 height 15
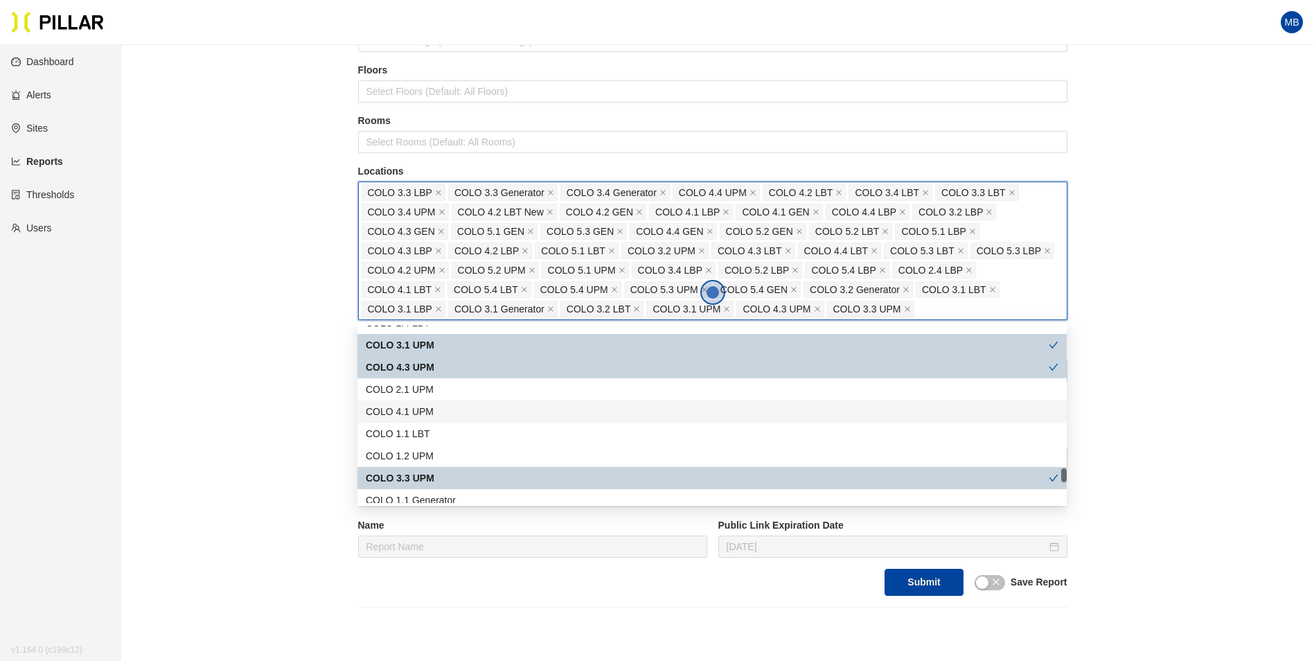
click at [462, 410] on div "COLO 4.1 UPM" at bounding box center [712, 411] width 693 height 15
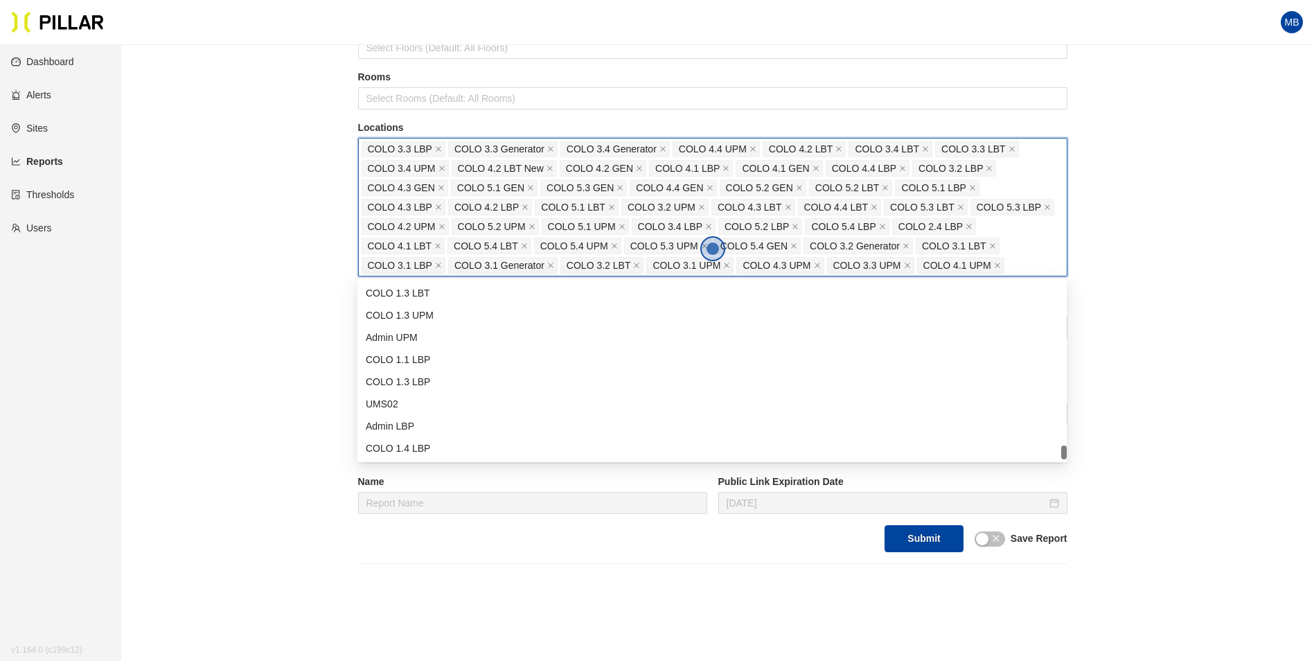
scroll to position [208, 0]
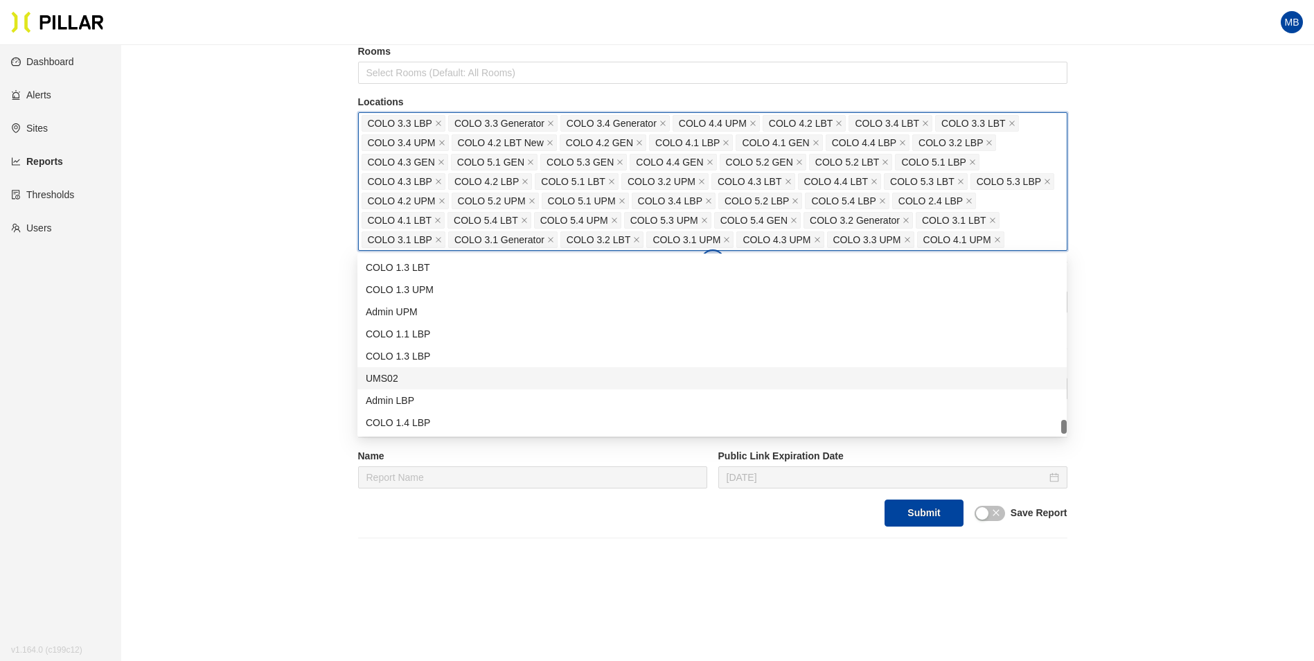
click at [288, 326] on div "Reports / Generate Historical Report / Site [PERSON_NAME] Company_DSM 16 Buildi…" at bounding box center [712, 193] width 1114 height 690
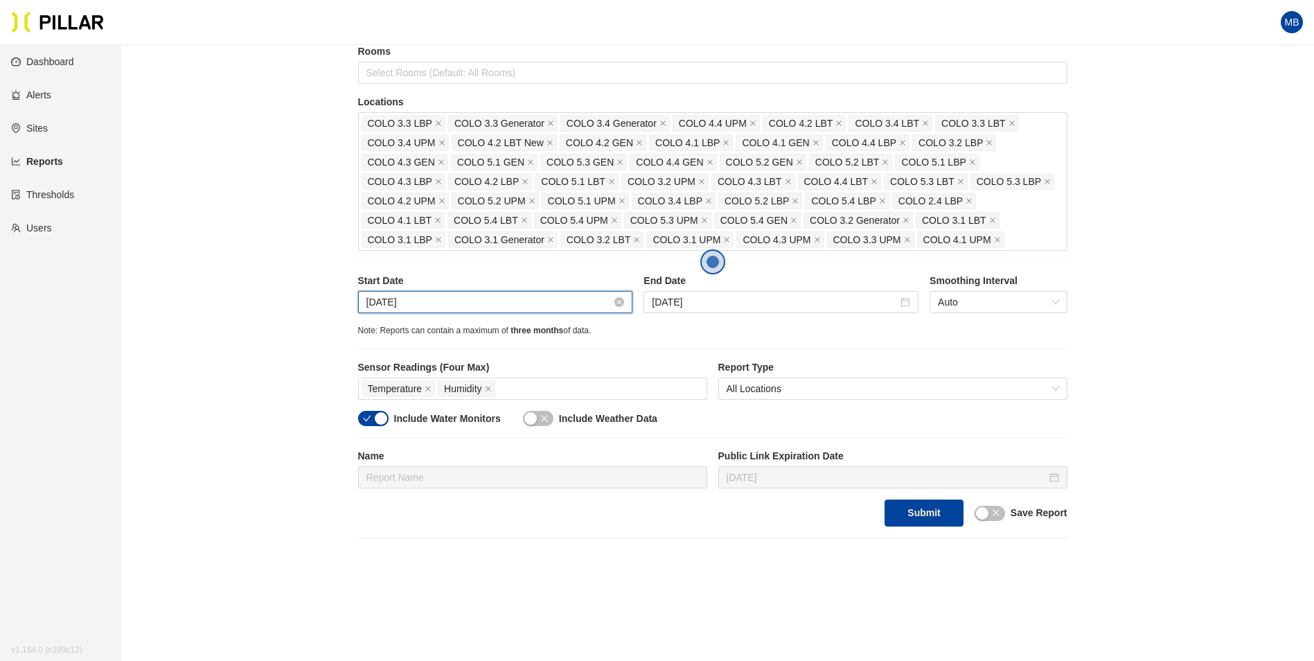
click at [435, 309] on input "[DATE]" at bounding box center [489, 301] width 246 height 15
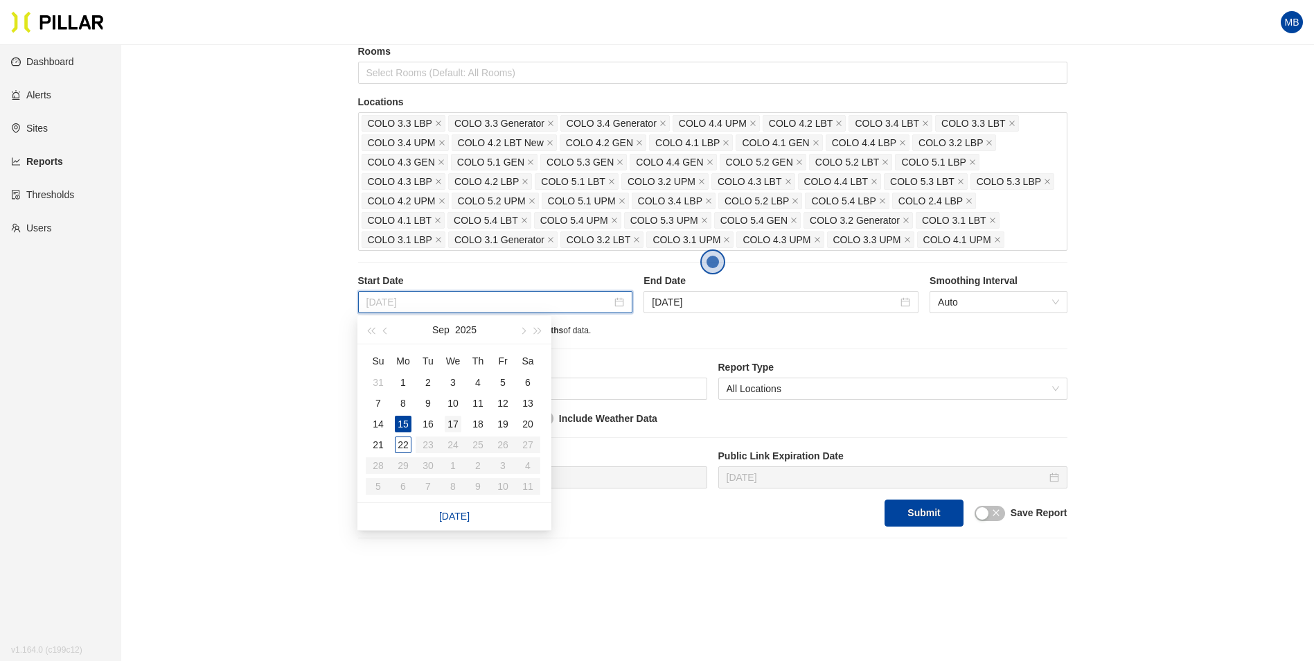
type input "[DATE]"
click at [460, 425] on div "17" at bounding box center [453, 424] width 17 height 17
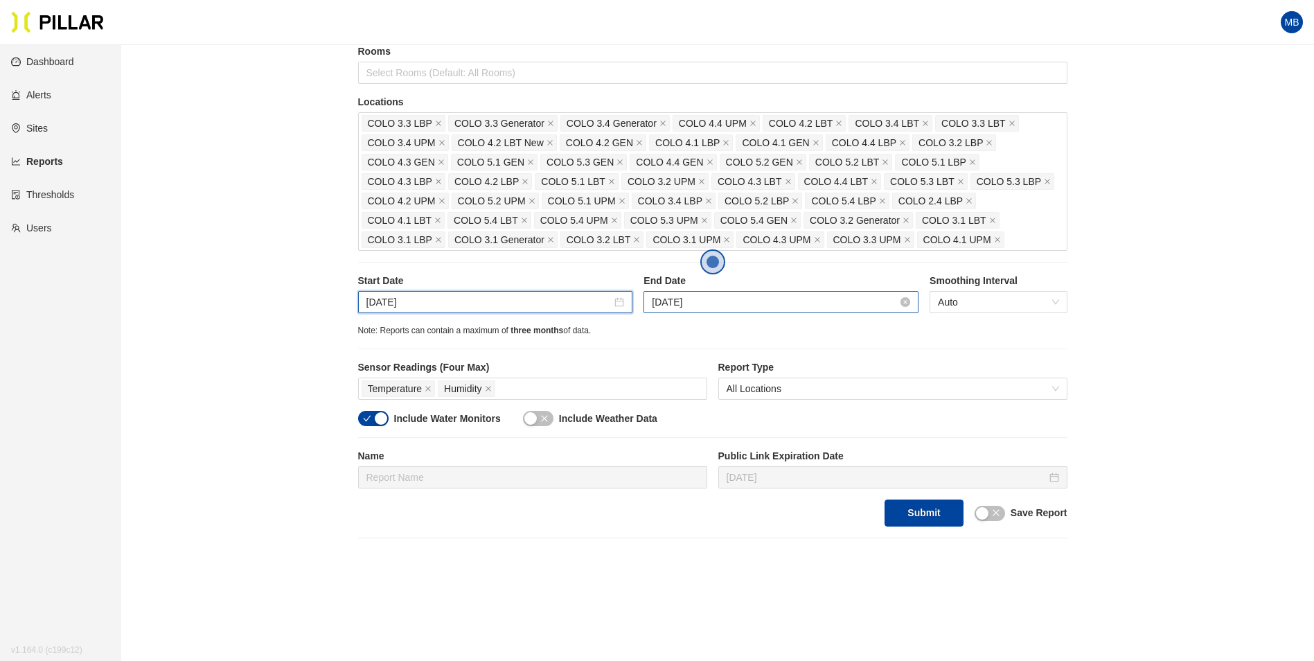
click at [737, 294] on input "[DATE]" at bounding box center [775, 301] width 246 height 15
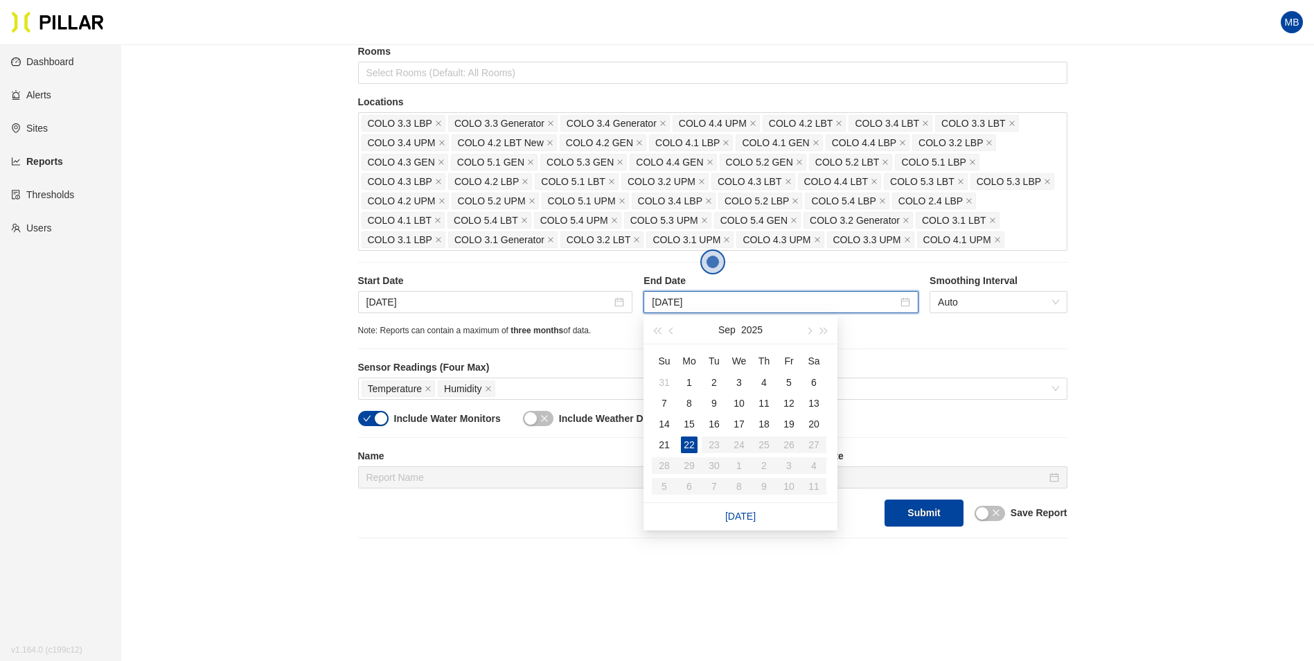
type input "[DATE]"
click at [940, 339] on div "Site [PERSON_NAME] Company_DSM 16 Buildings Select Buildings (Default: All Buil…" at bounding box center [712, 210] width 709 height 634
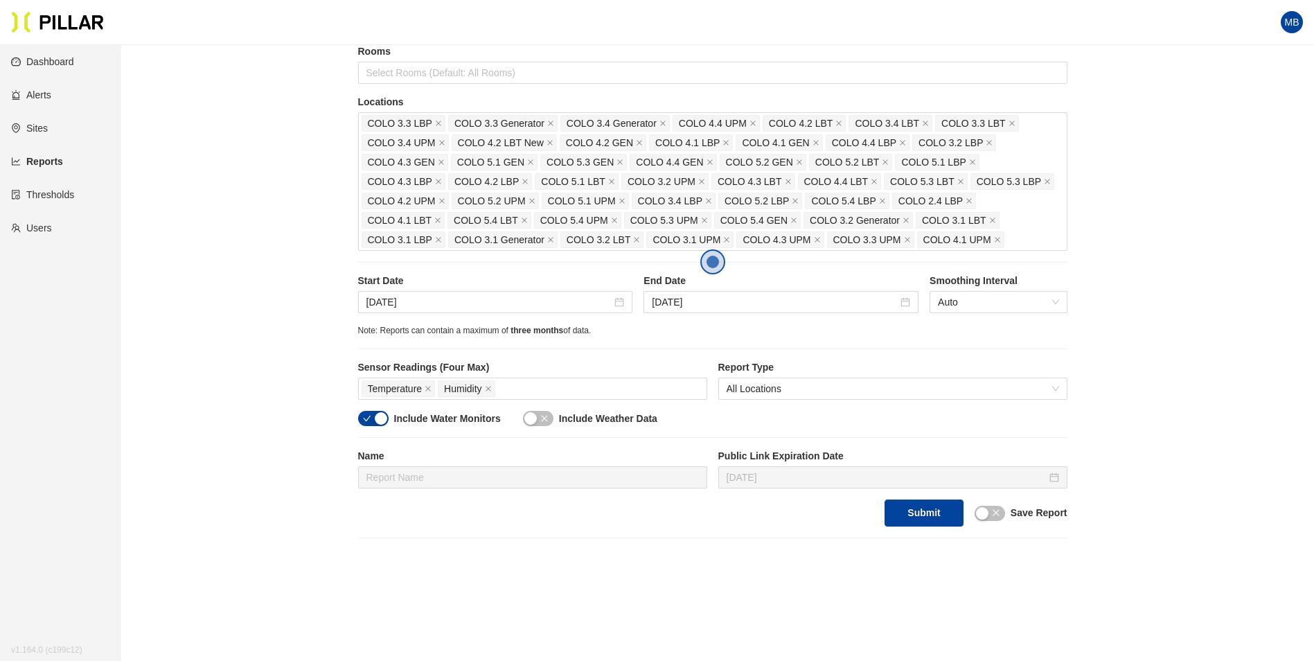
click at [377, 429] on div "Include Water Monitors Include Weather Data" at bounding box center [712, 424] width 709 height 26
click at [386, 413] on div "button" at bounding box center [381, 418] width 12 height 12
click at [925, 503] on button "Submit" at bounding box center [923, 512] width 78 height 27
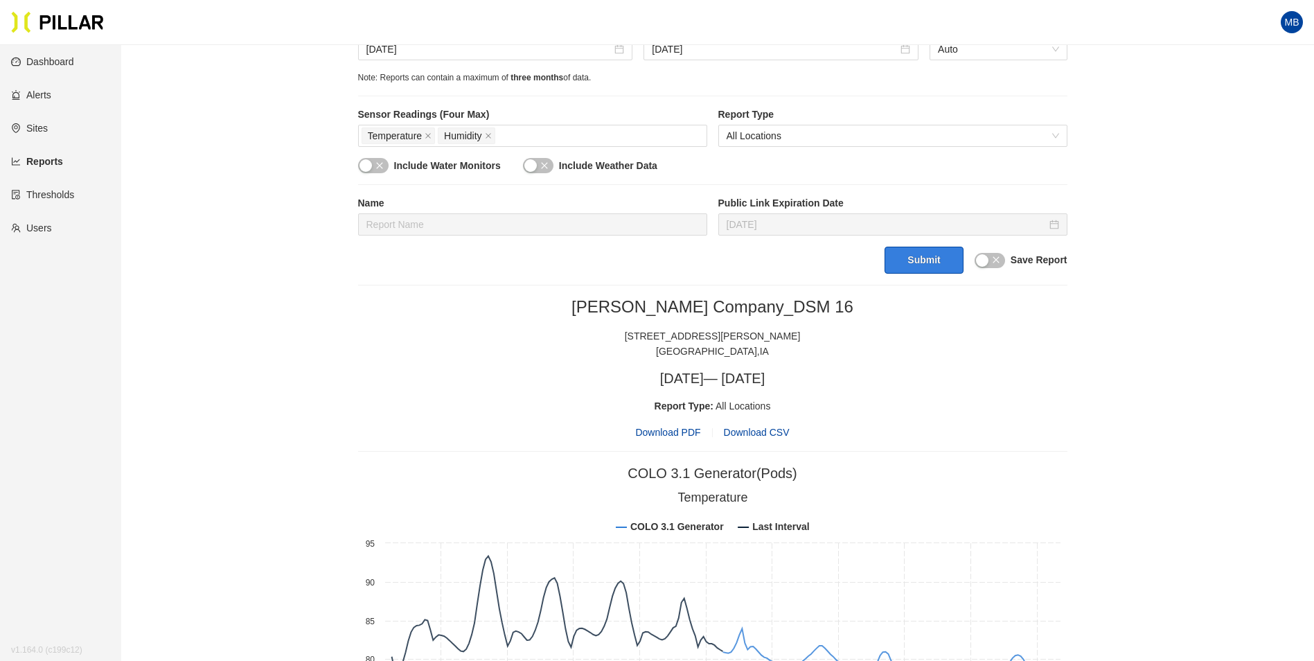
scroll to position [485, 0]
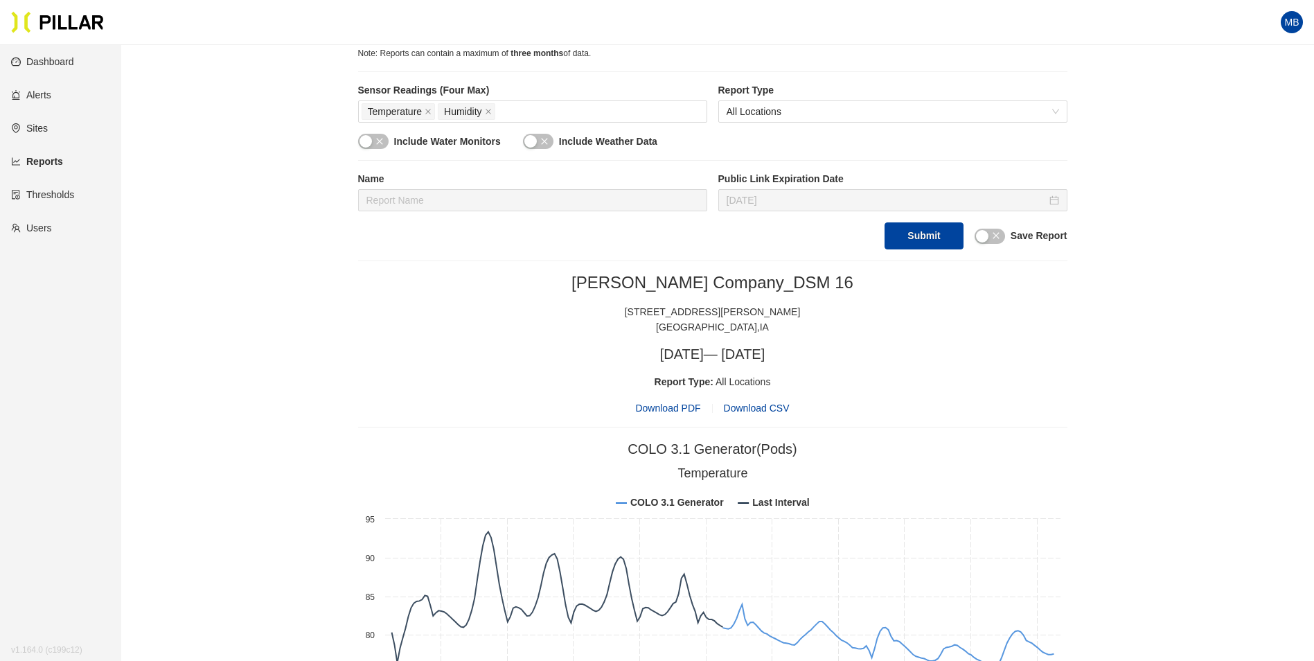
click at [677, 407] on span "Download PDF" at bounding box center [667, 407] width 65 height 15
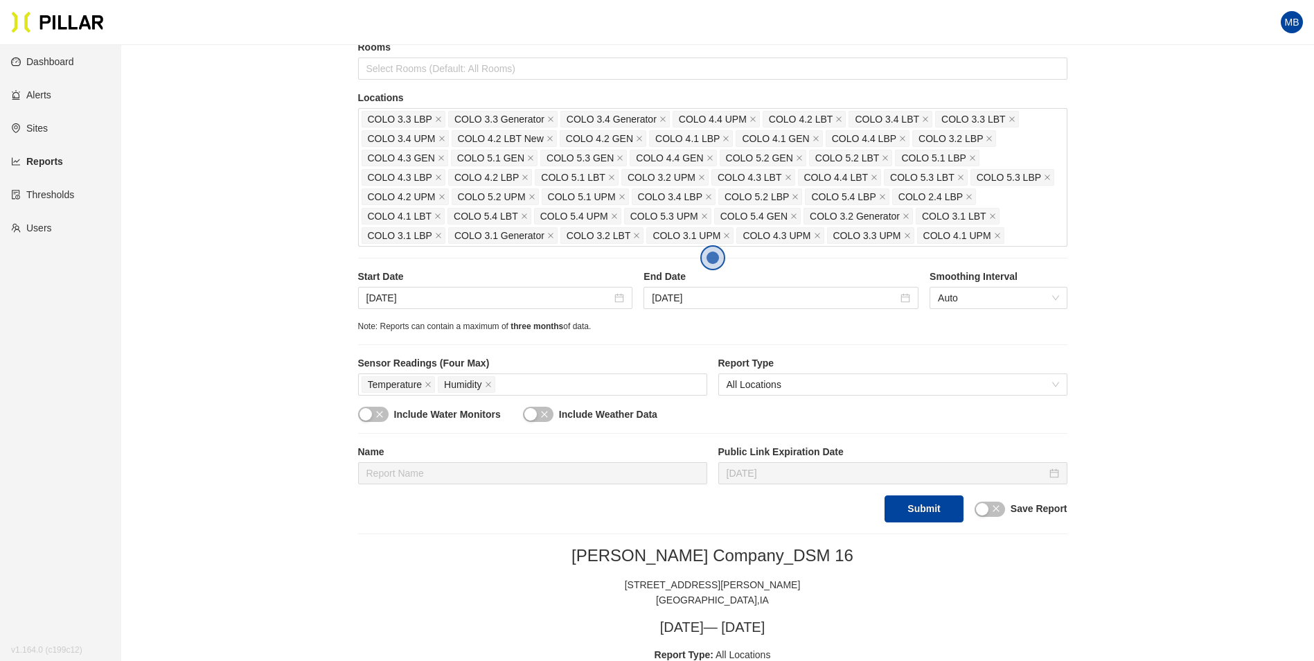
scroll to position [208, 0]
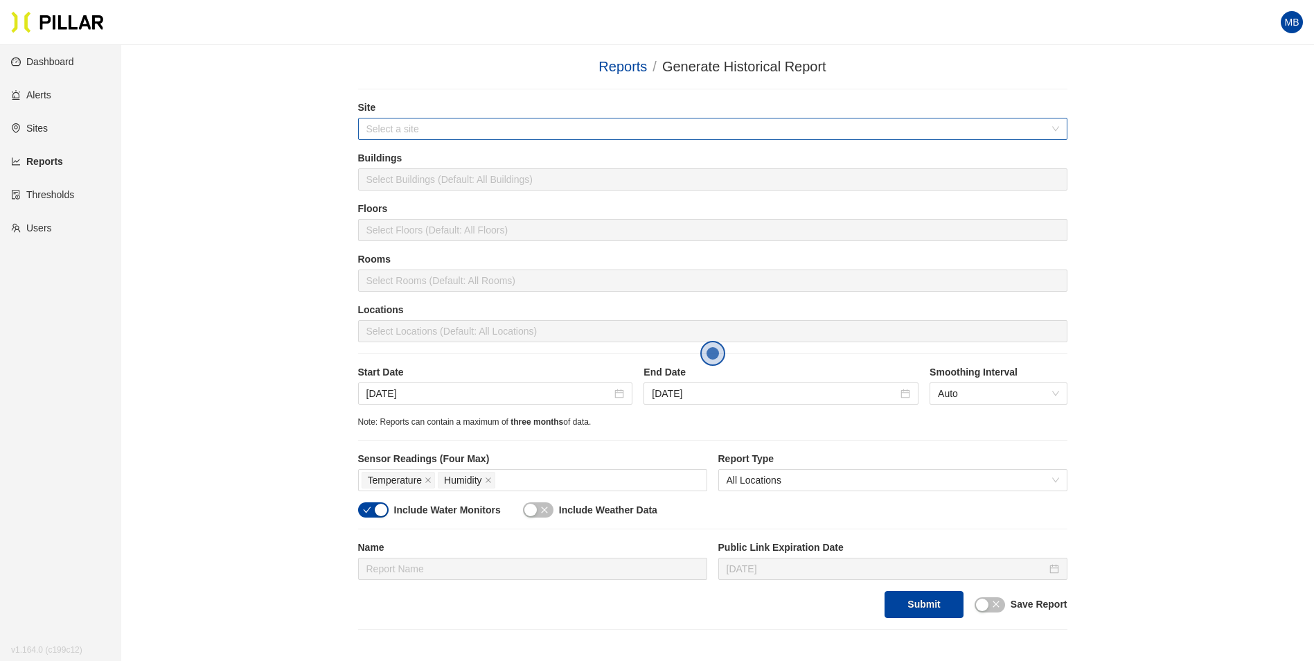
click at [427, 124] on input "search" at bounding box center [707, 128] width 683 height 21
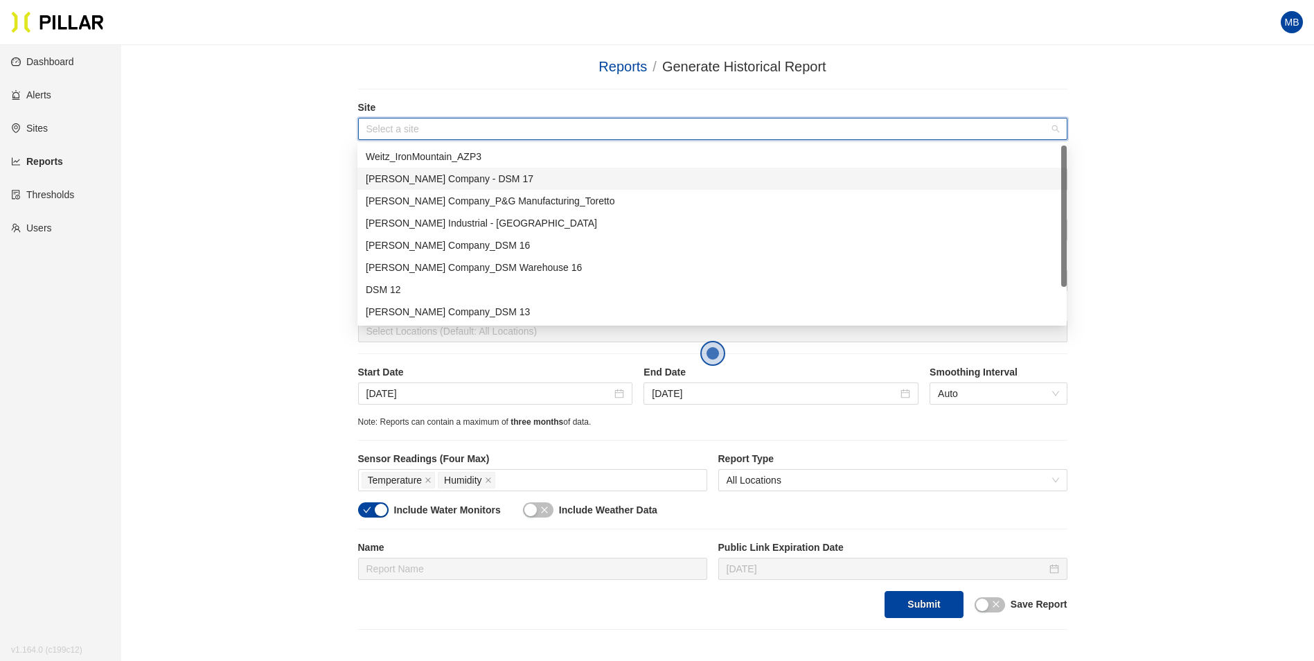
click at [465, 179] on div "[PERSON_NAME] Company - DSM 17" at bounding box center [712, 178] width 693 height 15
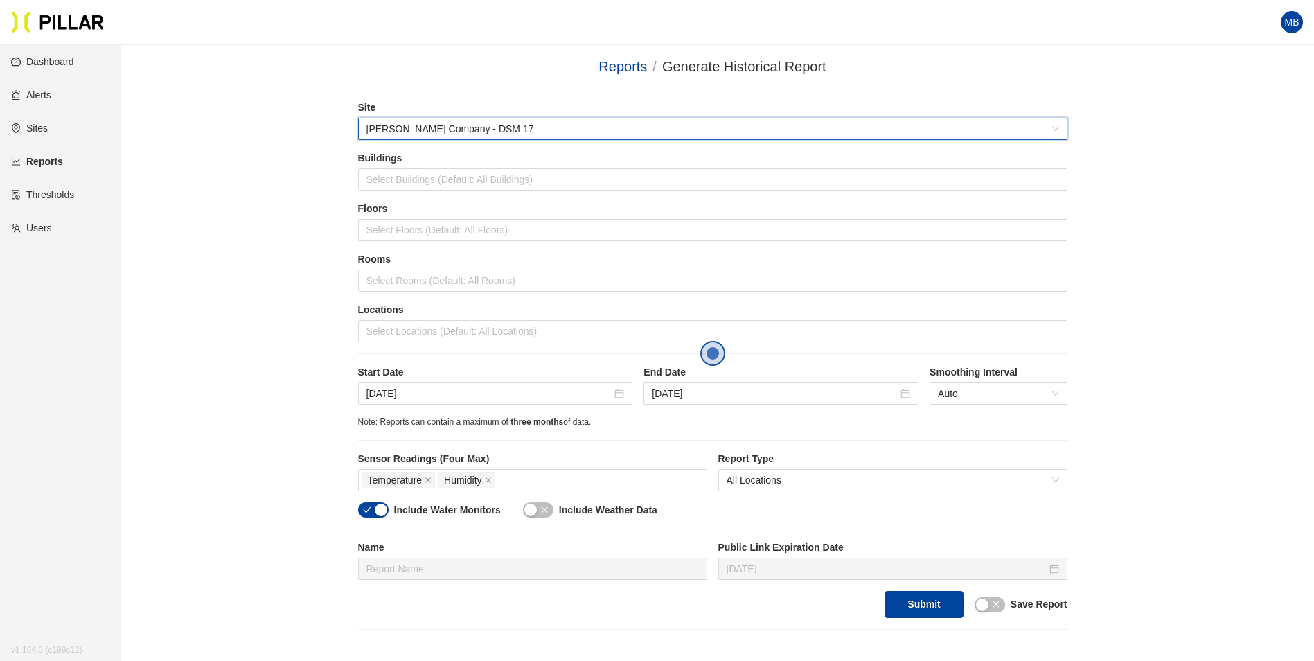
click at [256, 130] on div "Reports / Generate Historical Report / Site 6d0aa5c7 Weitz Company - DSM 17 Bui…" at bounding box center [712, 343] width 1114 height 574
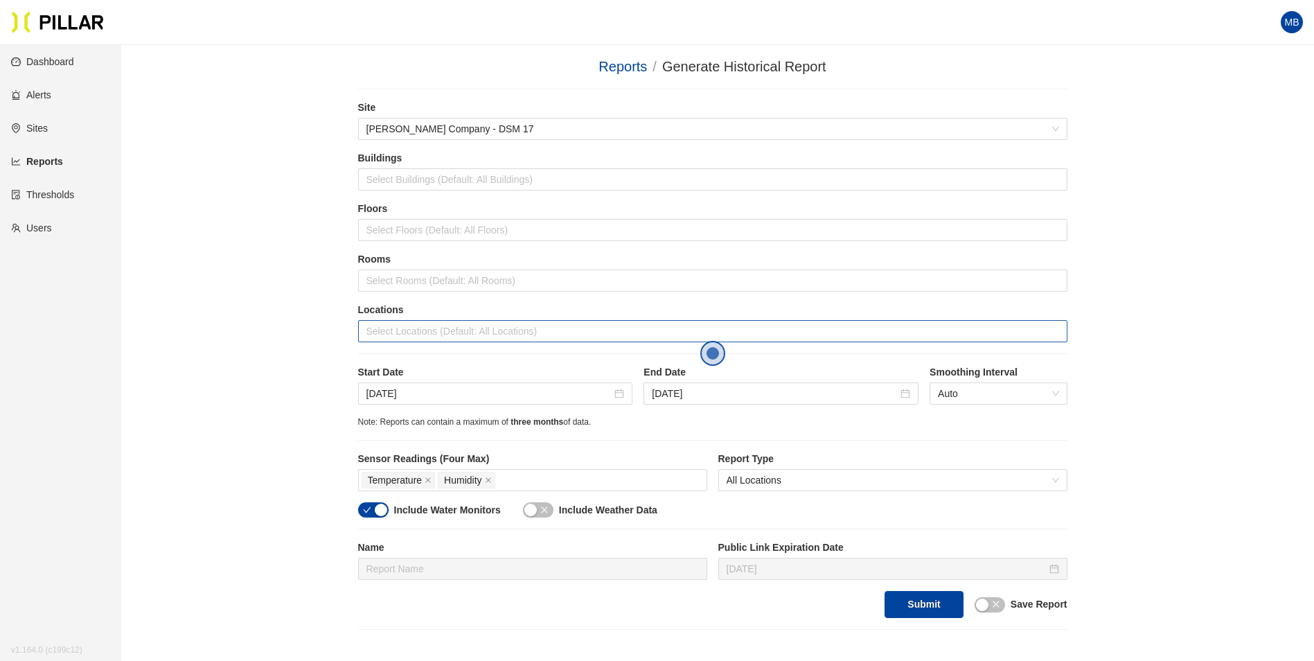
click at [390, 323] on div at bounding box center [713, 330] width 702 height 19
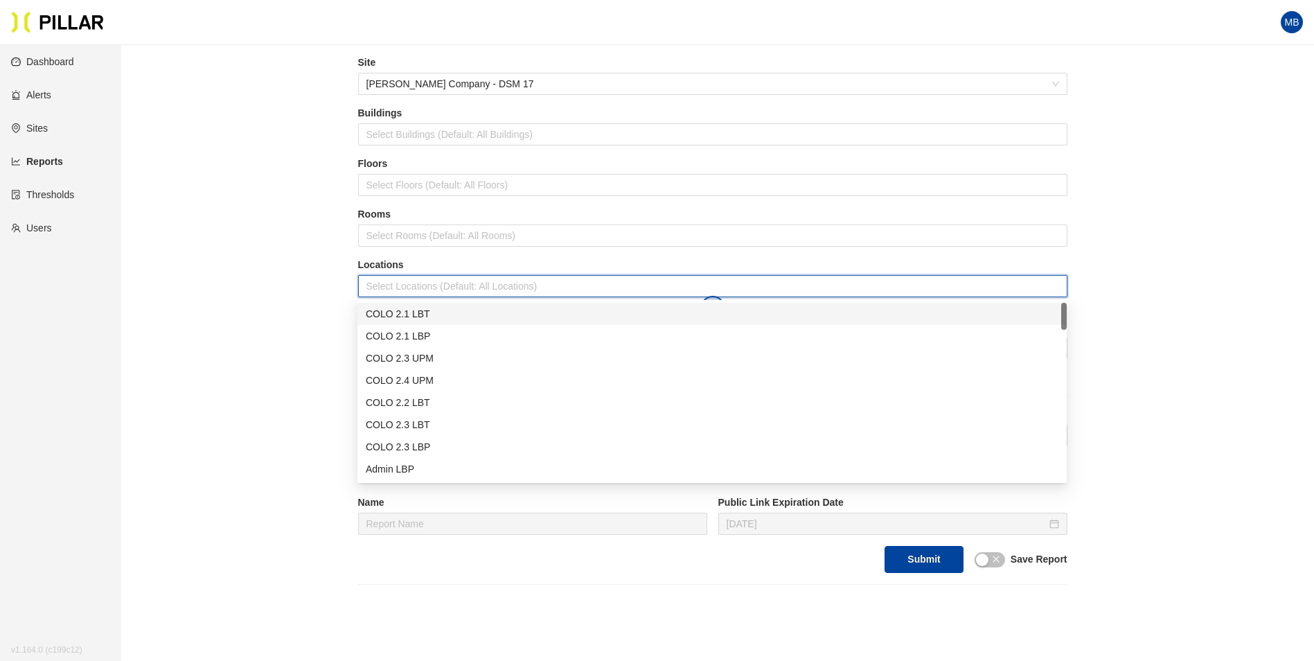
scroll to position [69, 0]
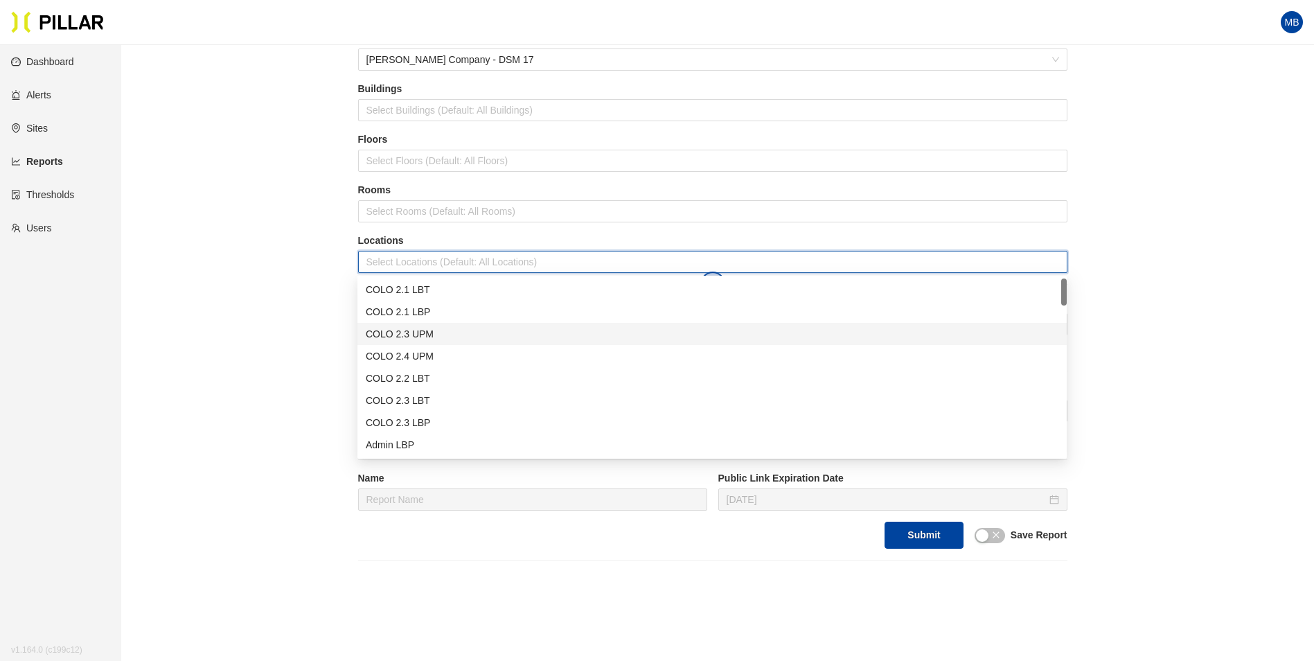
click at [432, 338] on div "COLO 2.3 UPM" at bounding box center [712, 333] width 693 height 15
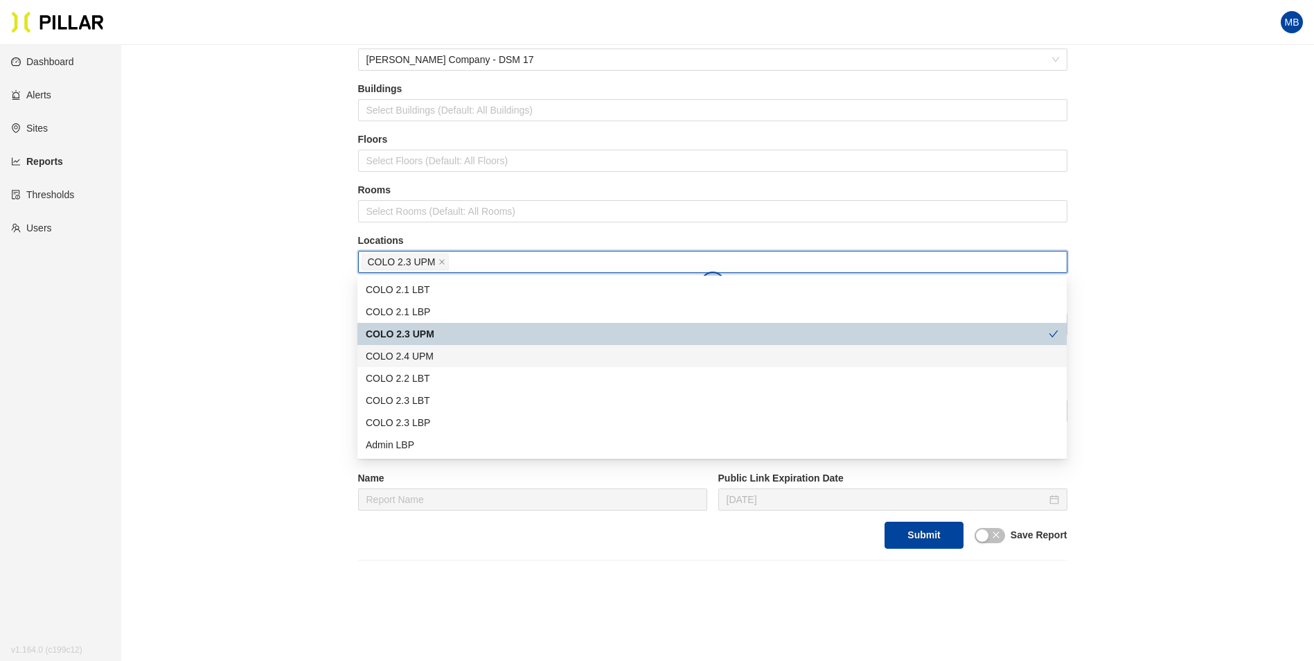
click at [436, 357] on div "COLO 2.4 UPM" at bounding box center [712, 355] width 693 height 15
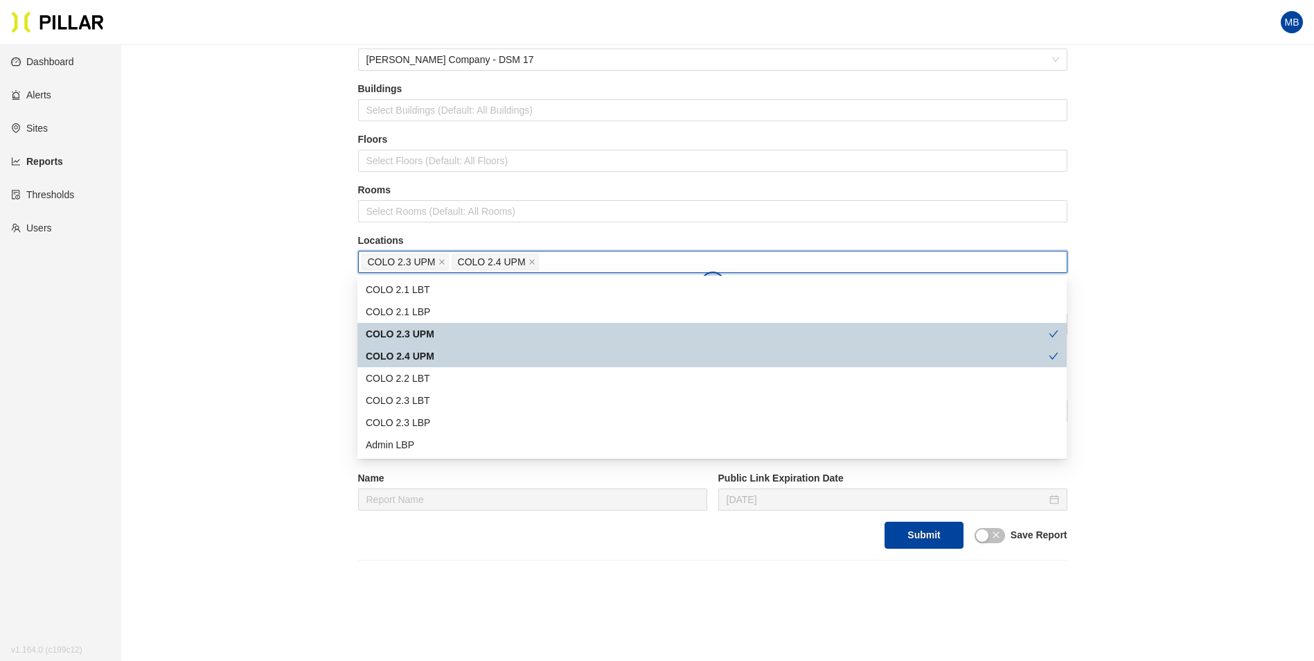
click at [436, 357] on div "COLO 2.4 UPM" at bounding box center [707, 355] width 683 height 15
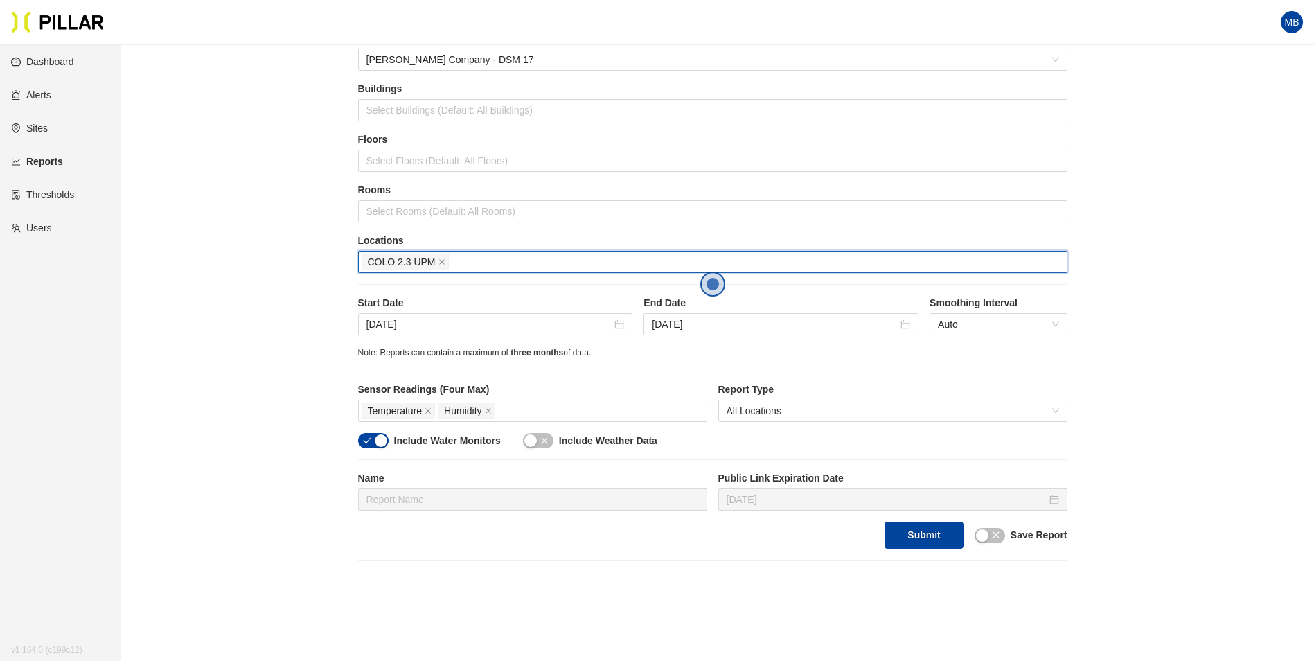
click at [460, 261] on div "COLO 2.3 UPM" at bounding box center [713, 261] width 702 height 19
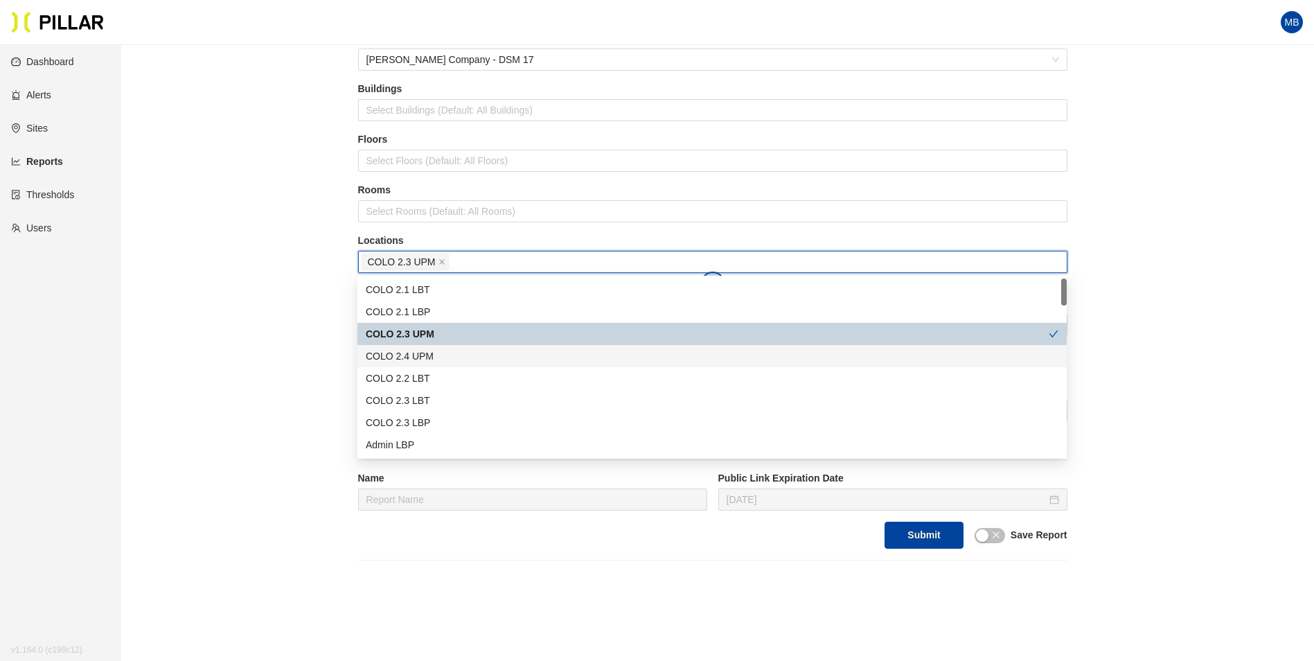
click at [445, 357] on div "COLO 2.4 UPM" at bounding box center [712, 355] width 693 height 15
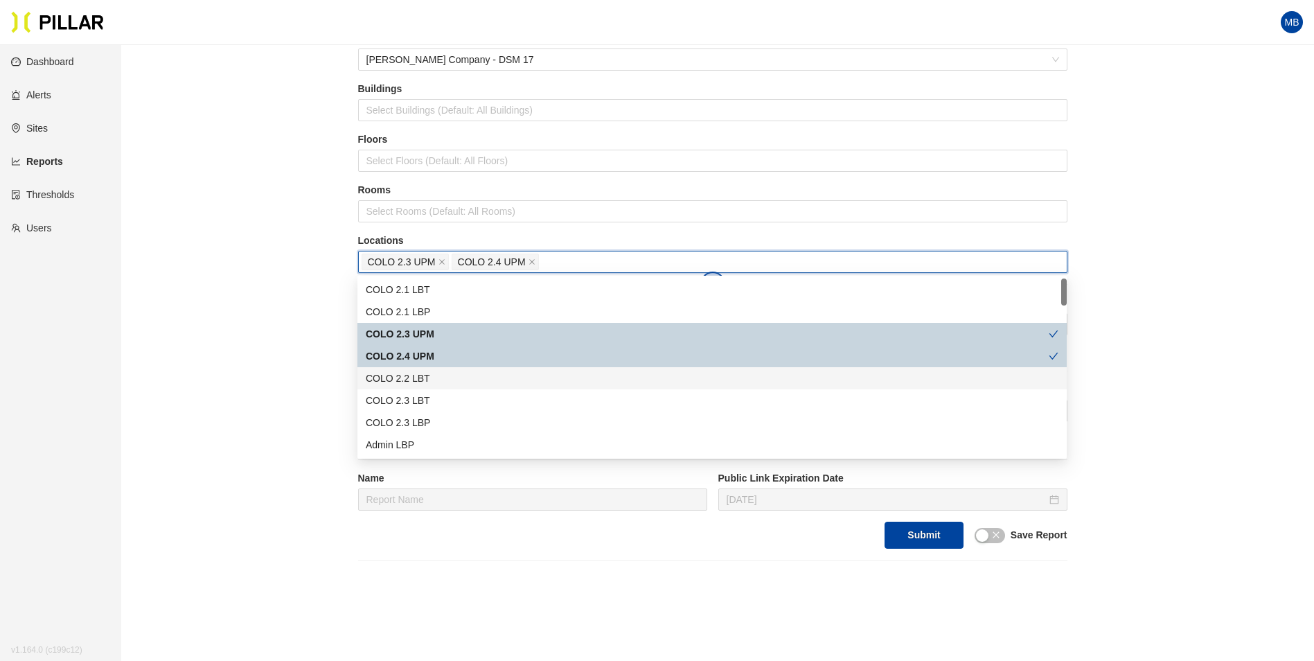
click at [445, 375] on div "COLO 2.2 LBT" at bounding box center [712, 378] width 693 height 15
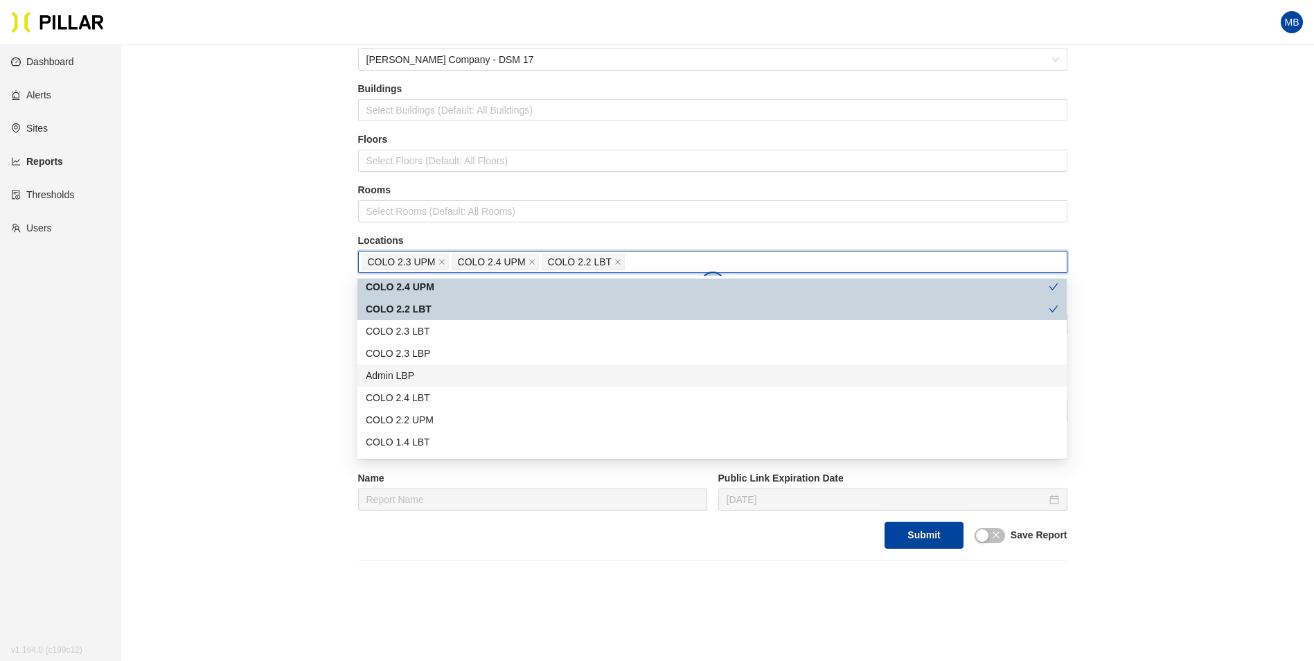
click at [465, 376] on div "Admin LBP" at bounding box center [712, 375] width 693 height 15
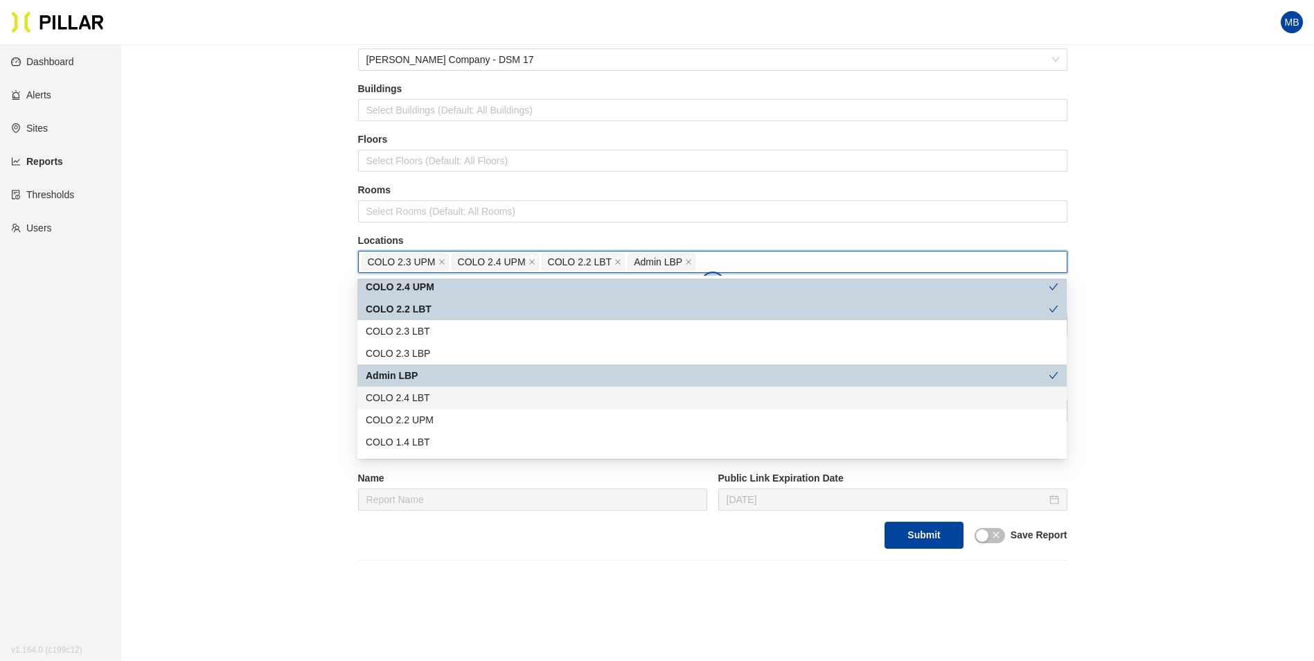
click at [460, 400] on div "COLO 2.4 LBT" at bounding box center [712, 397] width 693 height 15
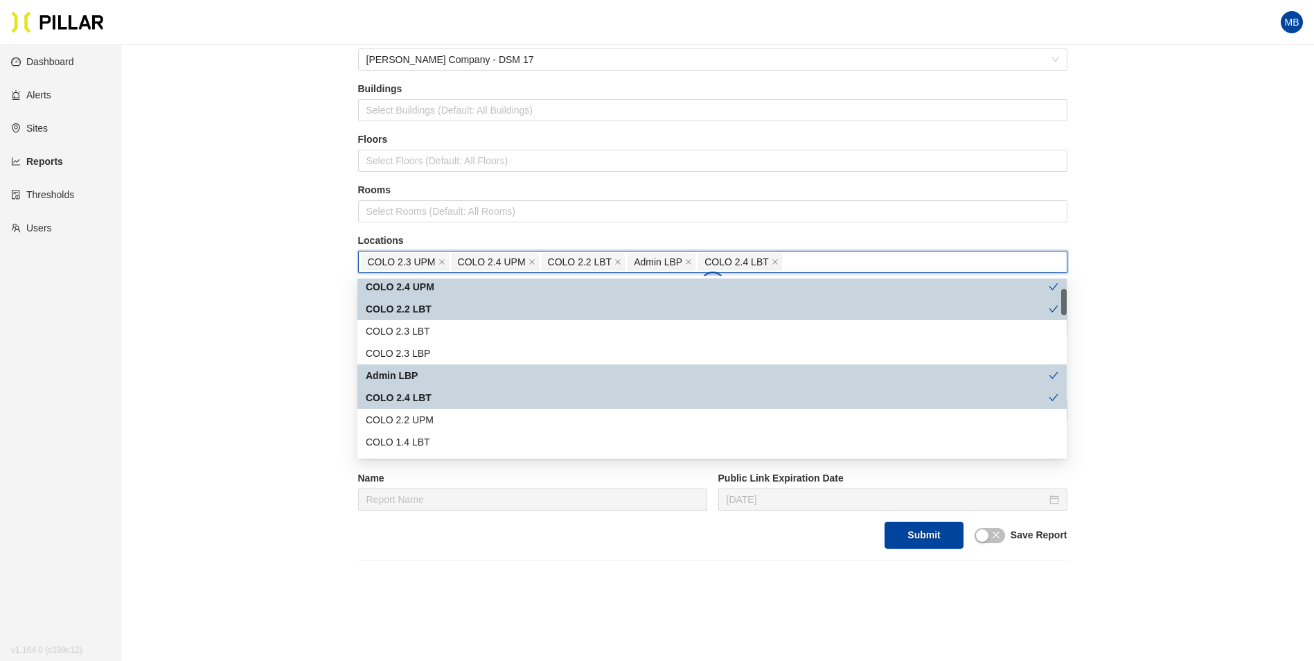
scroll to position [139, 0]
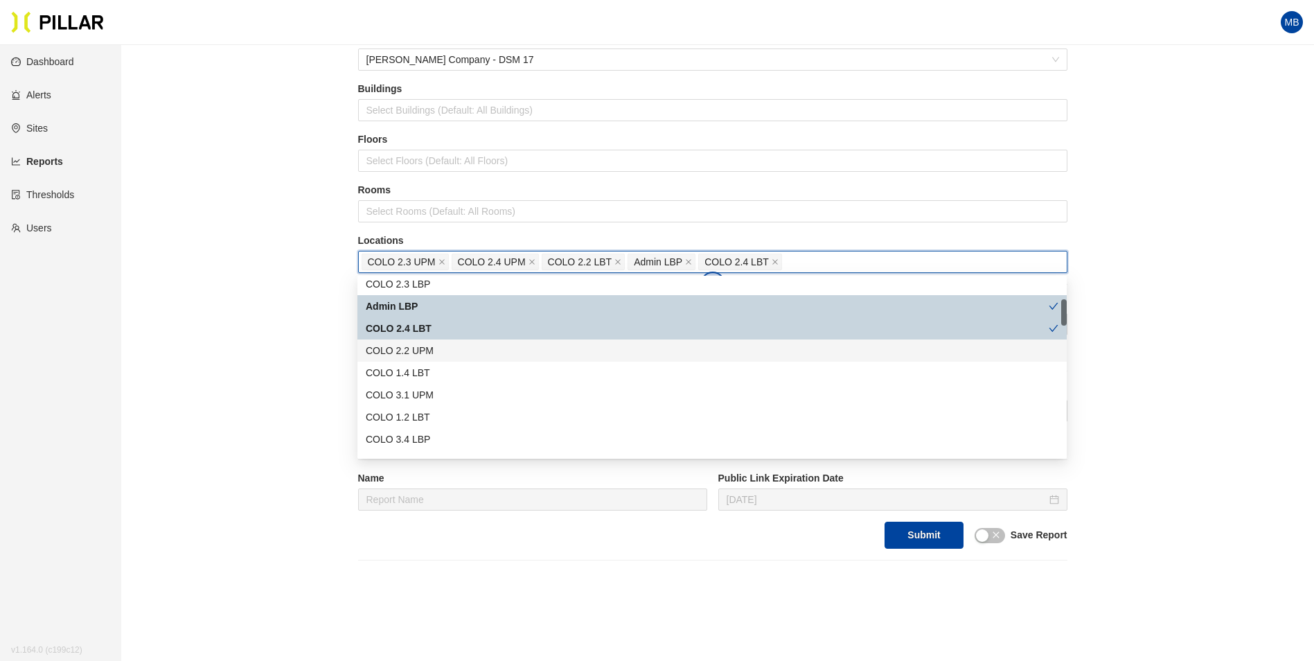
click at [445, 351] on div "COLO 2.2 UPM" at bounding box center [712, 350] width 693 height 15
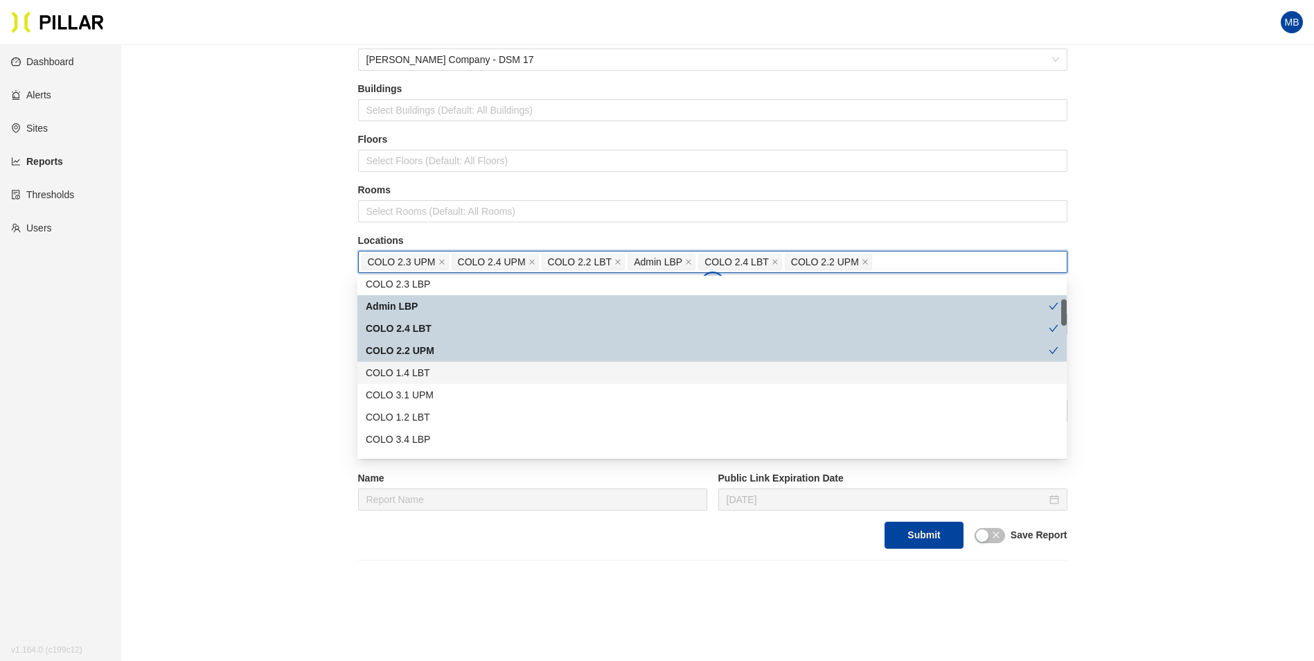
click at [441, 371] on div "COLO 1.4 LBT" at bounding box center [712, 372] width 693 height 15
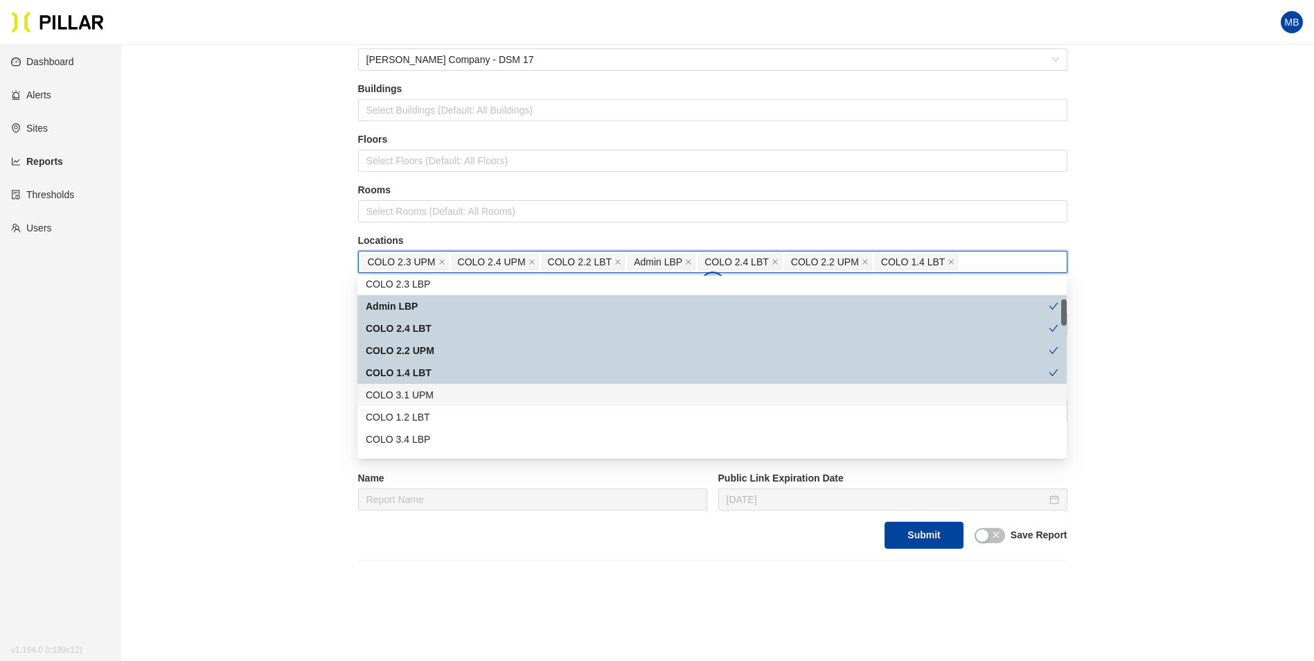
click at [438, 389] on div "COLO 3.1 UPM" at bounding box center [712, 394] width 693 height 15
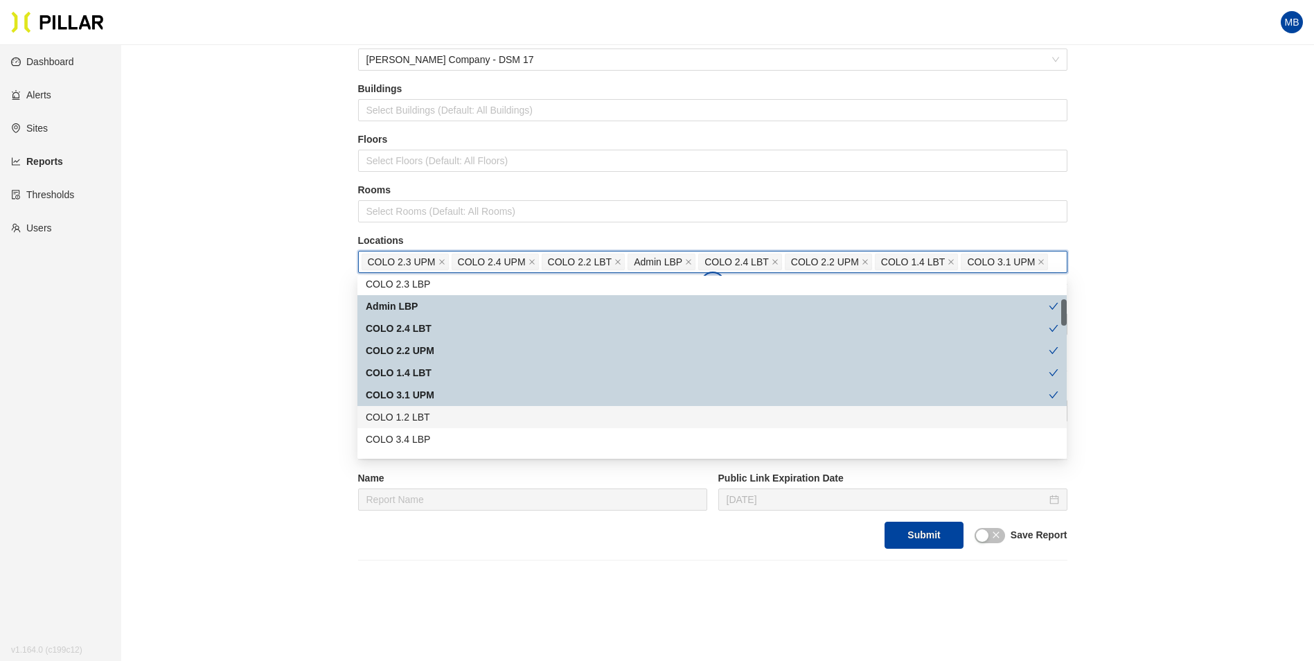
click at [436, 414] on div "COLO 1.2 LBT" at bounding box center [712, 416] width 693 height 15
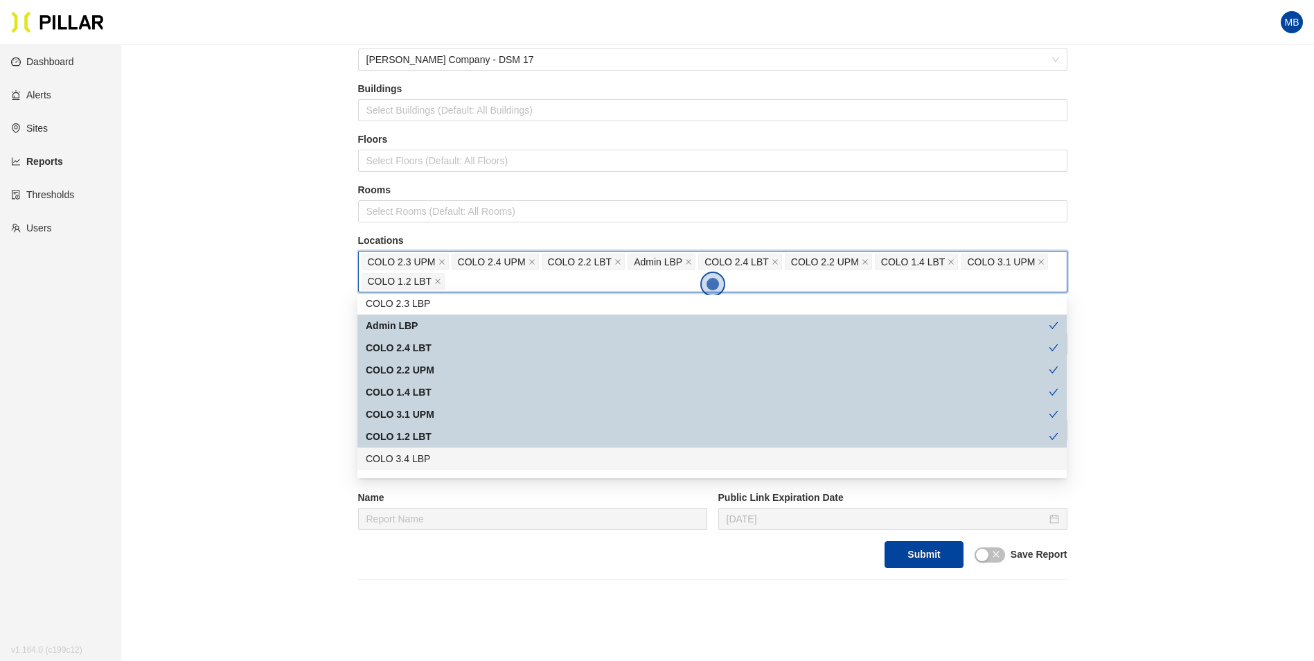
click at [437, 455] on div "COLO 3.4 LBP" at bounding box center [712, 458] width 693 height 15
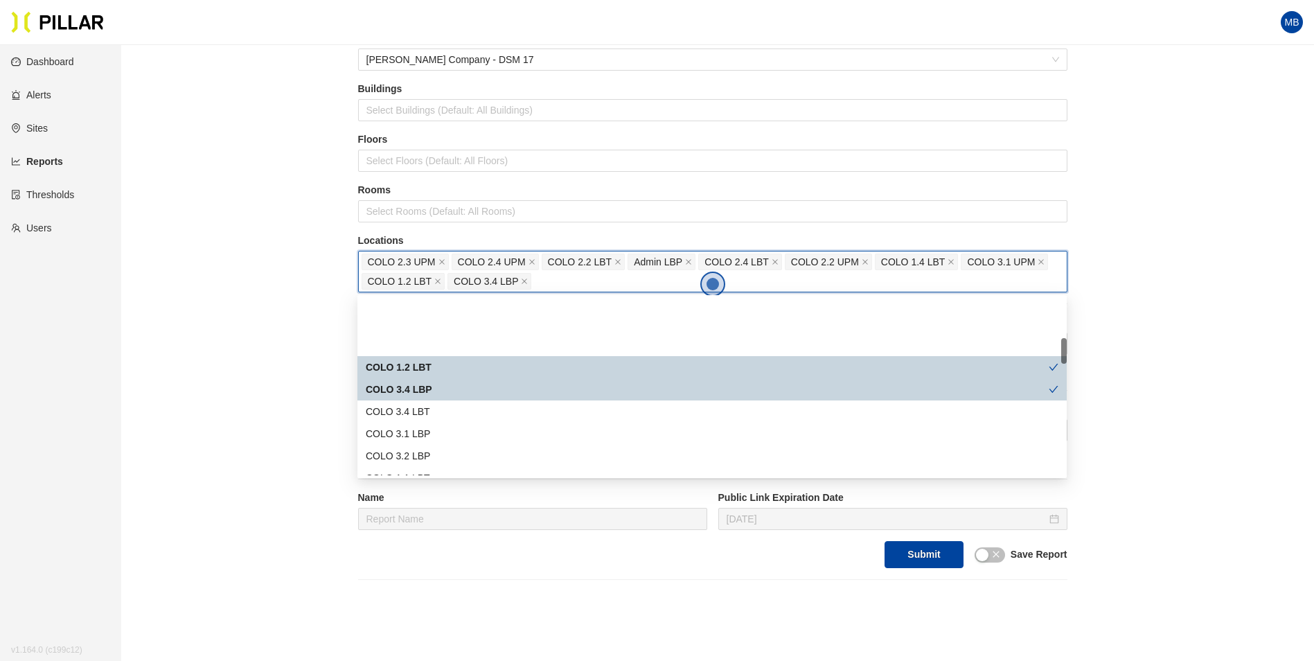
scroll to position [277, 0]
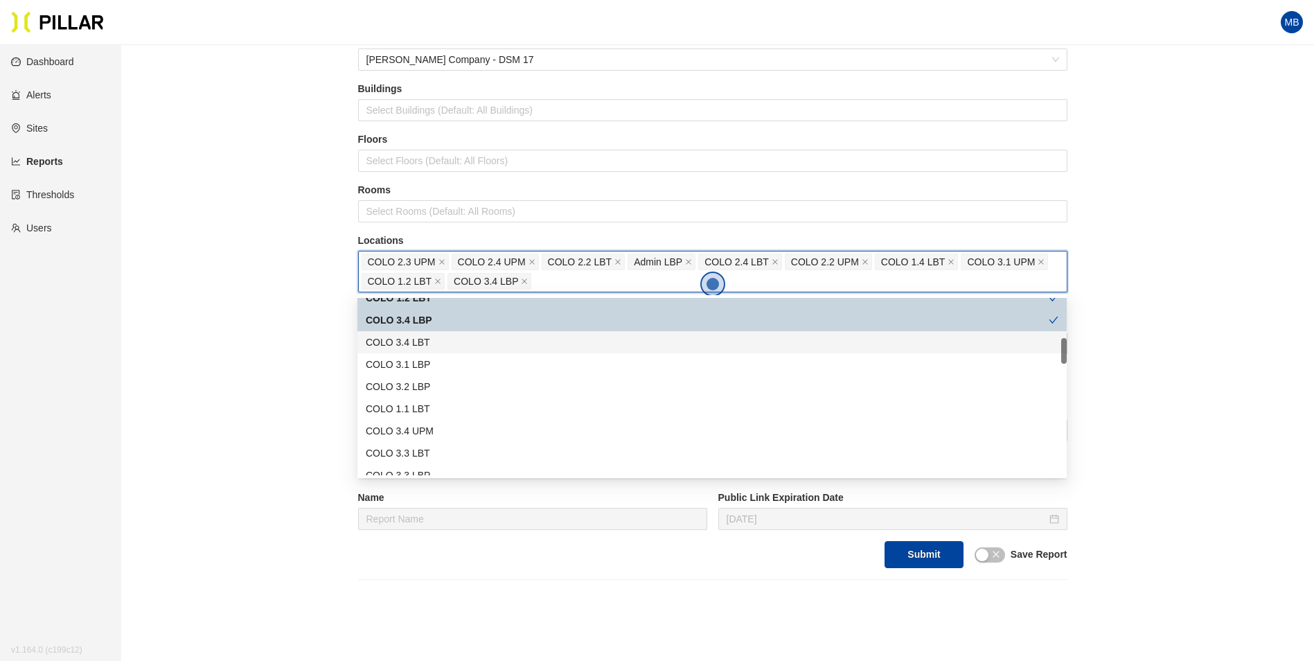
click at [446, 344] on div "COLO 3.4 LBT" at bounding box center [712, 342] width 693 height 15
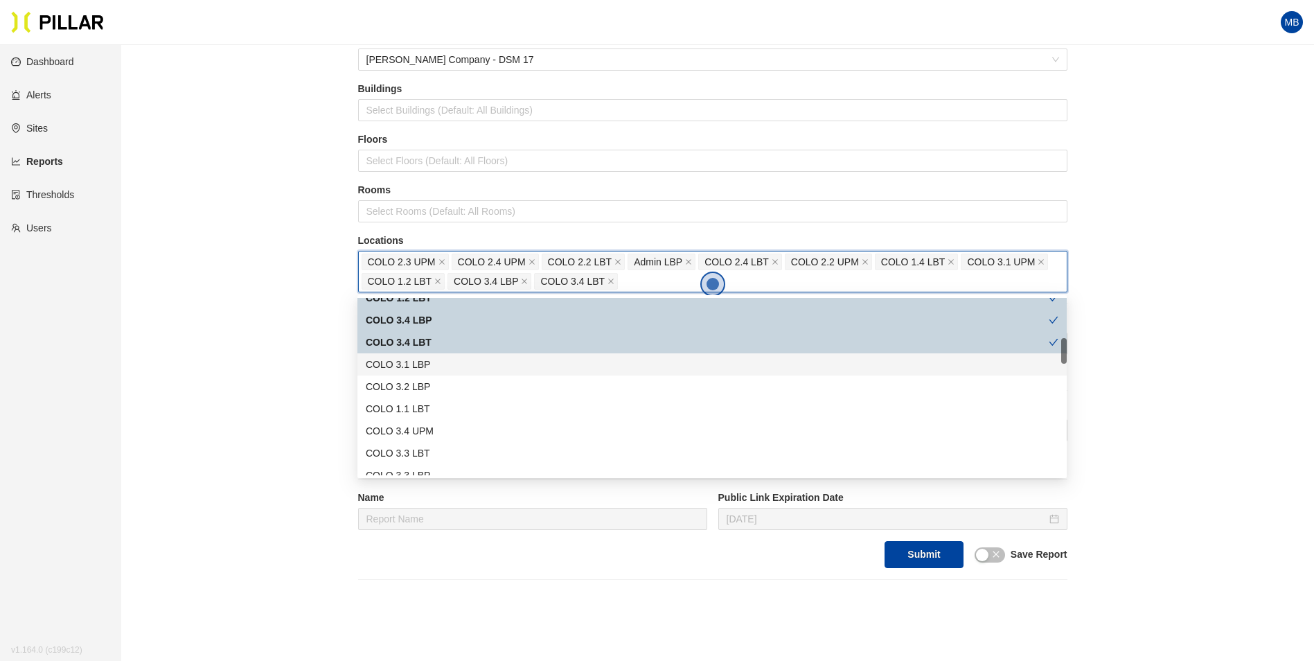
click at [438, 364] on div "COLO 3.1 LBP" at bounding box center [712, 364] width 693 height 15
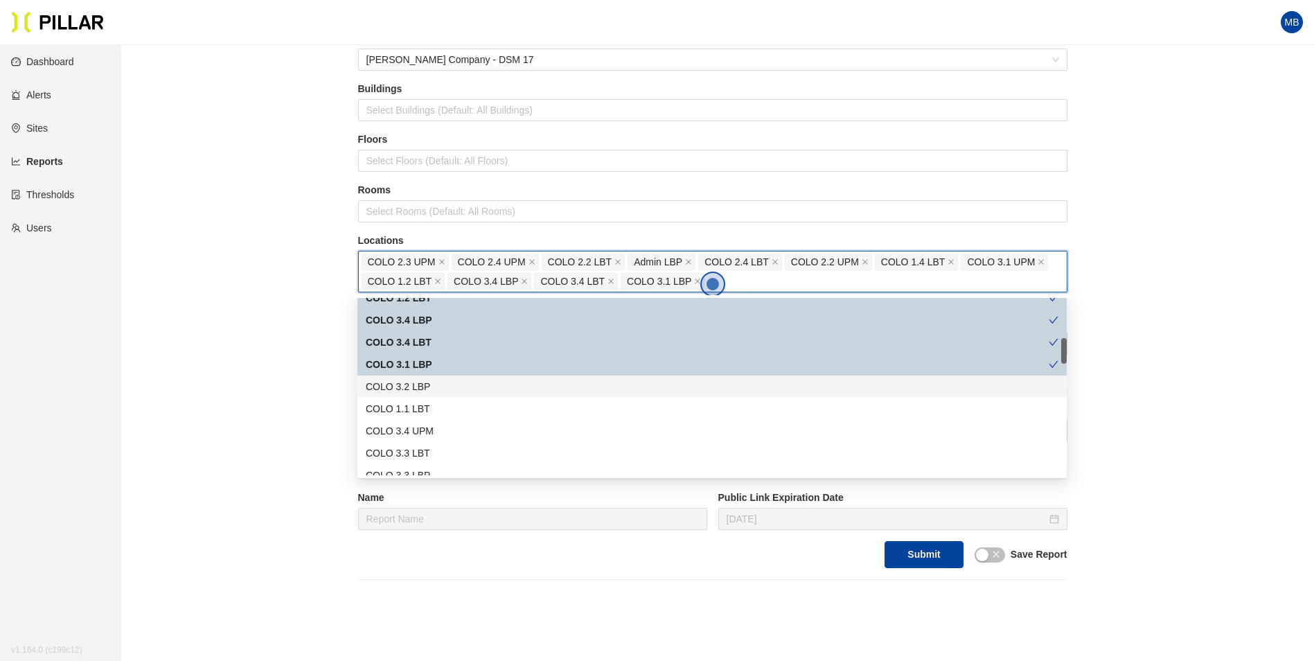
click at [432, 380] on div "COLO 3.2 LBP" at bounding box center [712, 386] width 693 height 15
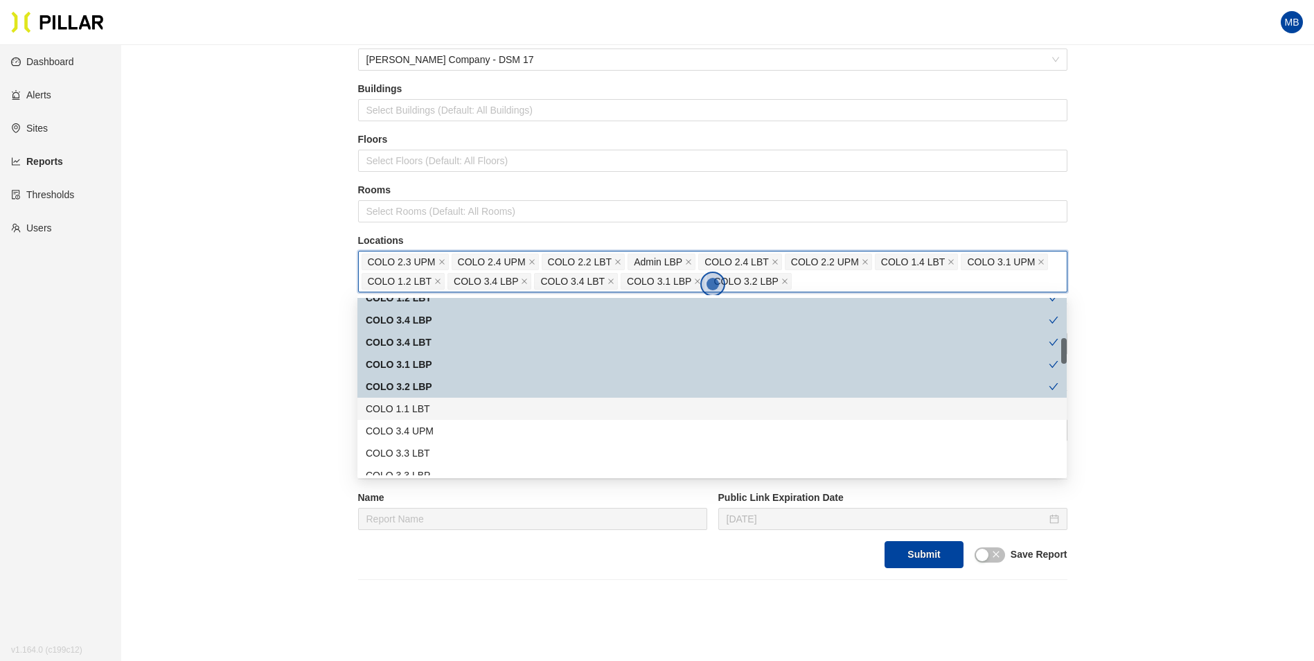
click at [430, 400] on div "COLO 1.1 LBT" at bounding box center [711, 409] width 709 height 22
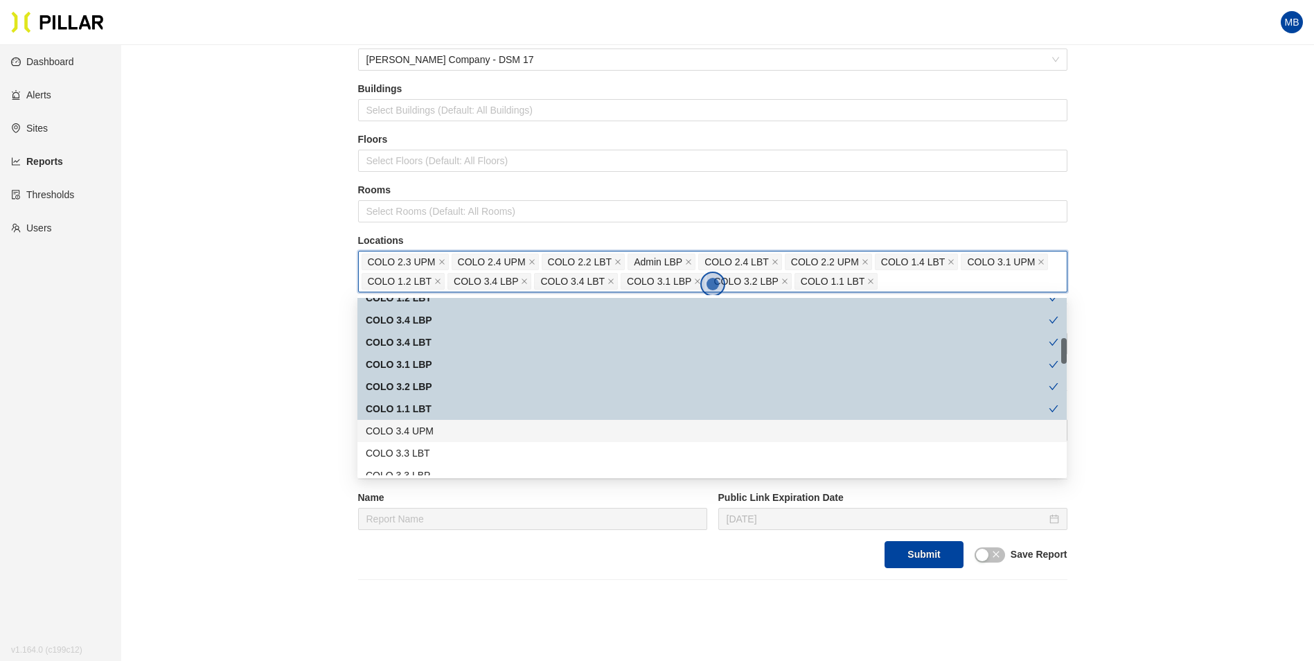
click at [433, 429] on div "COLO 3.4 UPM" at bounding box center [712, 430] width 693 height 15
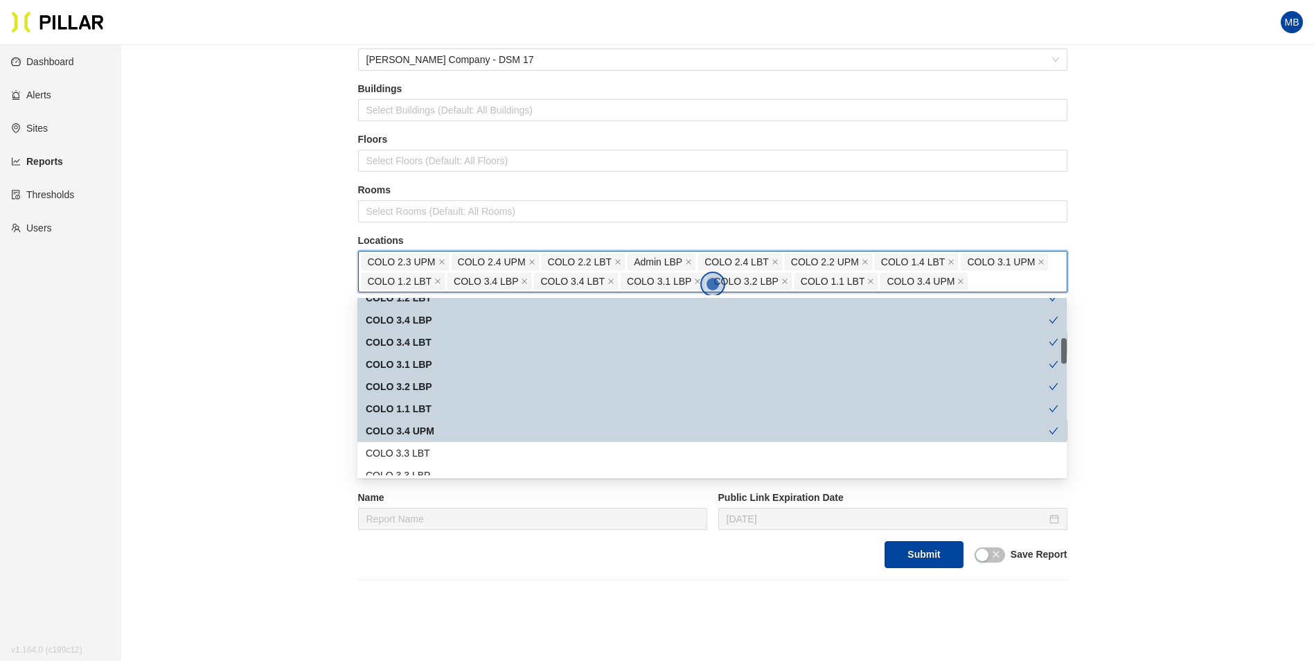
click at [432, 452] on div "COLO 3.3 LBT" at bounding box center [712, 452] width 693 height 15
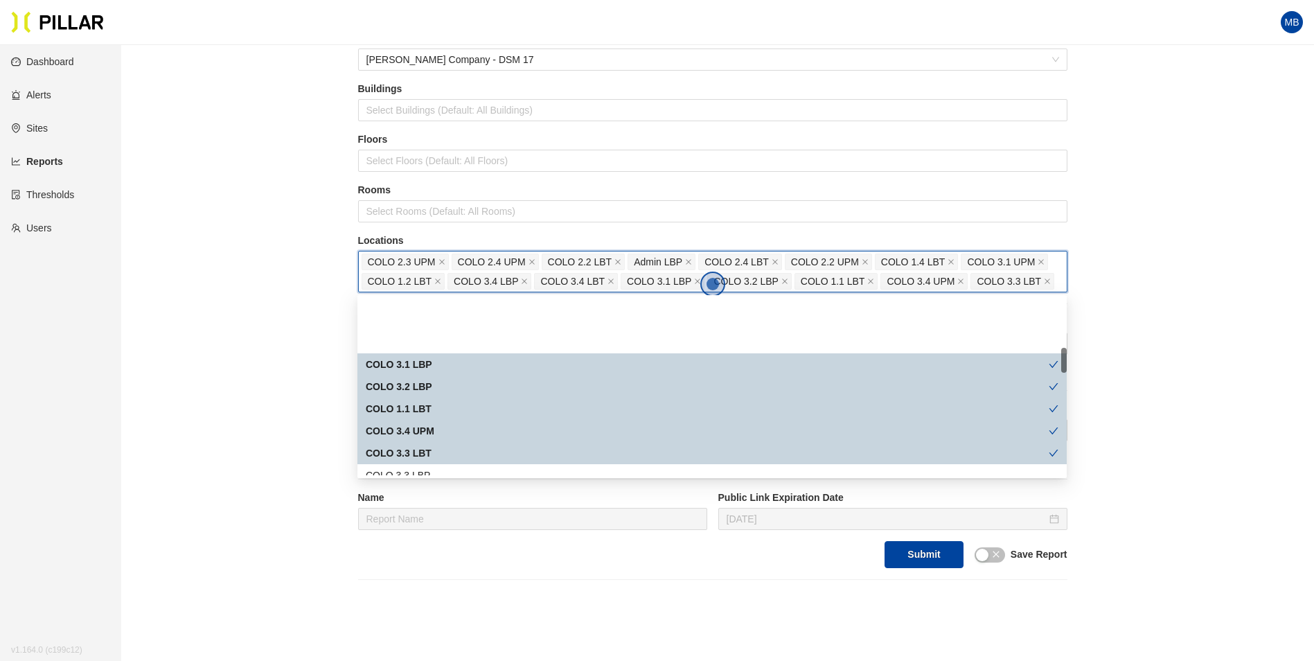
scroll to position [416, 0]
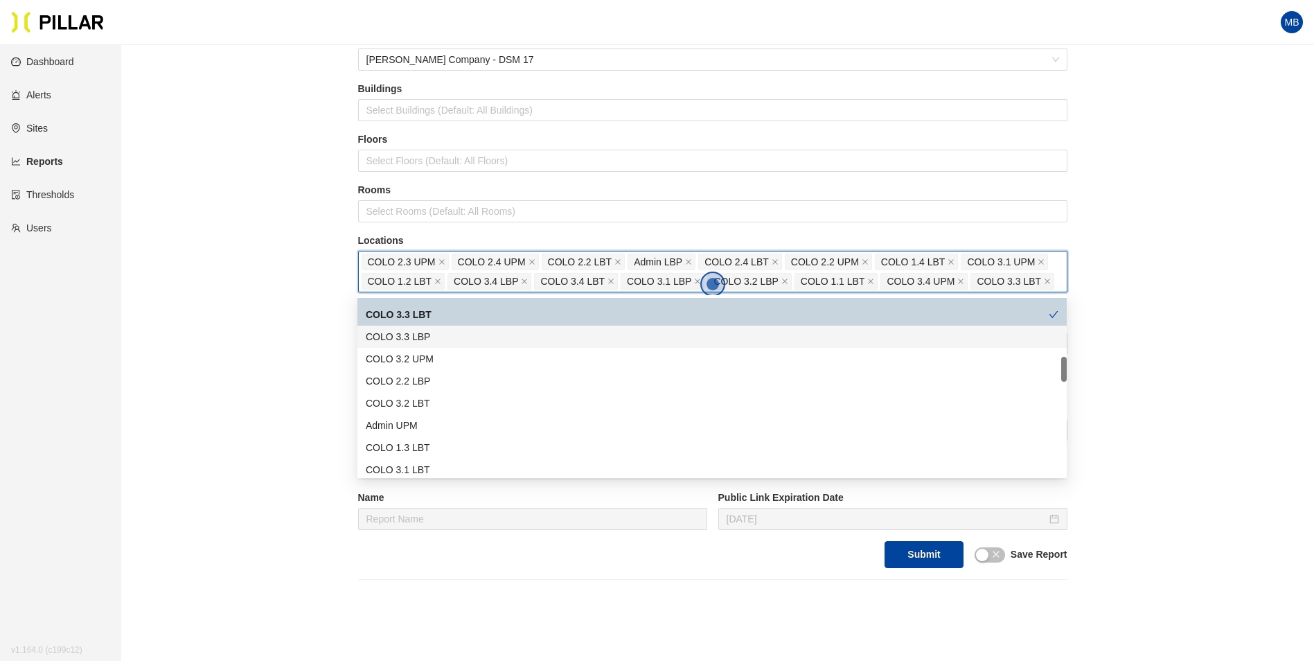
click at [436, 341] on div "COLO 3.3 LBP" at bounding box center [712, 336] width 693 height 15
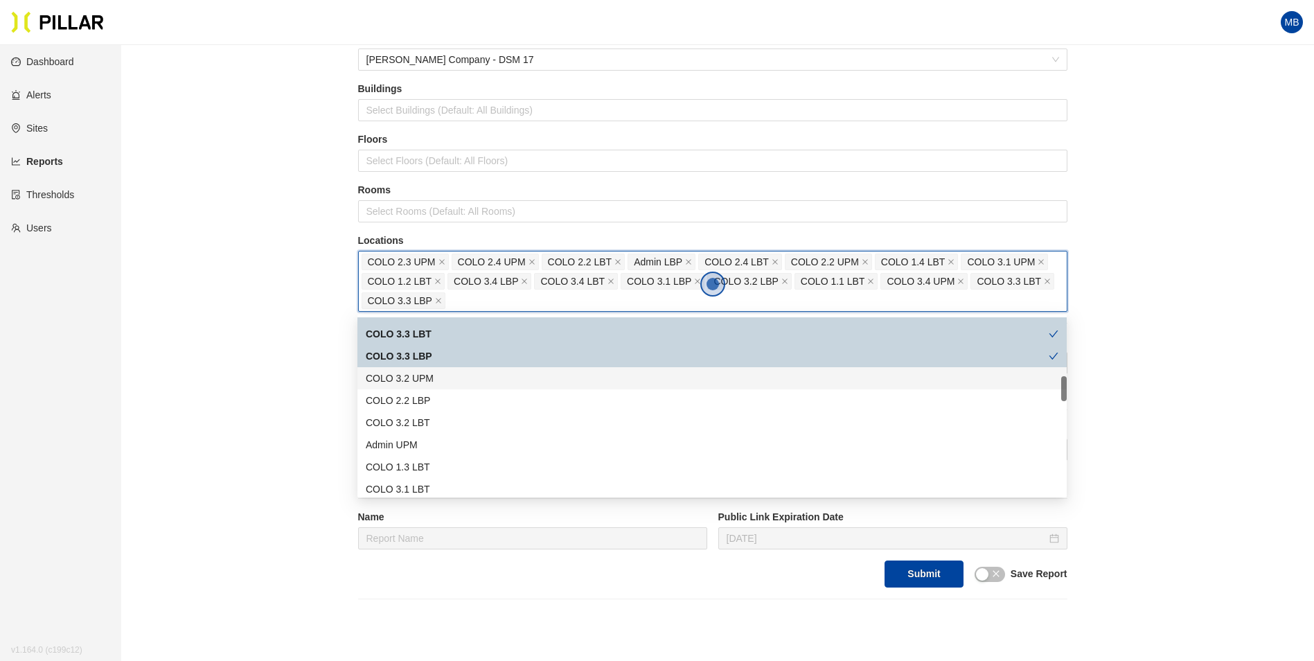
click at [429, 371] on div "COLO 3.2 UPM" at bounding box center [712, 378] width 693 height 15
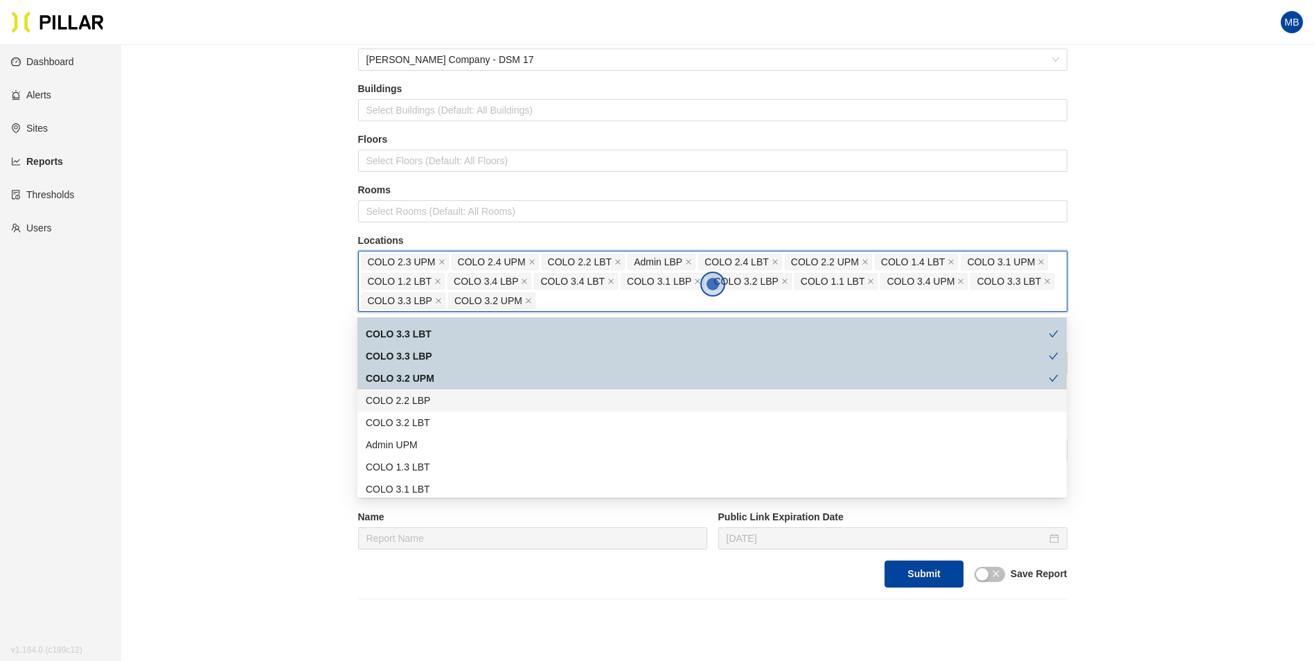
click at [427, 398] on div "COLO 2.2 LBP" at bounding box center [712, 400] width 693 height 15
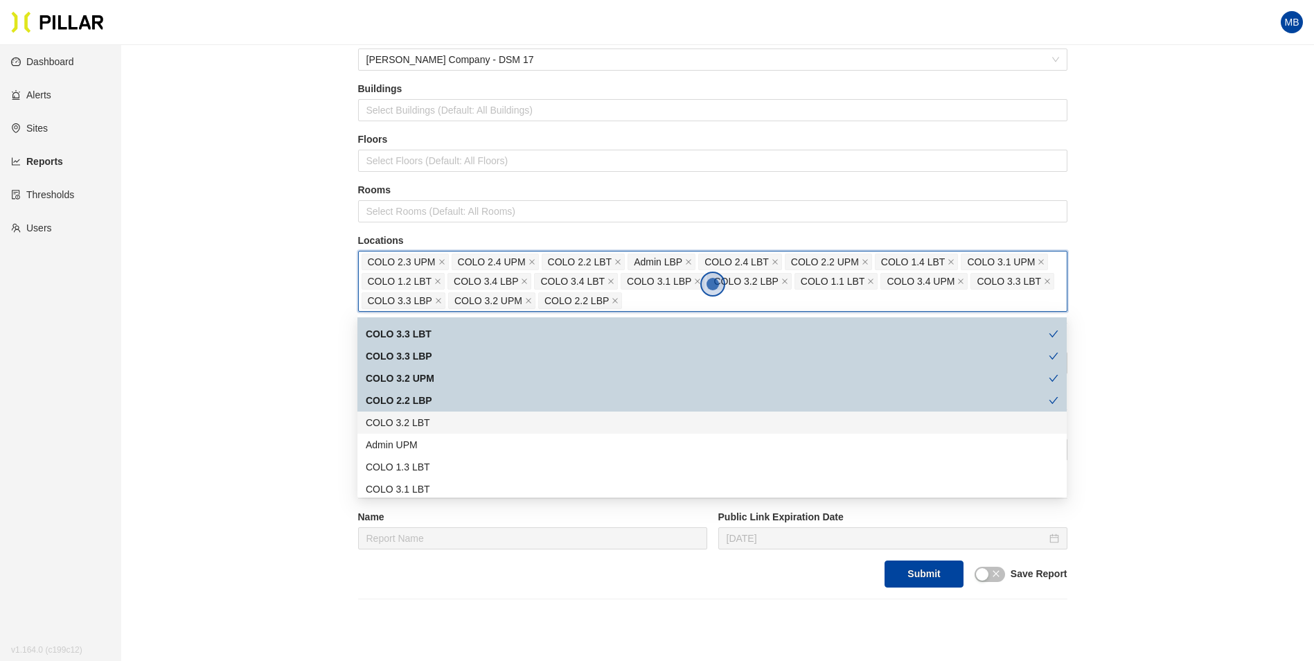
click at [427, 421] on div "COLO 3.2 LBT" at bounding box center [712, 422] width 693 height 15
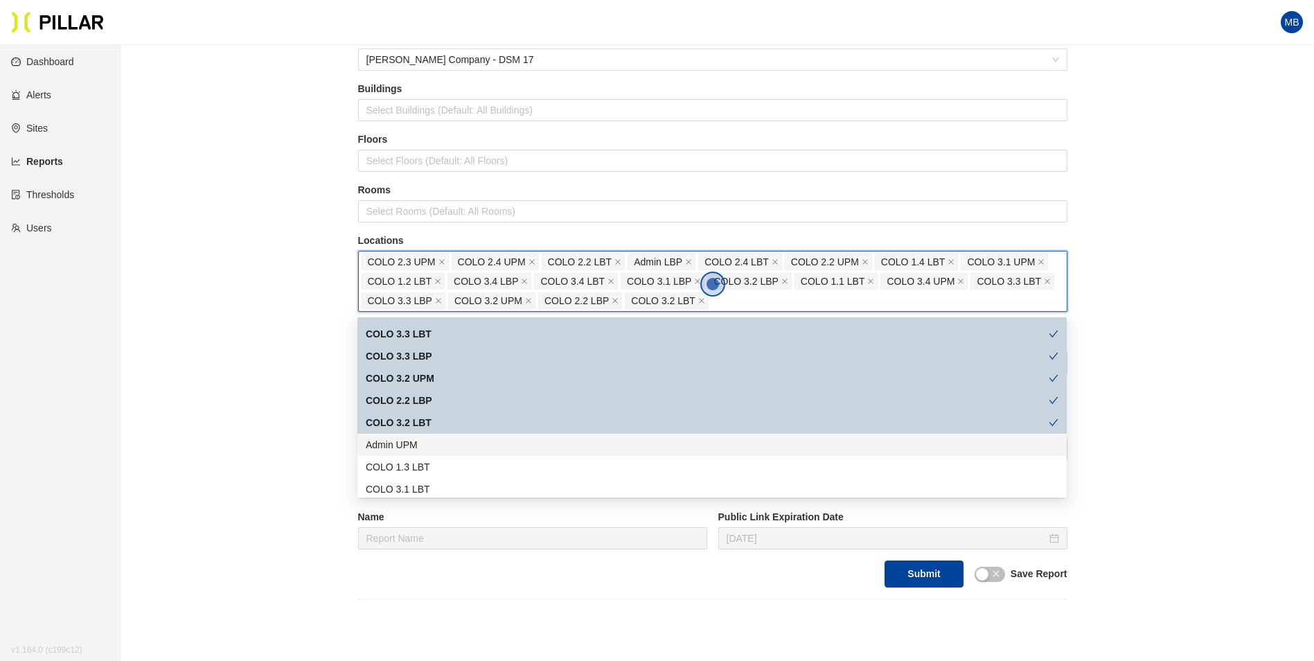
click at [431, 443] on div "Admin UPM" at bounding box center [712, 444] width 693 height 15
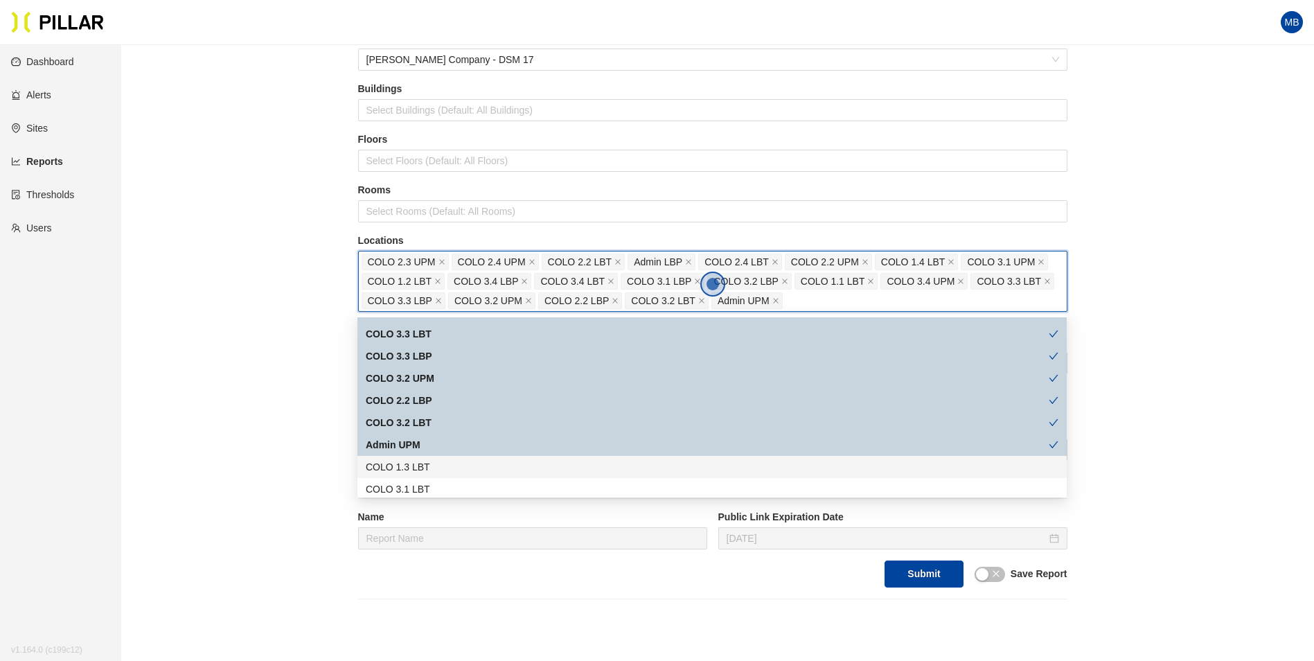
click at [431, 463] on div "COLO 1.3 LBT" at bounding box center [712, 466] width 693 height 15
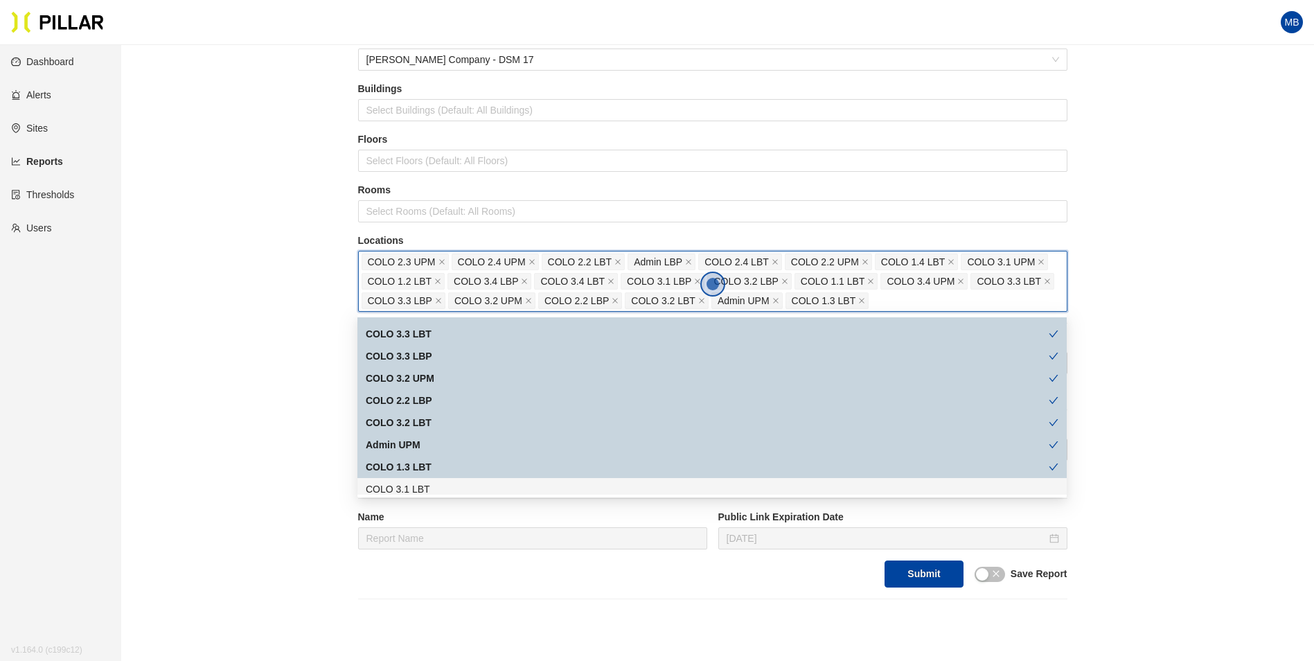
click at [431, 483] on div "COLO 3.1 LBT" at bounding box center [712, 488] width 693 height 15
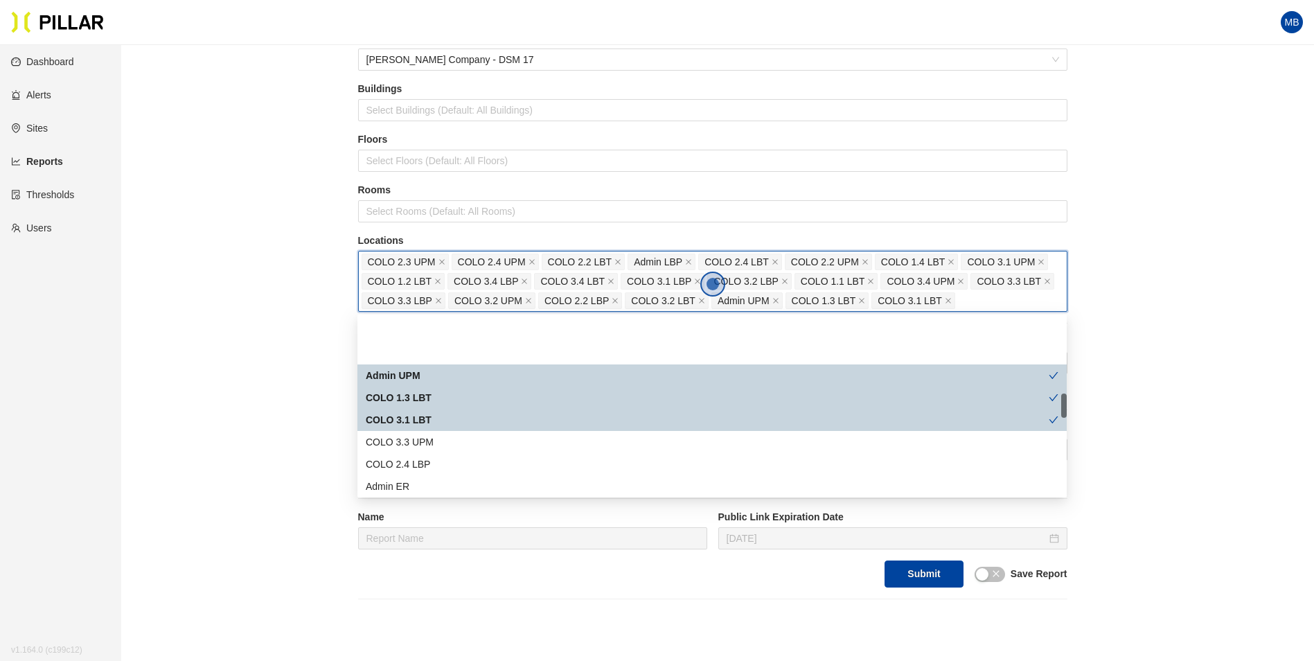
scroll to position [554, 0]
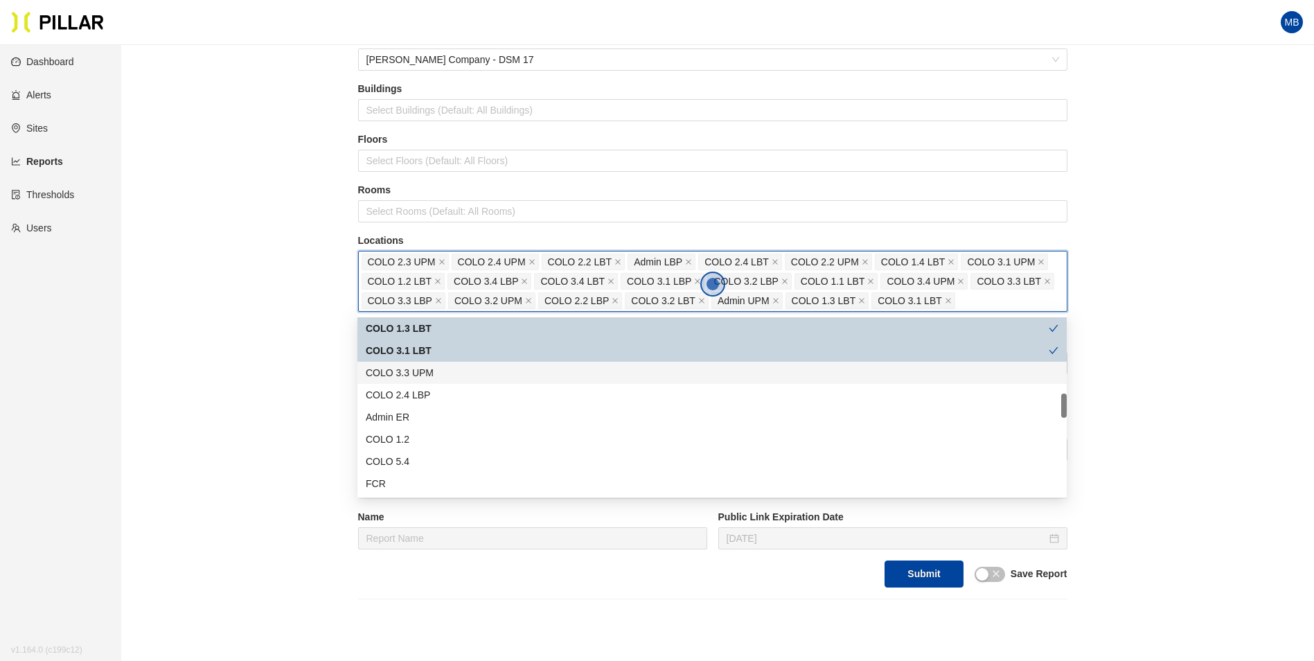
click at [437, 371] on div "COLO 3.3 UPM" at bounding box center [712, 372] width 693 height 15
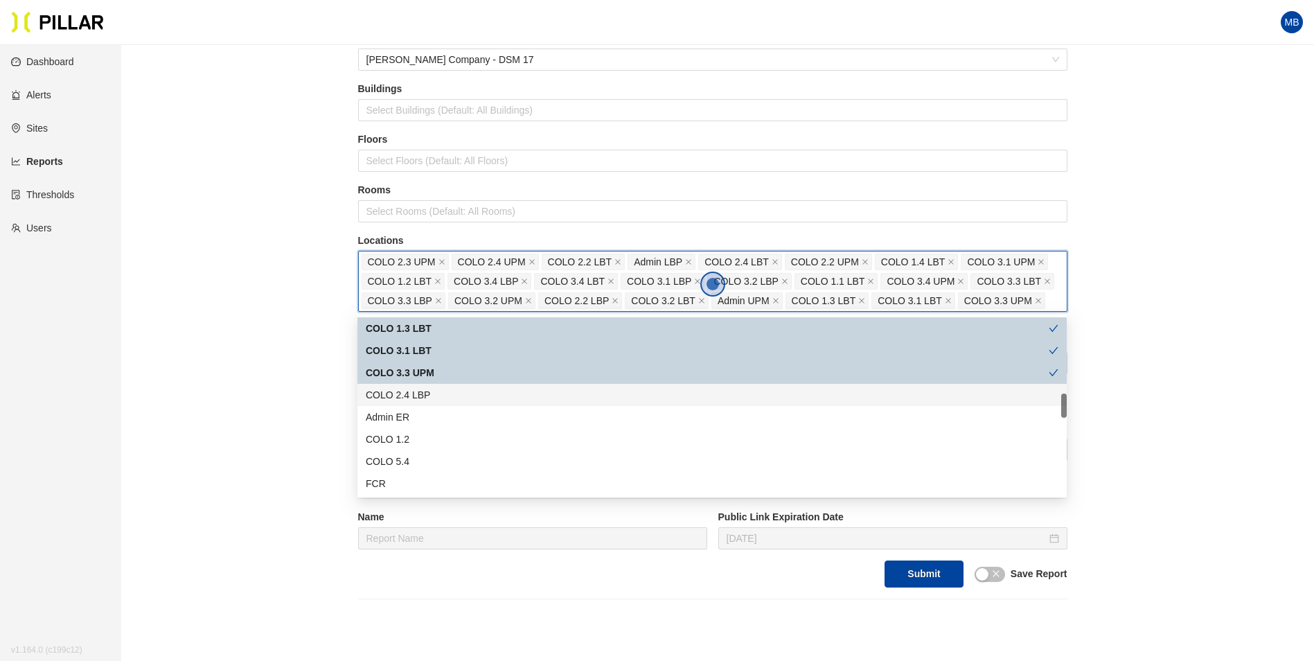
click at [432, 404] on div "COLO 2.4 LBP" at bounding box center [711, 395] width 709 height 22
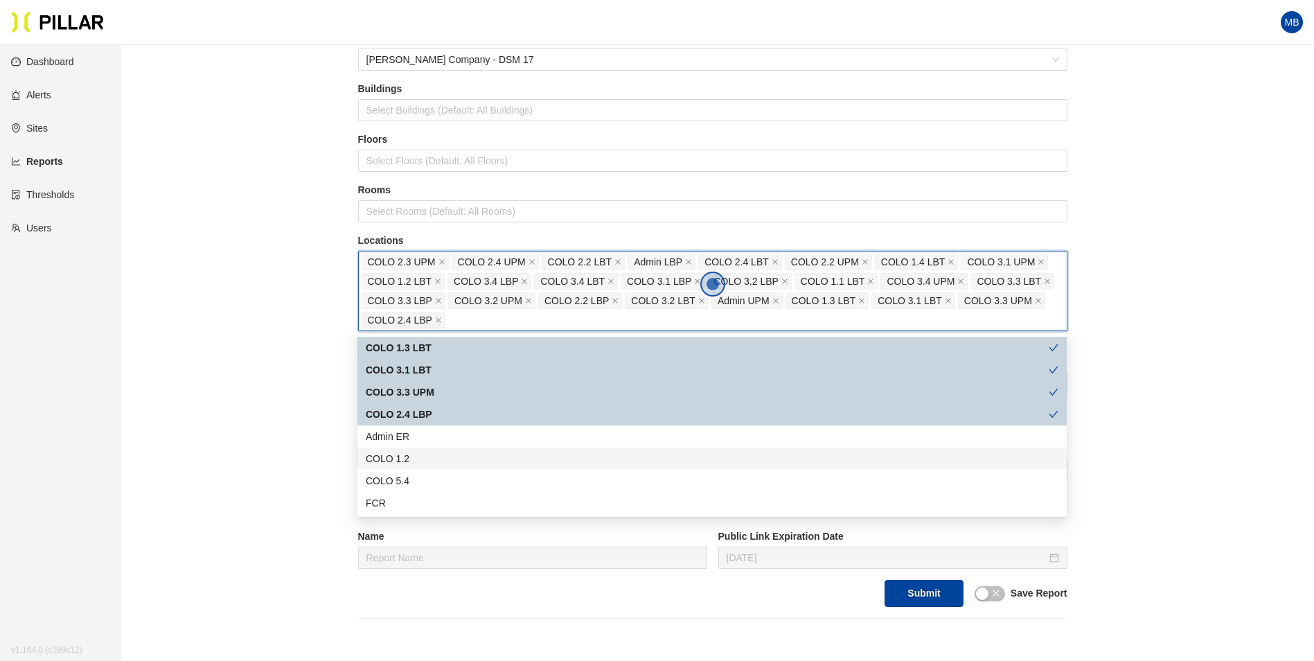
scroll to position [623, 0]
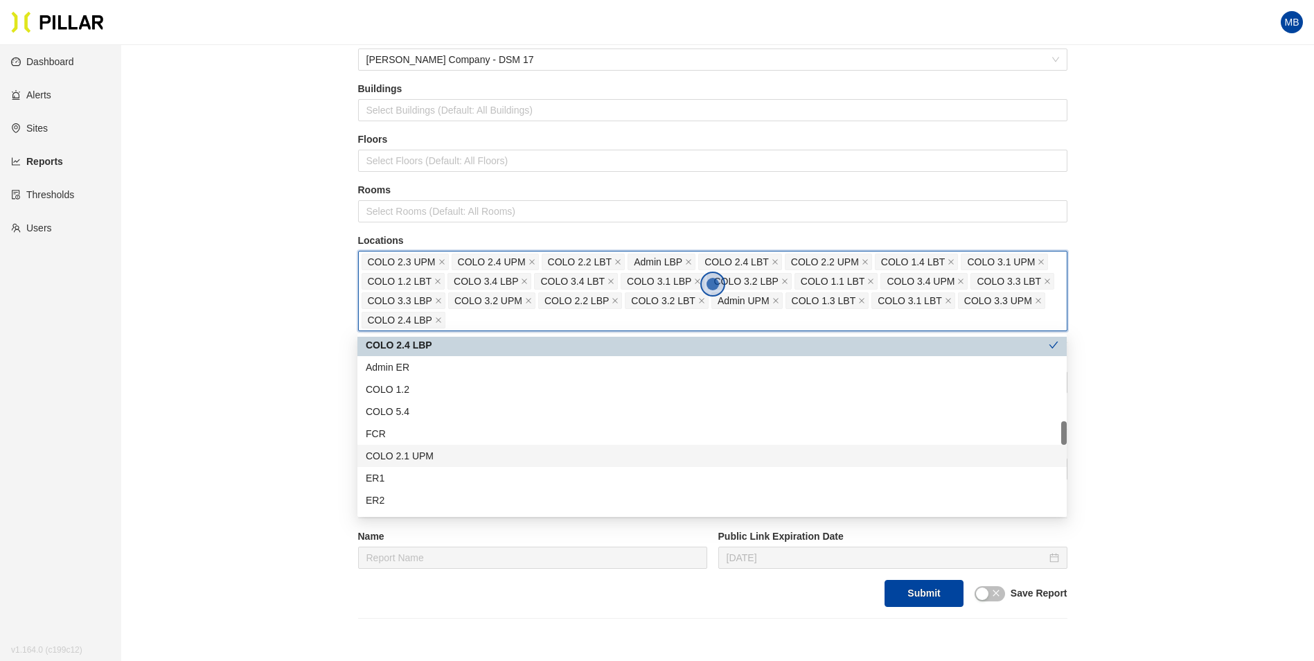
click at [483, 454] on div "COLO 2.1 UPM" at bounding box center [712, 455] width 693 height 15
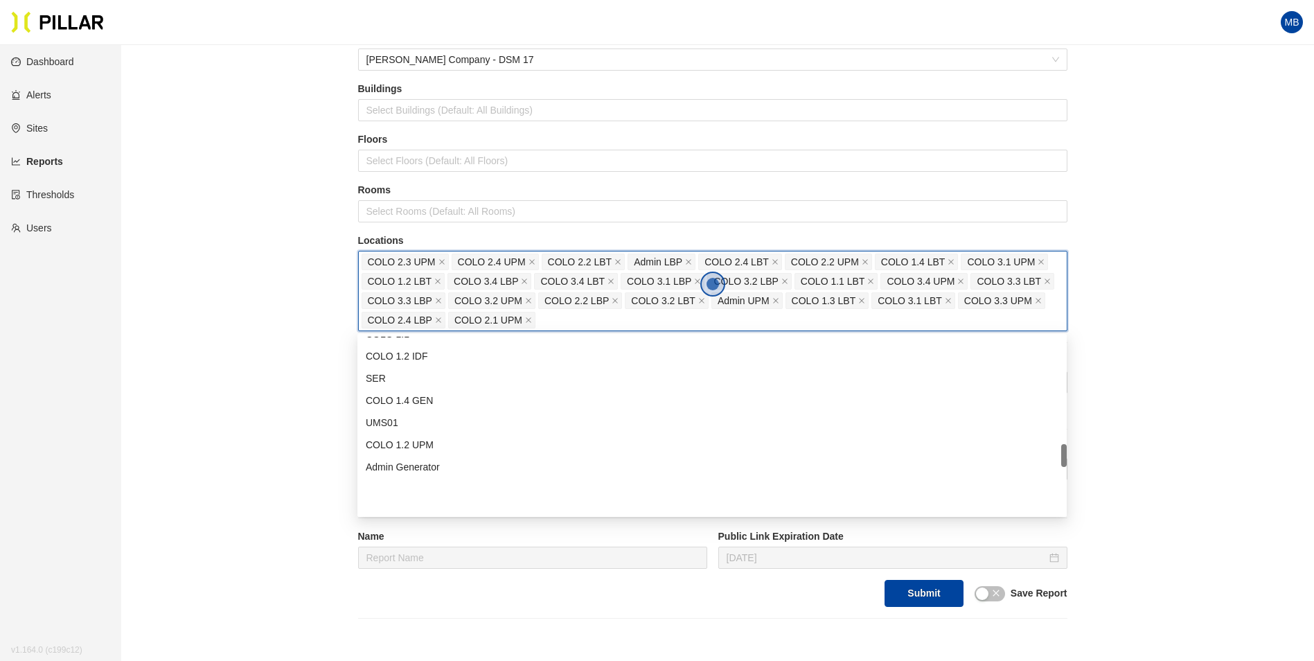
scroll to position [831, 0]
click at [470, 473] on div "COLO 1.4 GEN" at bounding box center [712, 469] width 693 height 15
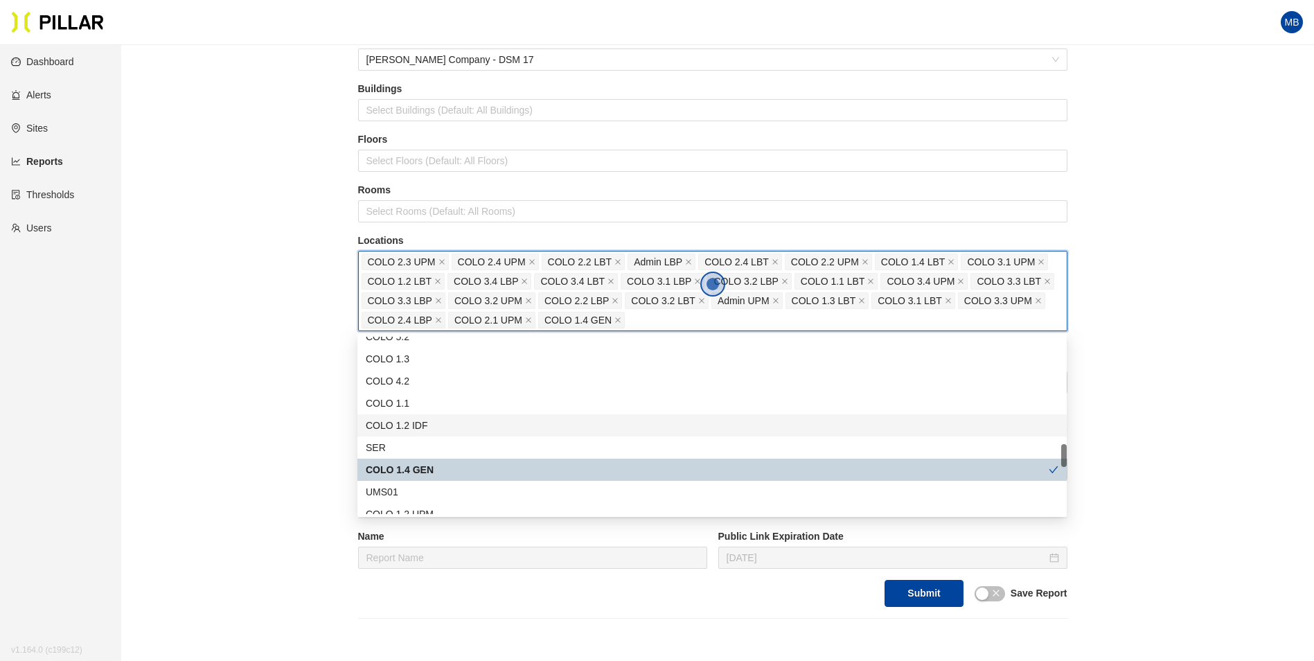
scroll to position [900, 0]
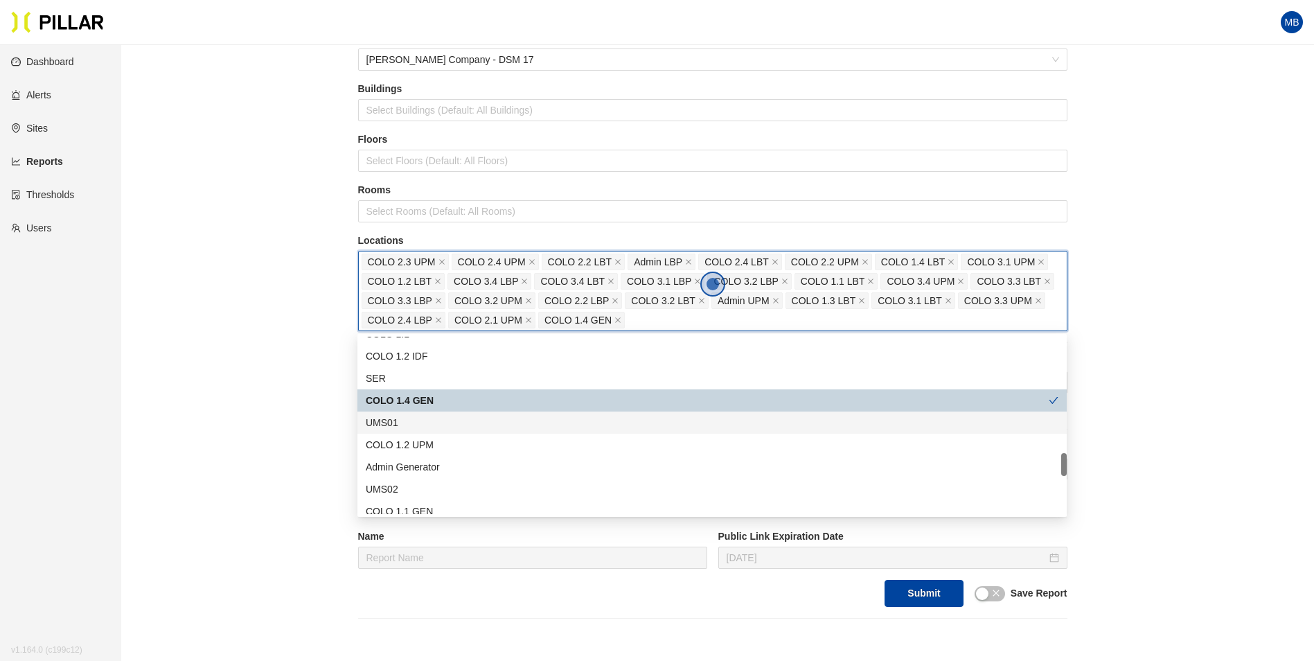
click at [488, 428] on div "UMS01" at bounding box center [712, 422] width 693 height 15
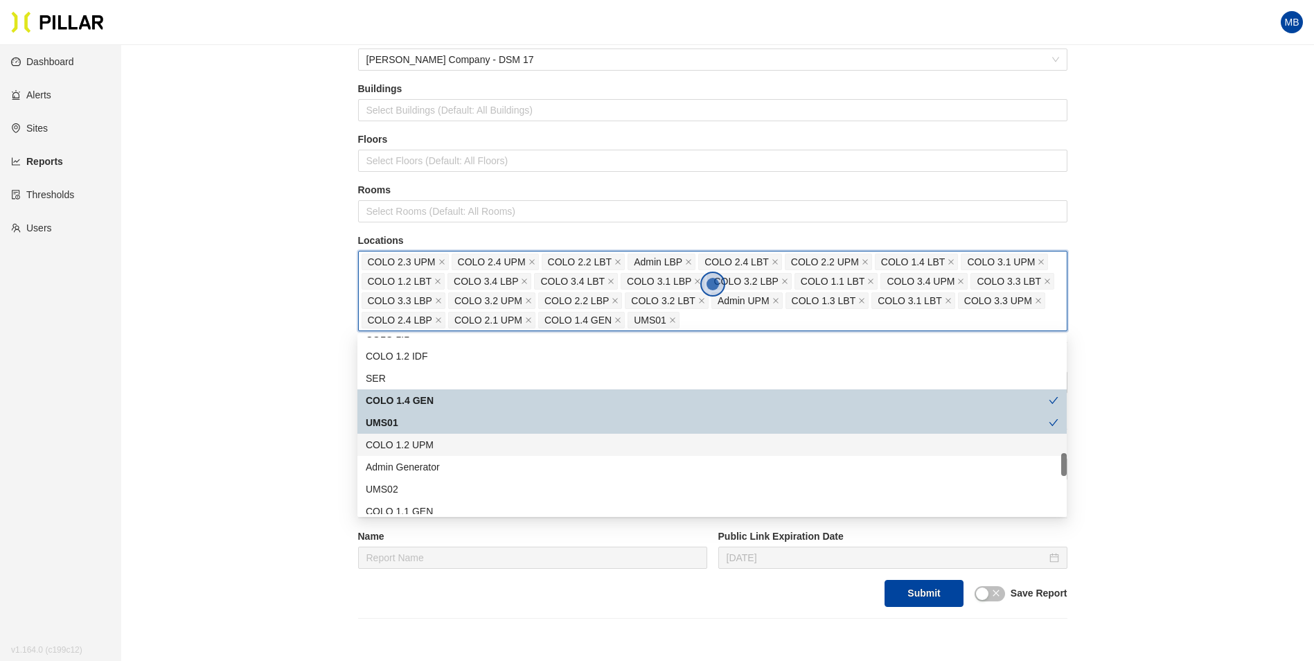
click at [476, 446] on div "COLO 1.2 UPM" at bounding box center [712, 444] width 693 height 15
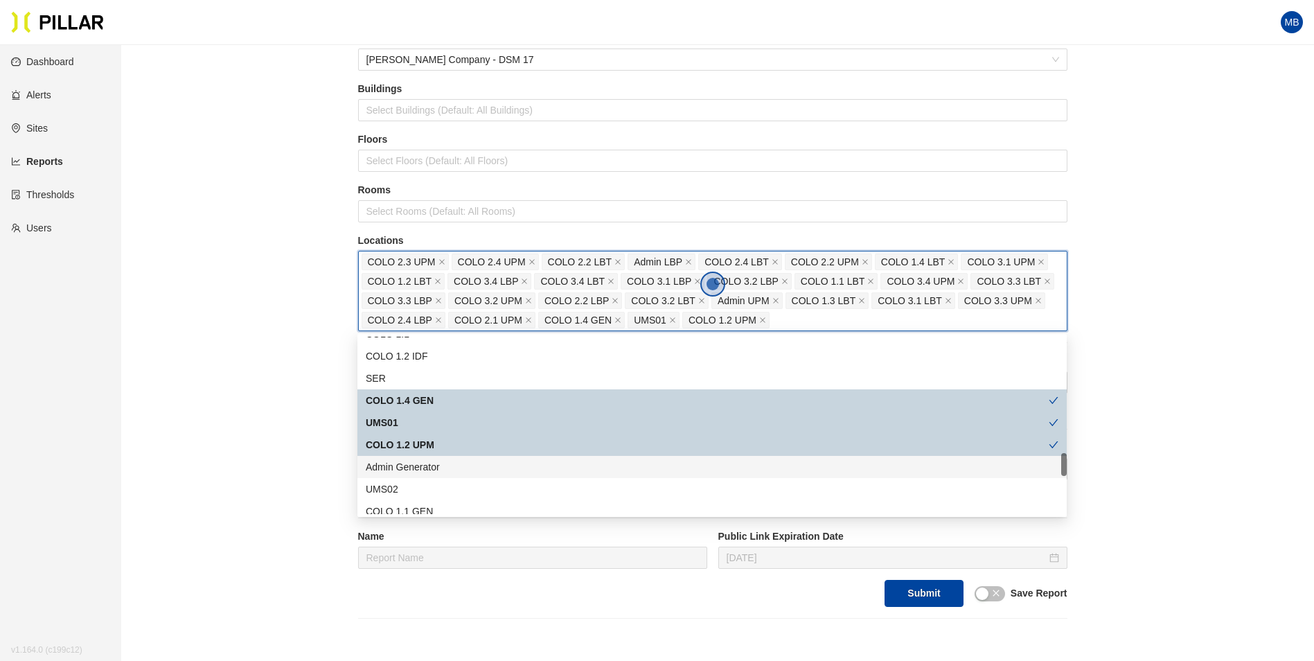
click at [469, 463] on div "Admin Generator" at bounding box center [712, 466] width 693 height 15
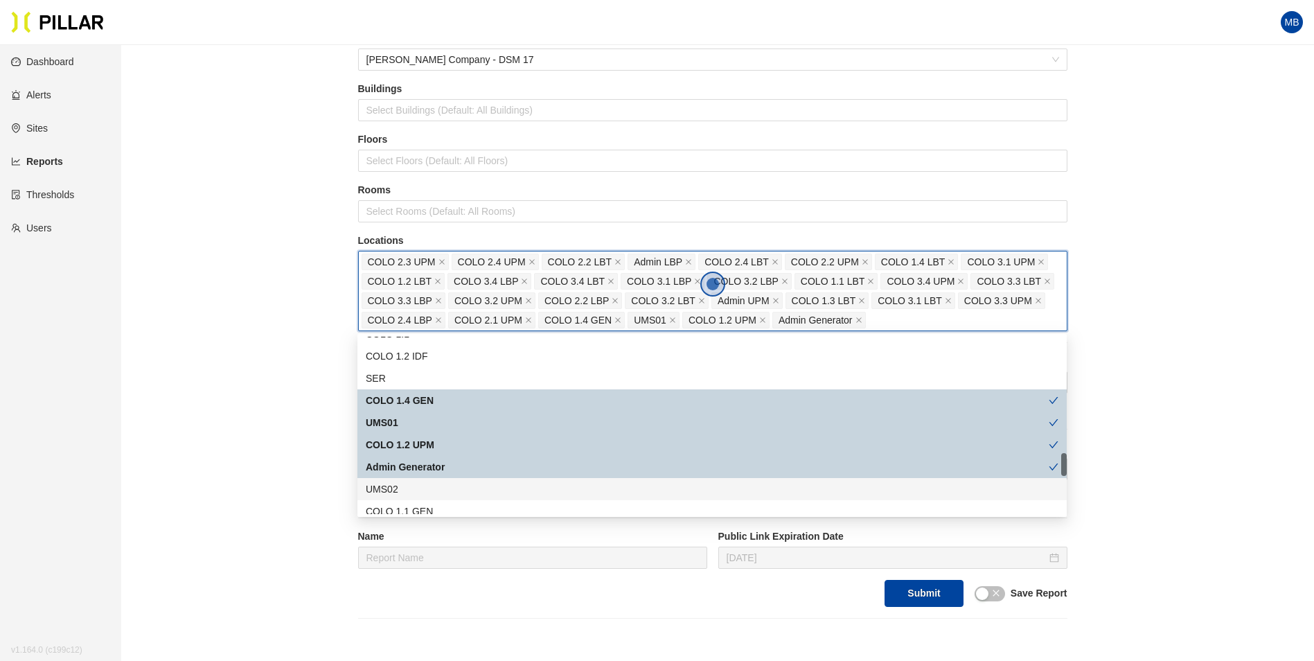
click at [465, 481] on div "UMS02" at bounding box center [711, 489] width 709 height 22
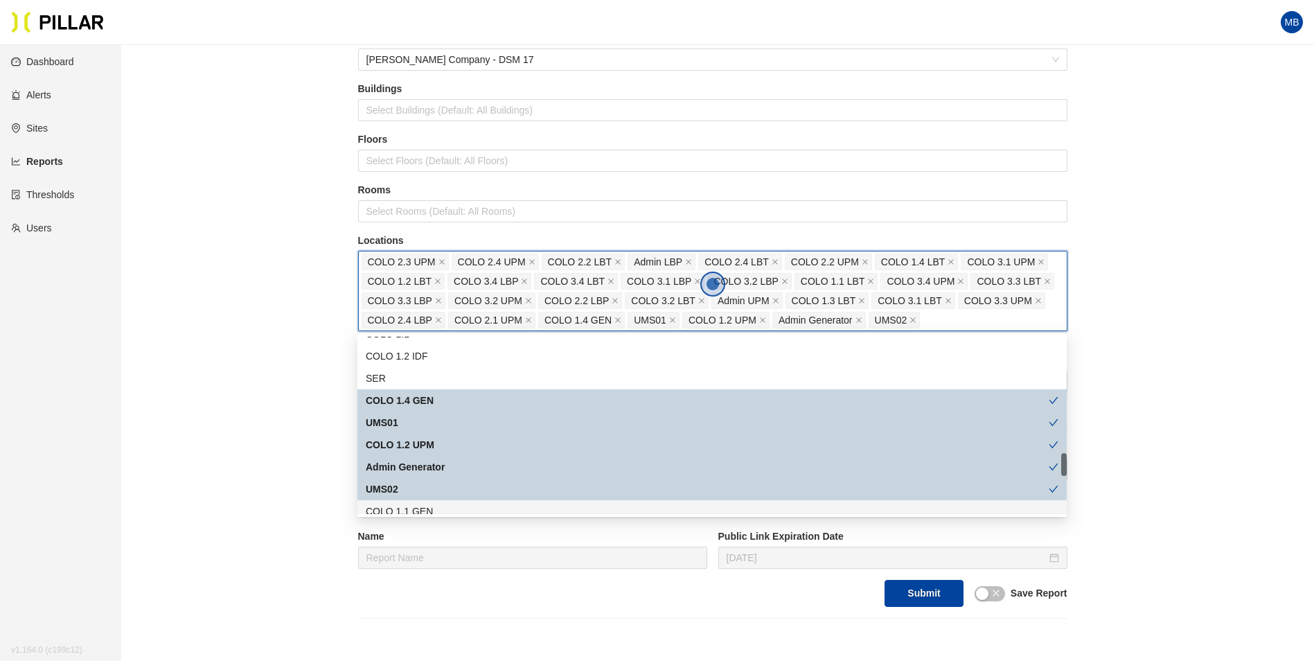
click at [463, 502] on div "COLO 1.1 GEN" at bounding box center [711, 511] width 709 height 22
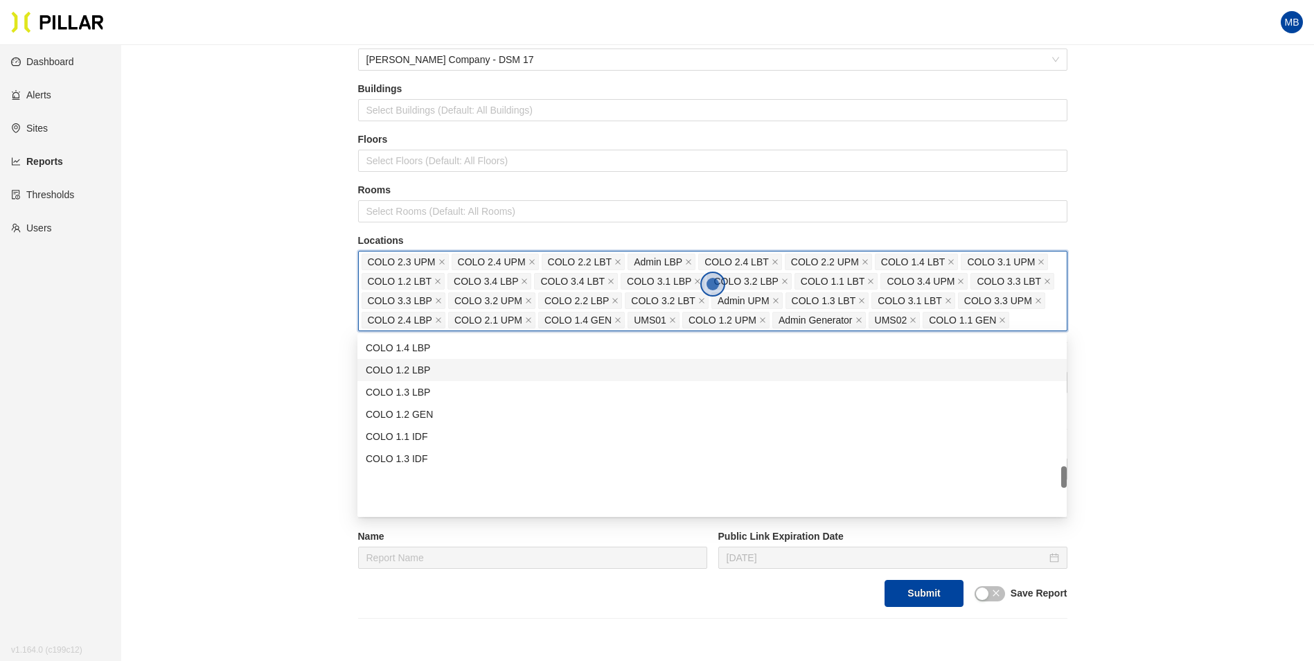
scroll to position [1039, 0]
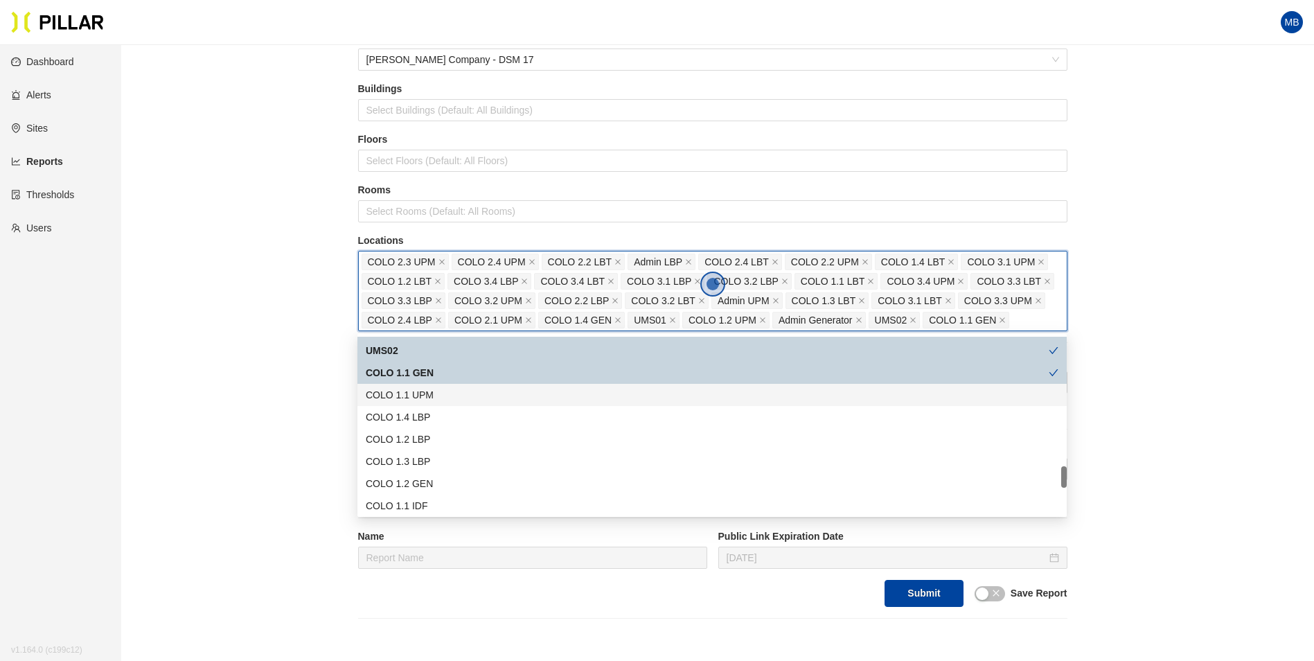
click at [446, 398] on div "COLO 1.1 UPM" at bounding box center [712, 394] width 693 height 15
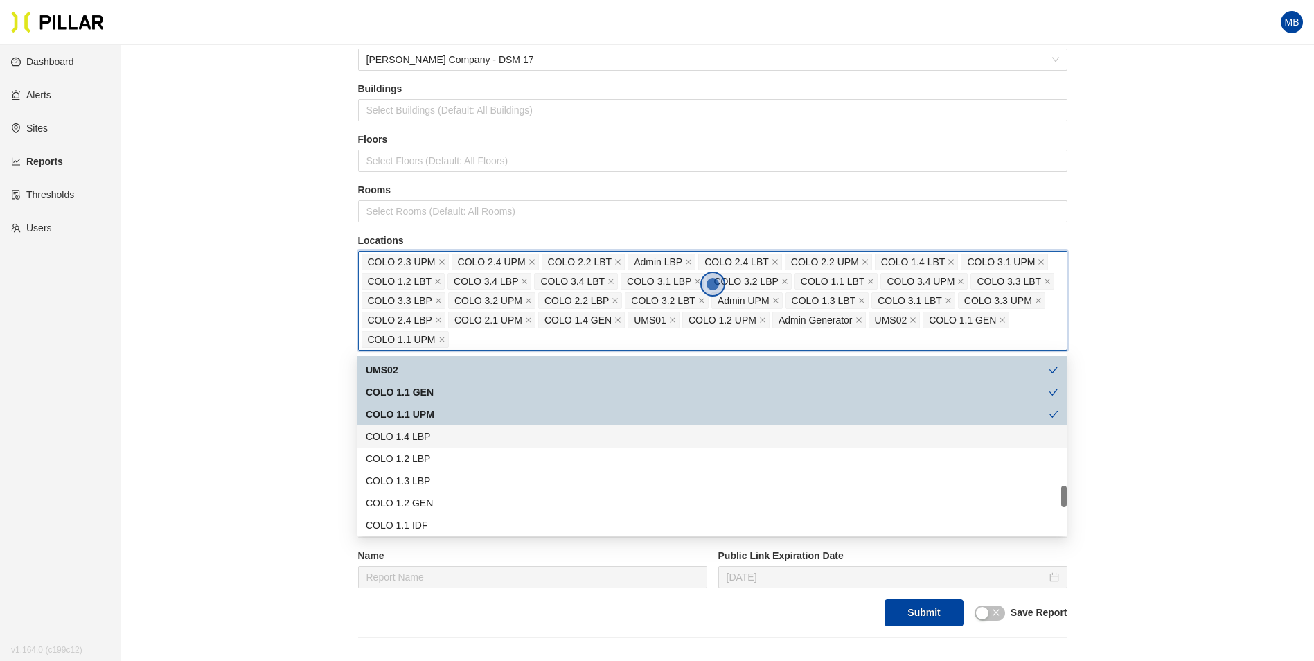
click at [442, 440] on div "COLO 1.4 LBP" at bounding box center [712, 436] width 693 height 15
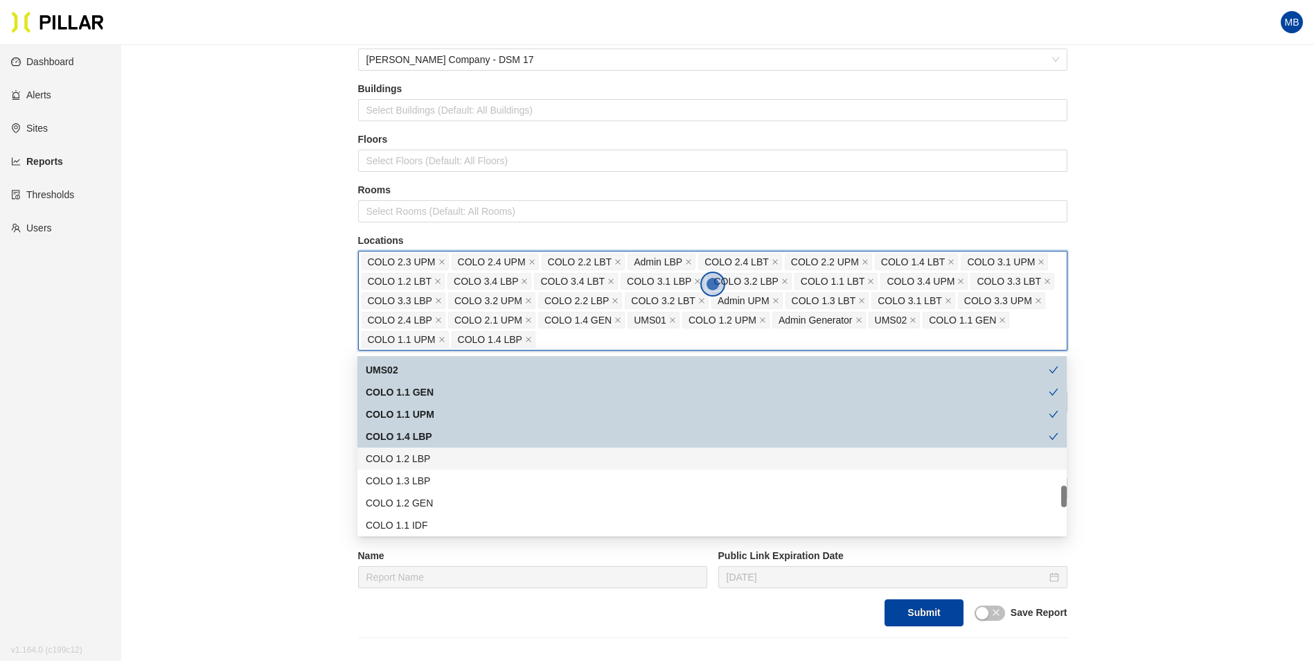
click at [438, 463] on div "COLO 1.2 LBP" at bounding box center [712, 458] width 693 height 15
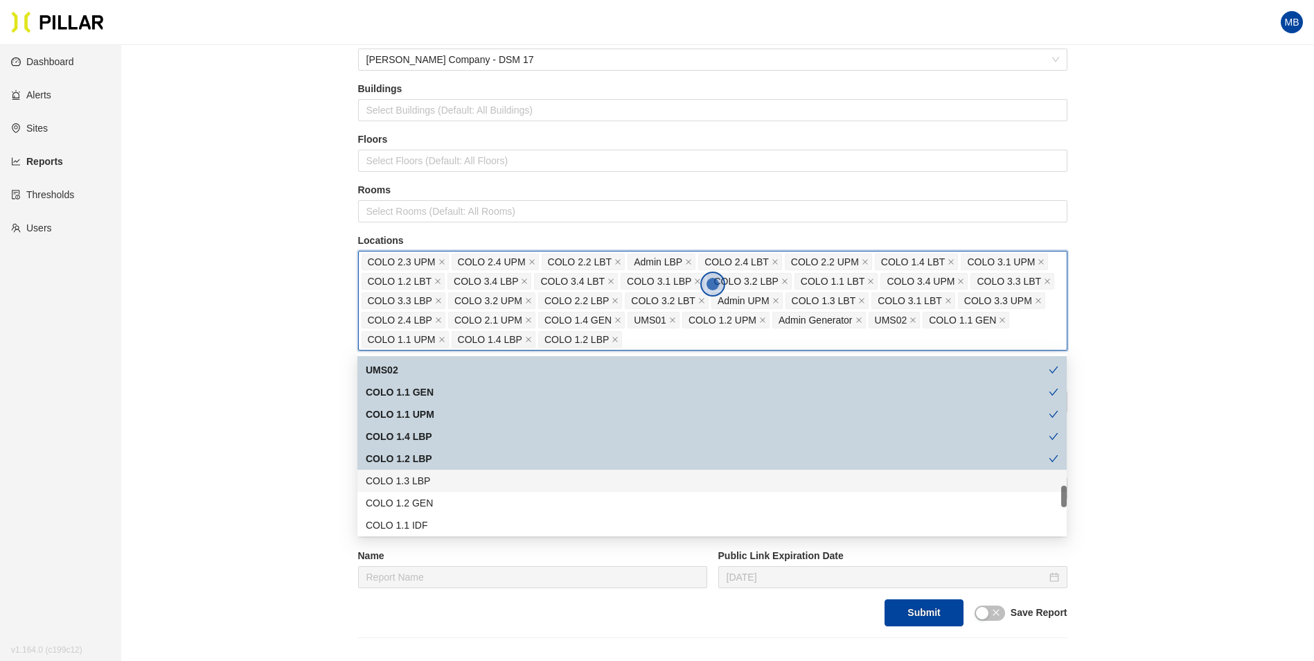
click at [433, 481] on div "COLO 1.3 LBP" at bounding box center [712, 480] width 693 height 15
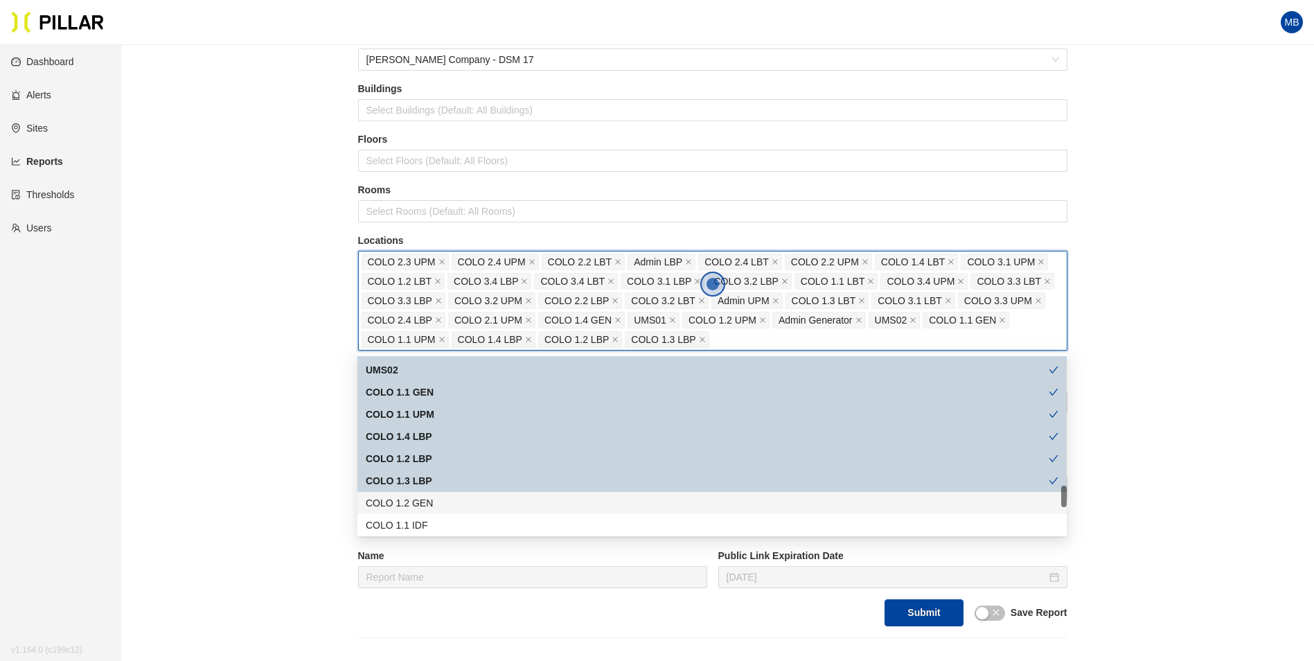
click at [430, 505] on div "COLO 1.2 GEN" at bounding box center [712, 502] width 693 height 15
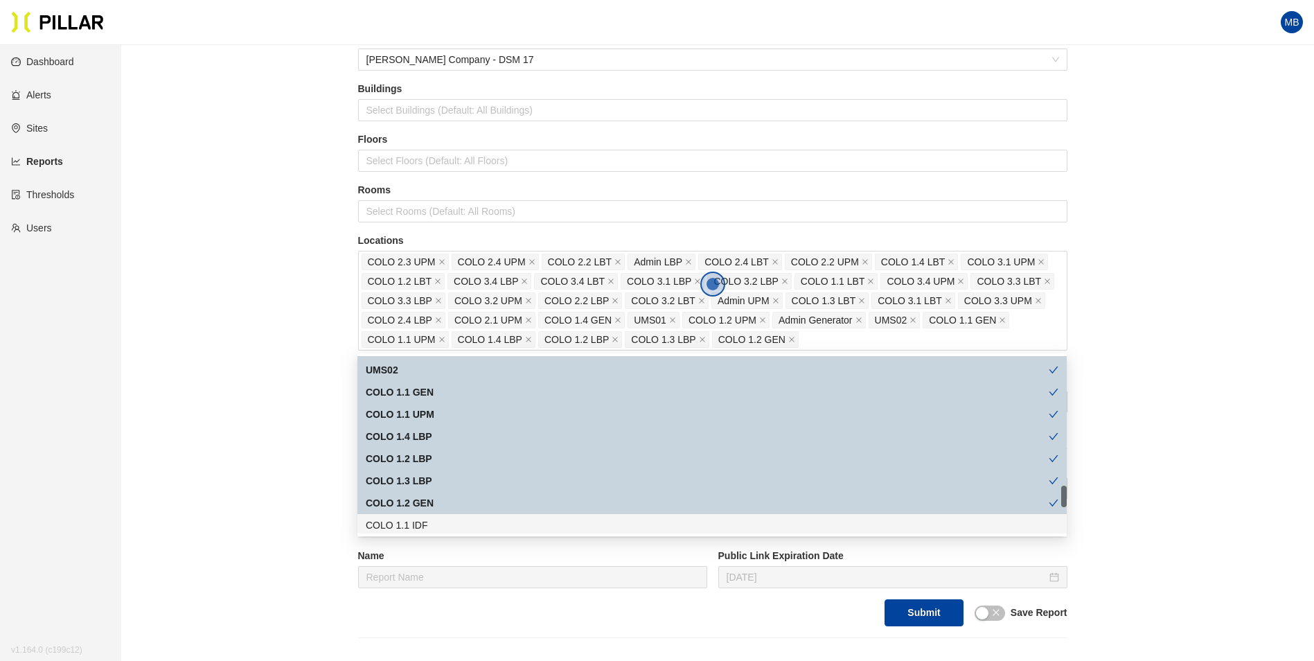
click at [431, 535] on body "Your current browser is not supported by Pillar. Please download a modern brows…" at bounding box center [657, 261] width 1314 height 661
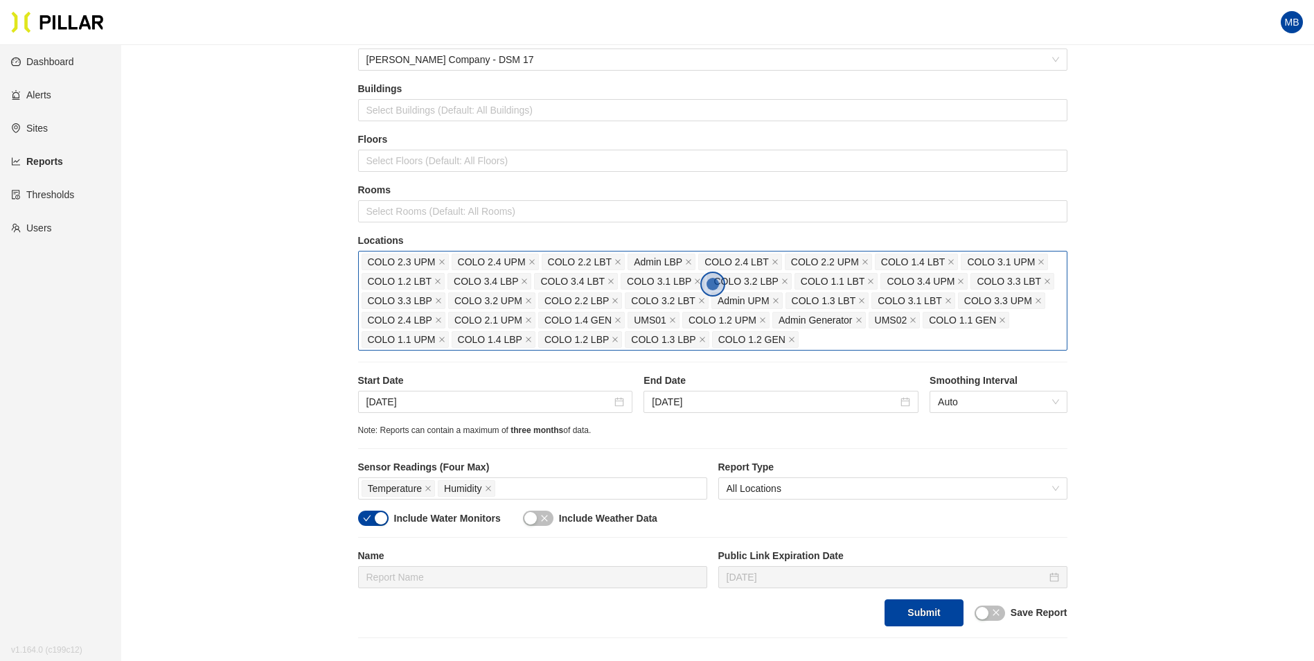
click at [853, 341] on div "COLO 2.3 UPM COLO 2.4 UPM COLO 2.2 LBT Admin LBP COLO 2.4 LBT COLO 2.2 UPM COLO…" at bounding box center [713, 300] width 702 height 97
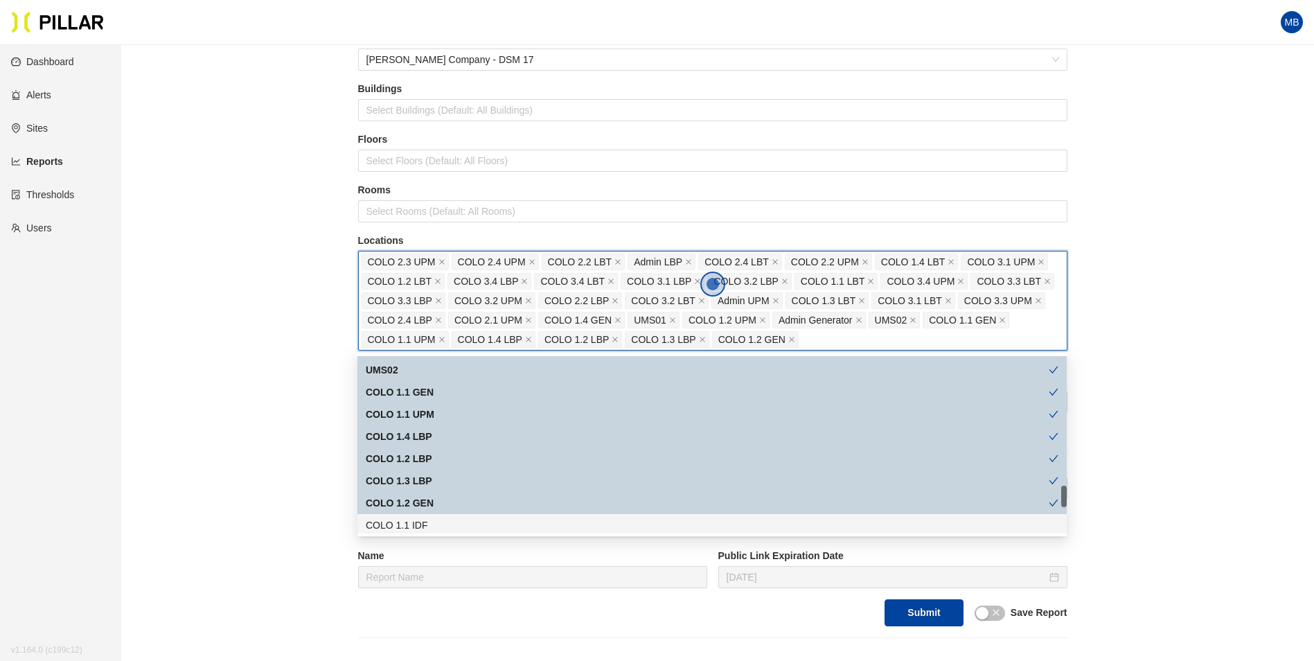
scroll to position [1108, 0]
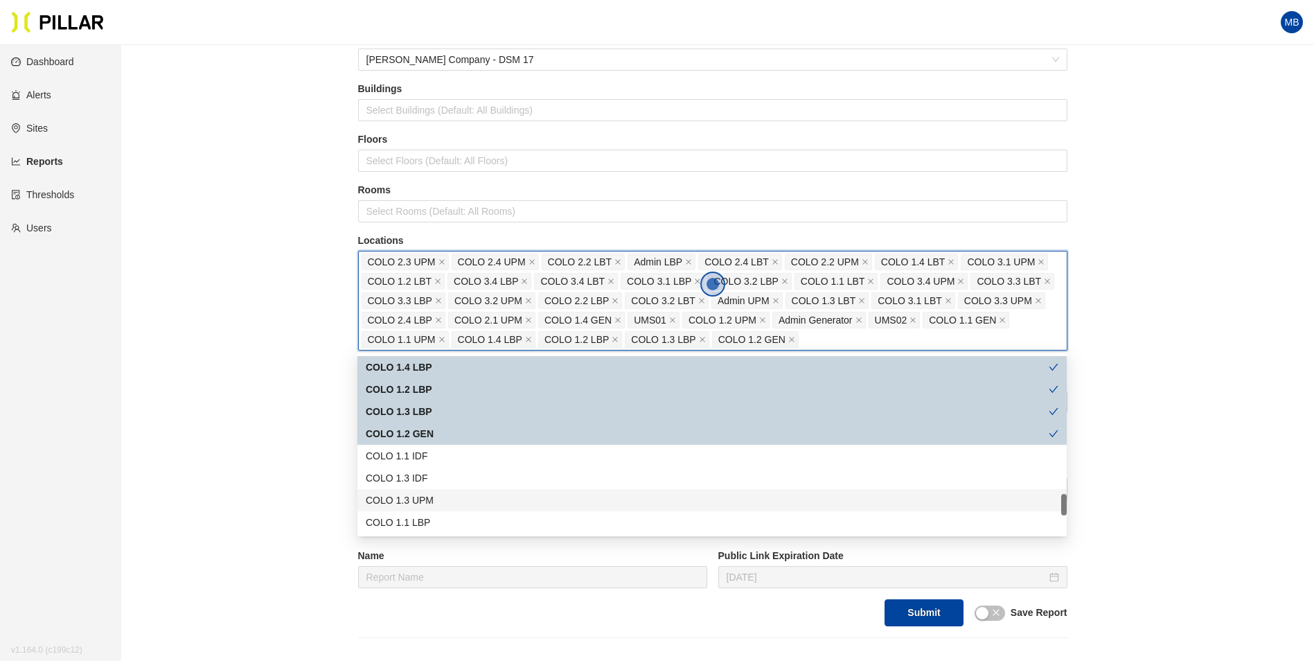
click at [447, 499] on div "COLO 1.3 UPM" at bounding box center [712, 499] width 693 height 15
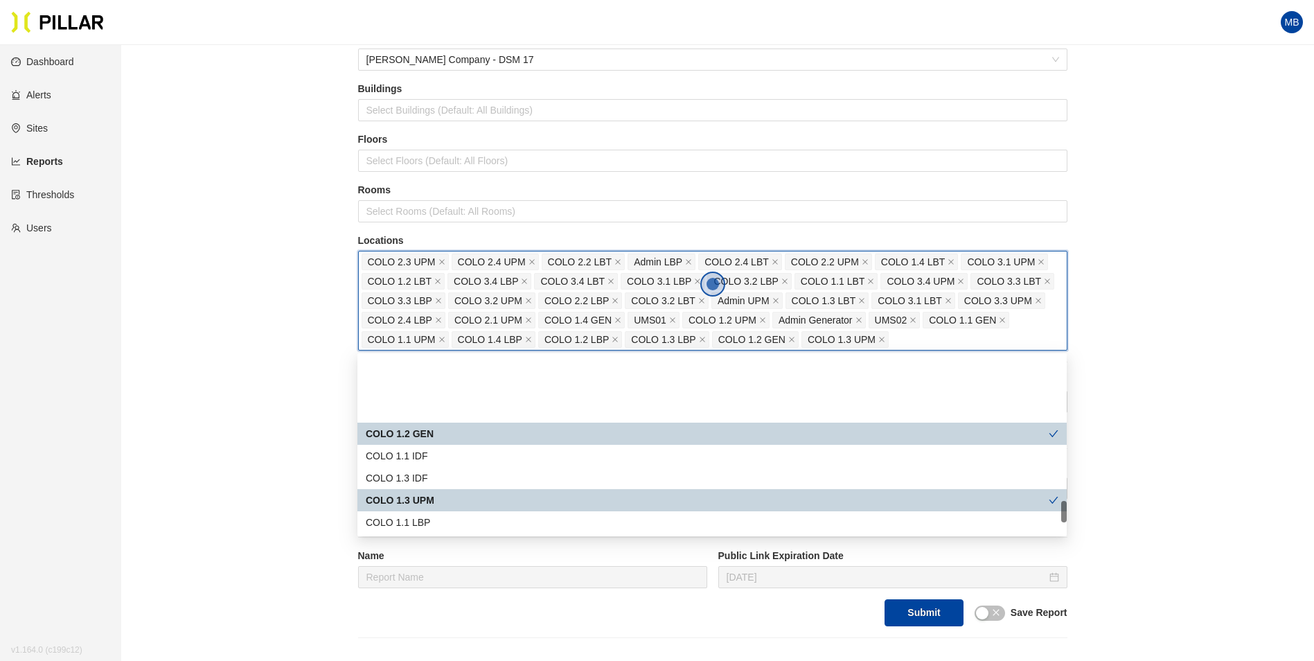
scroll to position [1177, 0]
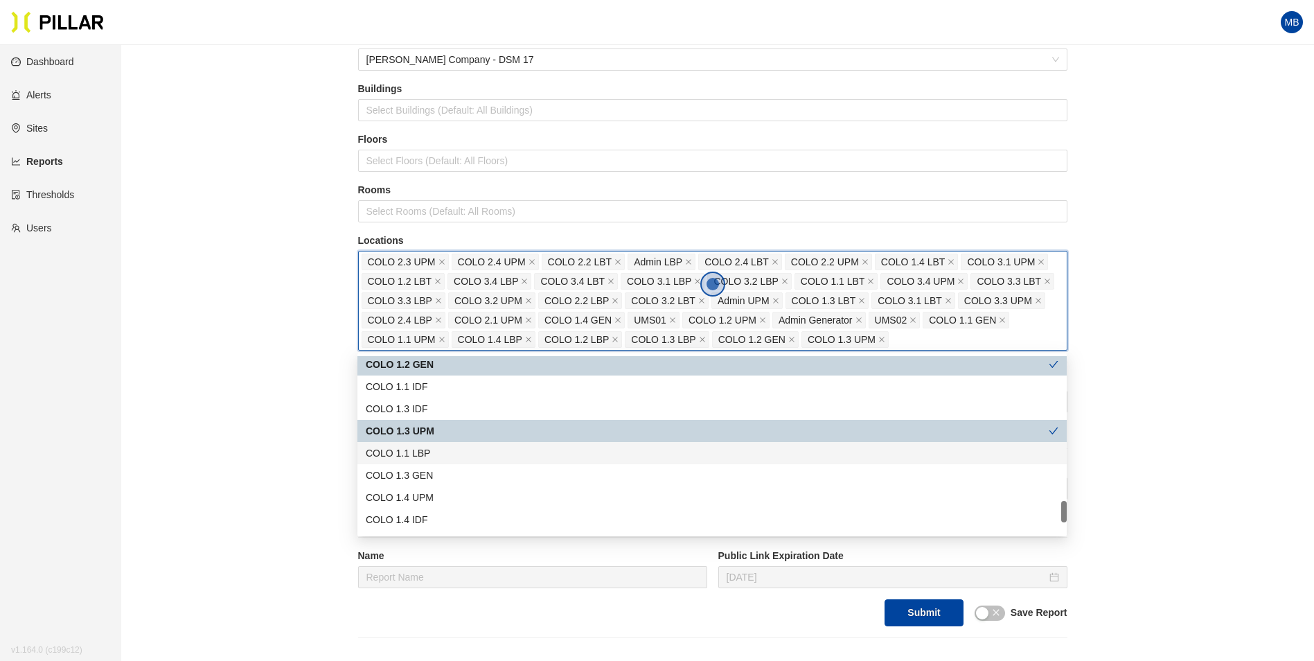
click at [450, 457] on div "COLO 1.1 LBP" at bounding box center [712, 452] width 693 height 15
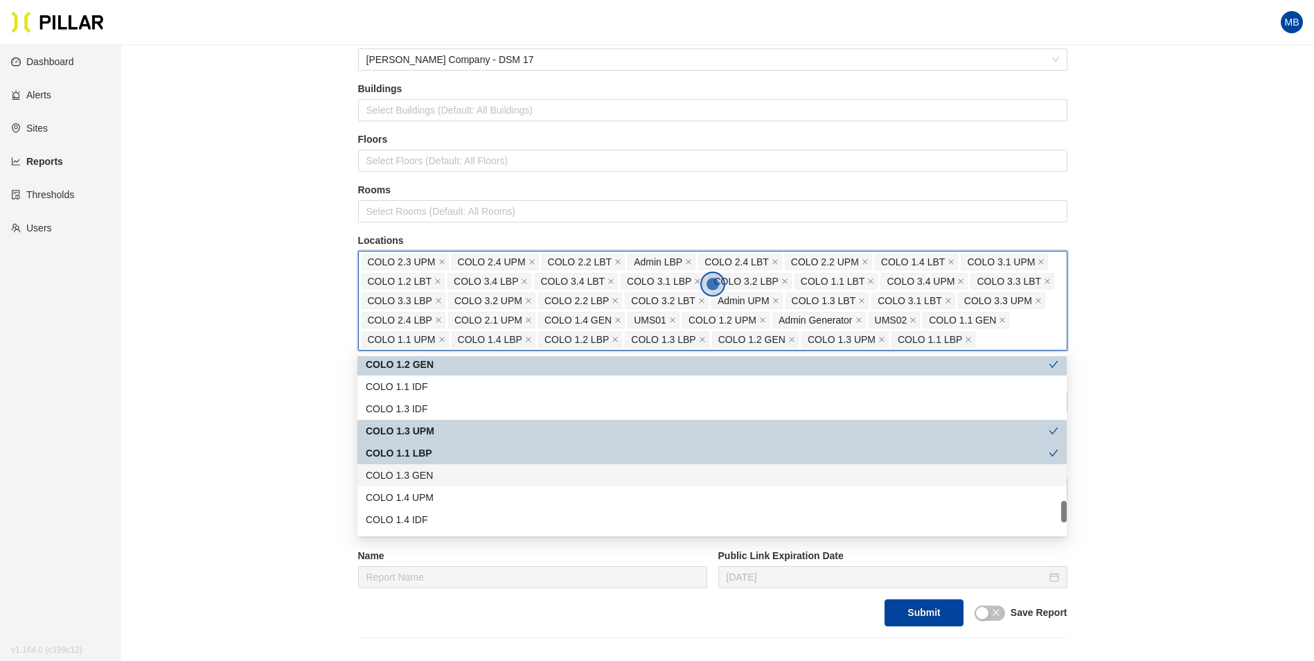
click at [441, 475] on div "COLO 1.3 GEN" at bounding box center [712, 475] width 693 height 15
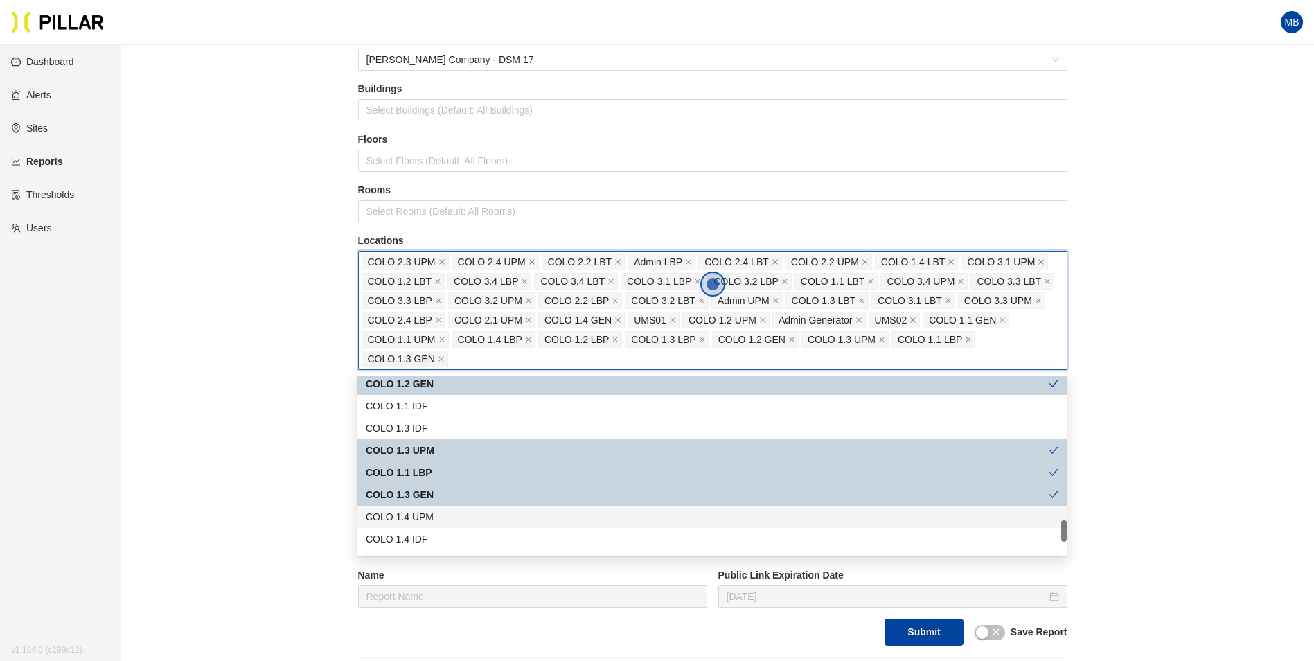
click at [432, 512] on div "COLO 1.4 UPM" at bounding box center [712, 516] width 693 height 15
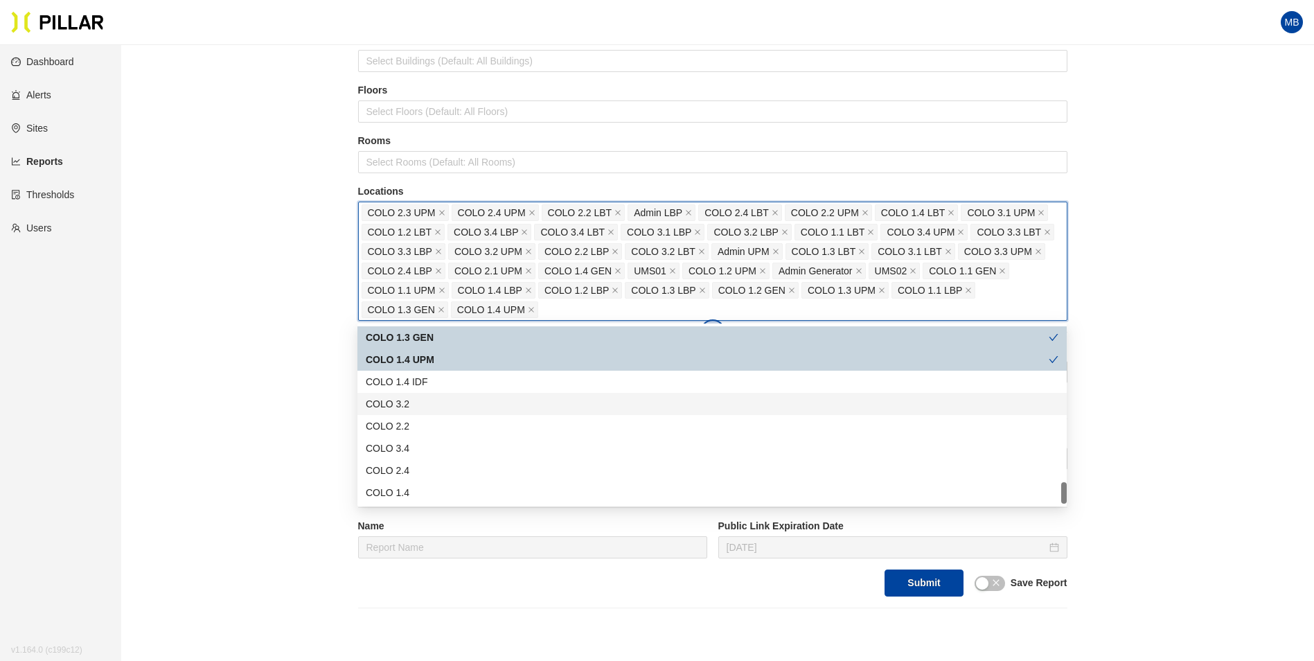
scroll to position [139, 0]
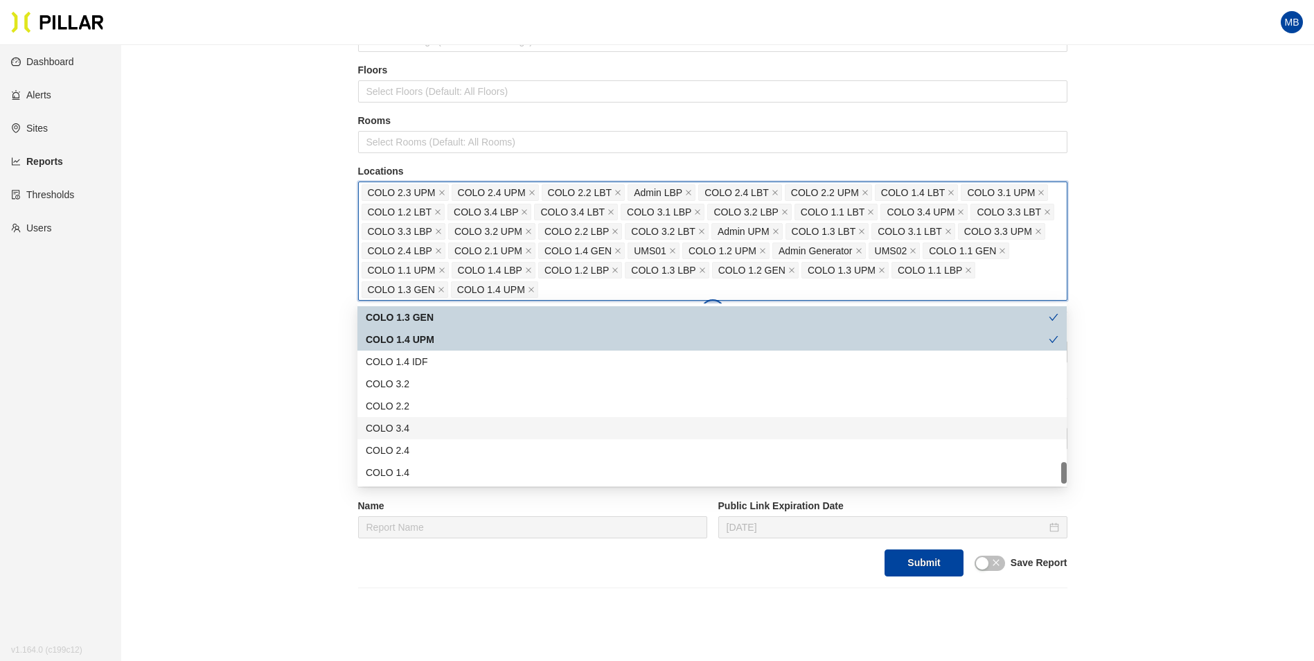
click at [299, 377] on div "Reports / Generate Historical Report / Site Weitz Company - DSM 17 Buildings Se…" at bounding box center [712, 253] width 1114 height 670
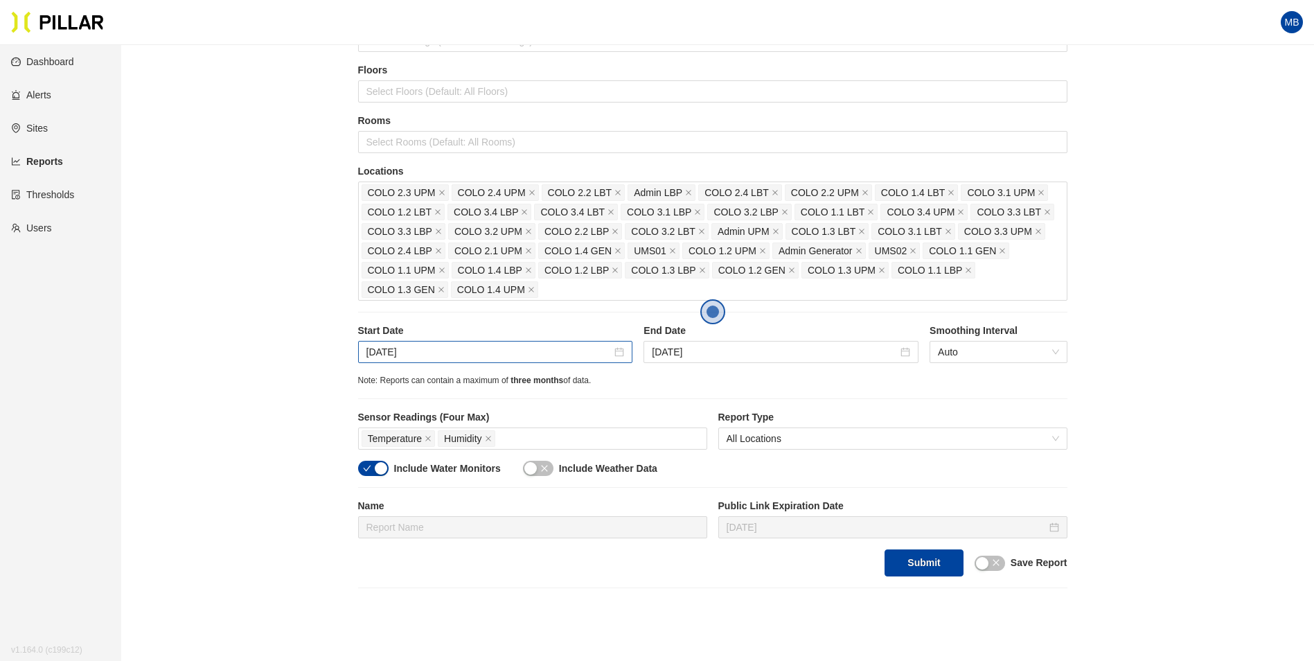
click at [538, 362] on div "[DATE]" at bounding box center [495, 352] width 275 height 22
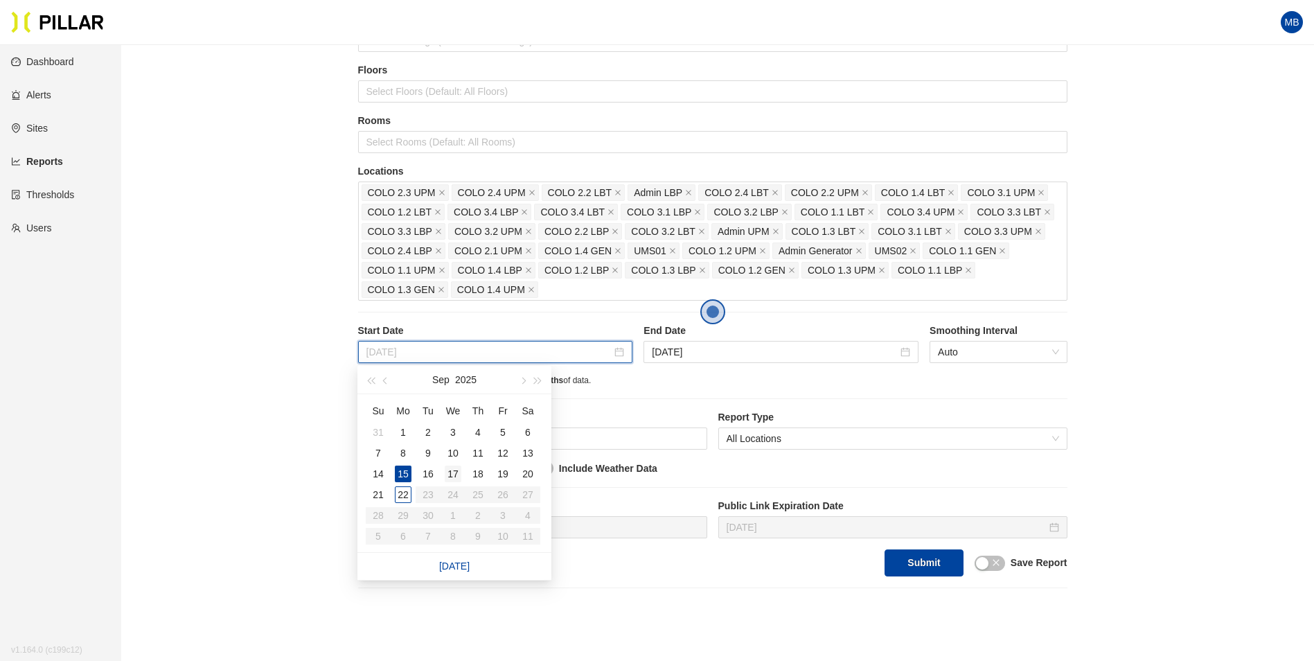
type input "[DATE]"
click at [448, 473] on div "17" at bounding box center [453, 473] width 17 height 17
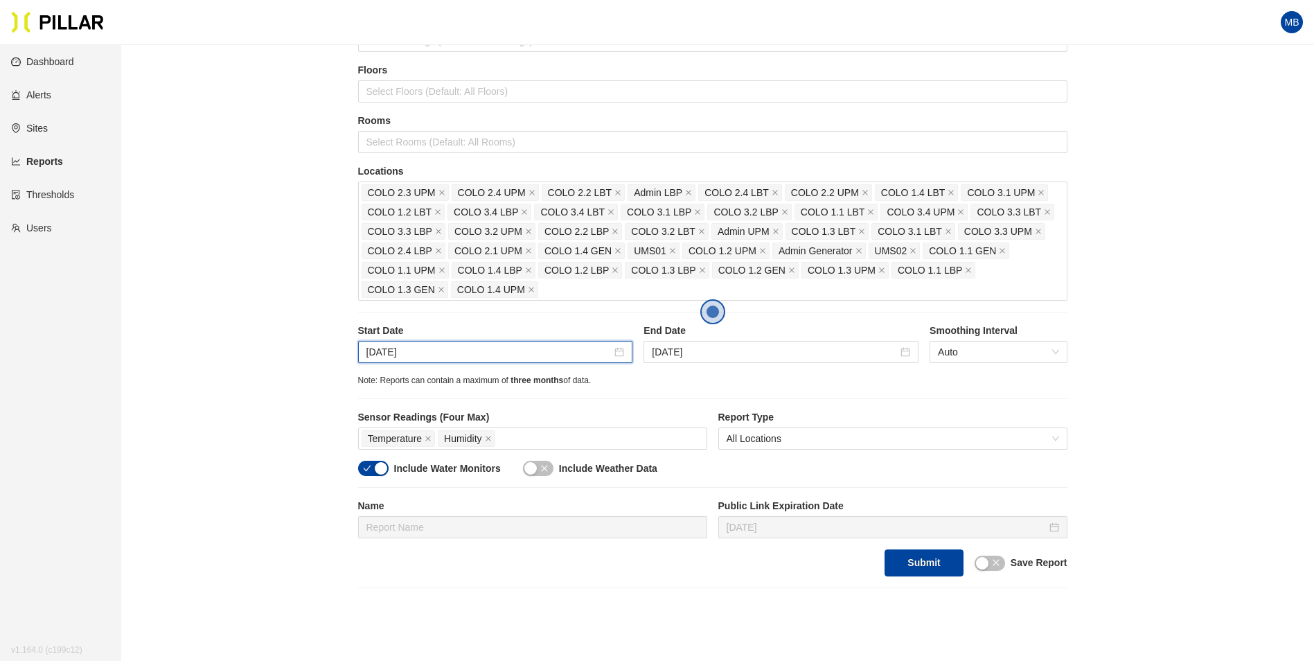
click at [311, 389] on div "Reports / Generate Historical Report / Site Weitz Company - DSM 17 Buildings Se…" at bounding box center [712, 253] width 1114 height 670
click at [366, 459] on div "Sensor Readings (Four Max) Temperature Humidity" at bounding box center [532, 435] width 349 height 51
drag, startPoint x: 376, startPoint y: 463, endPoint x: 405, endPoint y: 470, distance: 29.9
click at [377, 463] on div "button" at bounding box center [381, 468] width 12 height 12
click at [909, 577] on section "Reports / Generate Historical Report / Site Weitz Company - DSM 17 Buildings Se…" at bounding box center [712, 253] width 709 height 670
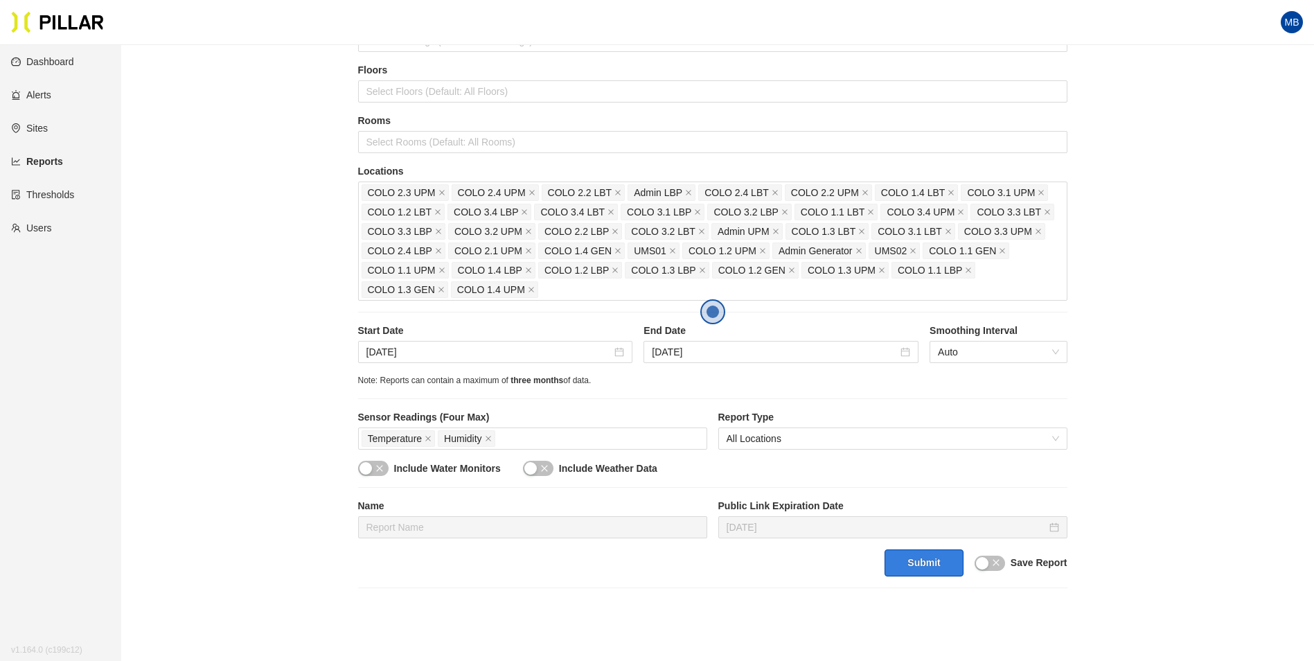
click at [914, 564] on button "Submit" at bounding box center [923, 562] width 78 height 27
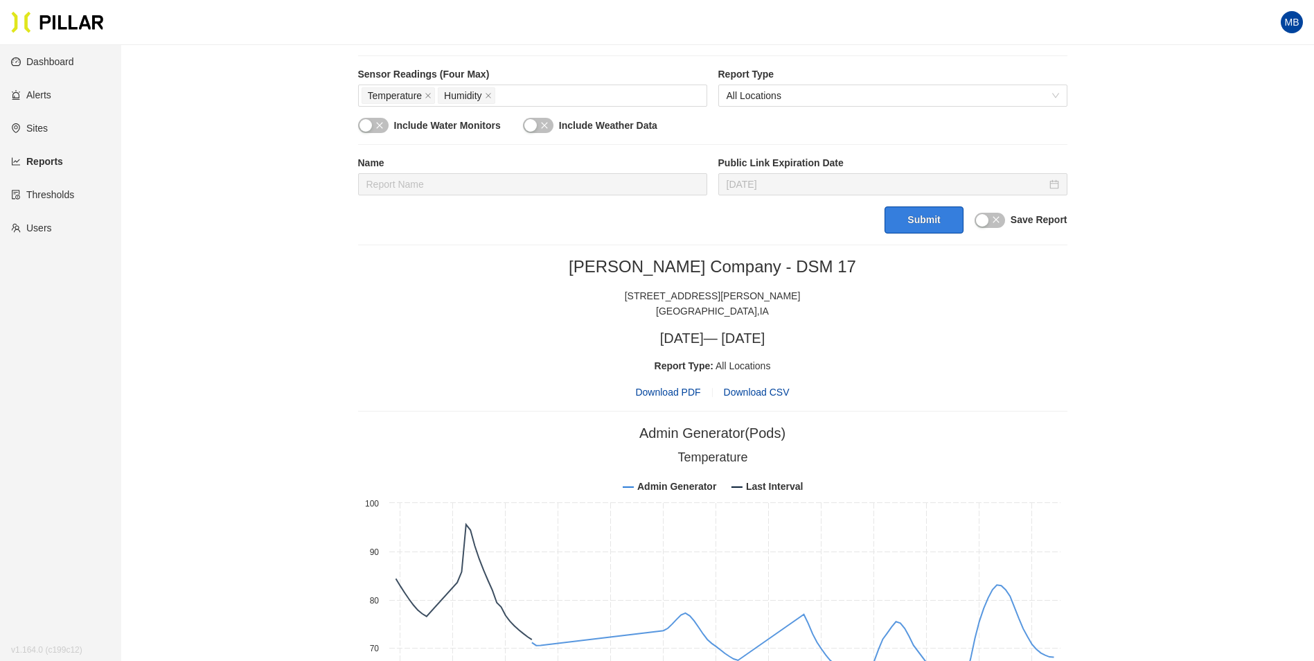
scroll to position [416, 0]
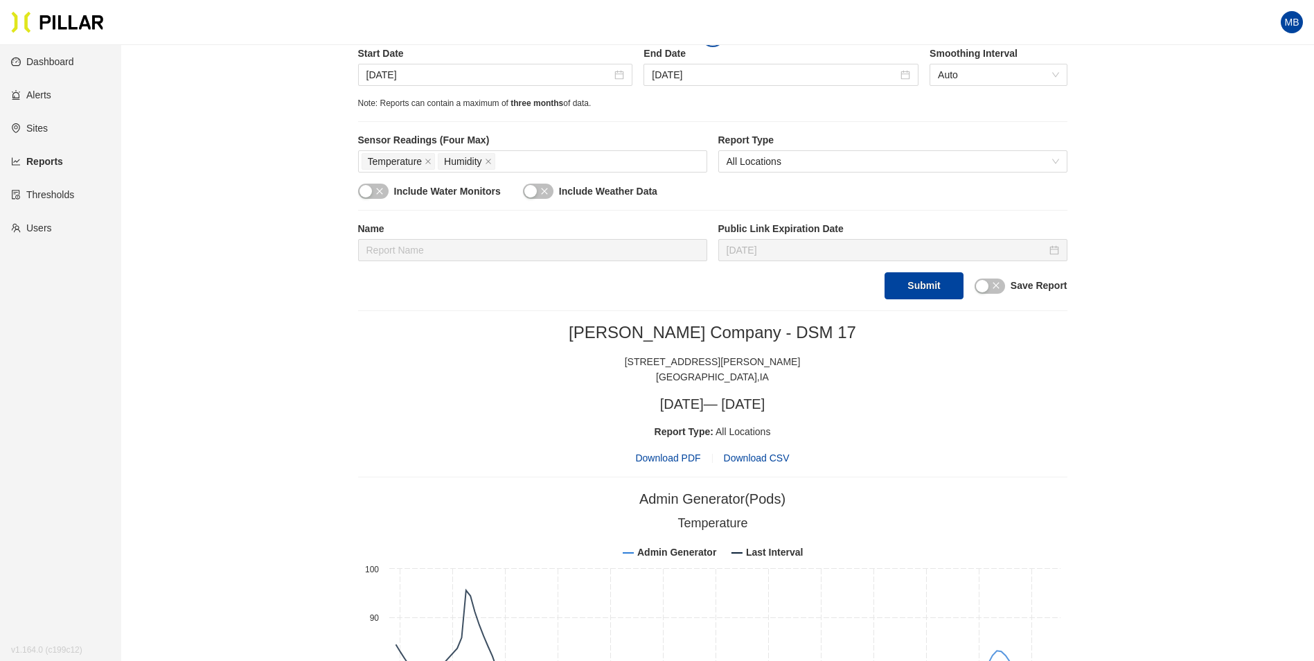
click at [661, 460] on span "Download PDF" at bounding box center [667, 457] width 65 height 15
